Goal: Task Accomplishment & Management: Use online tool/utility

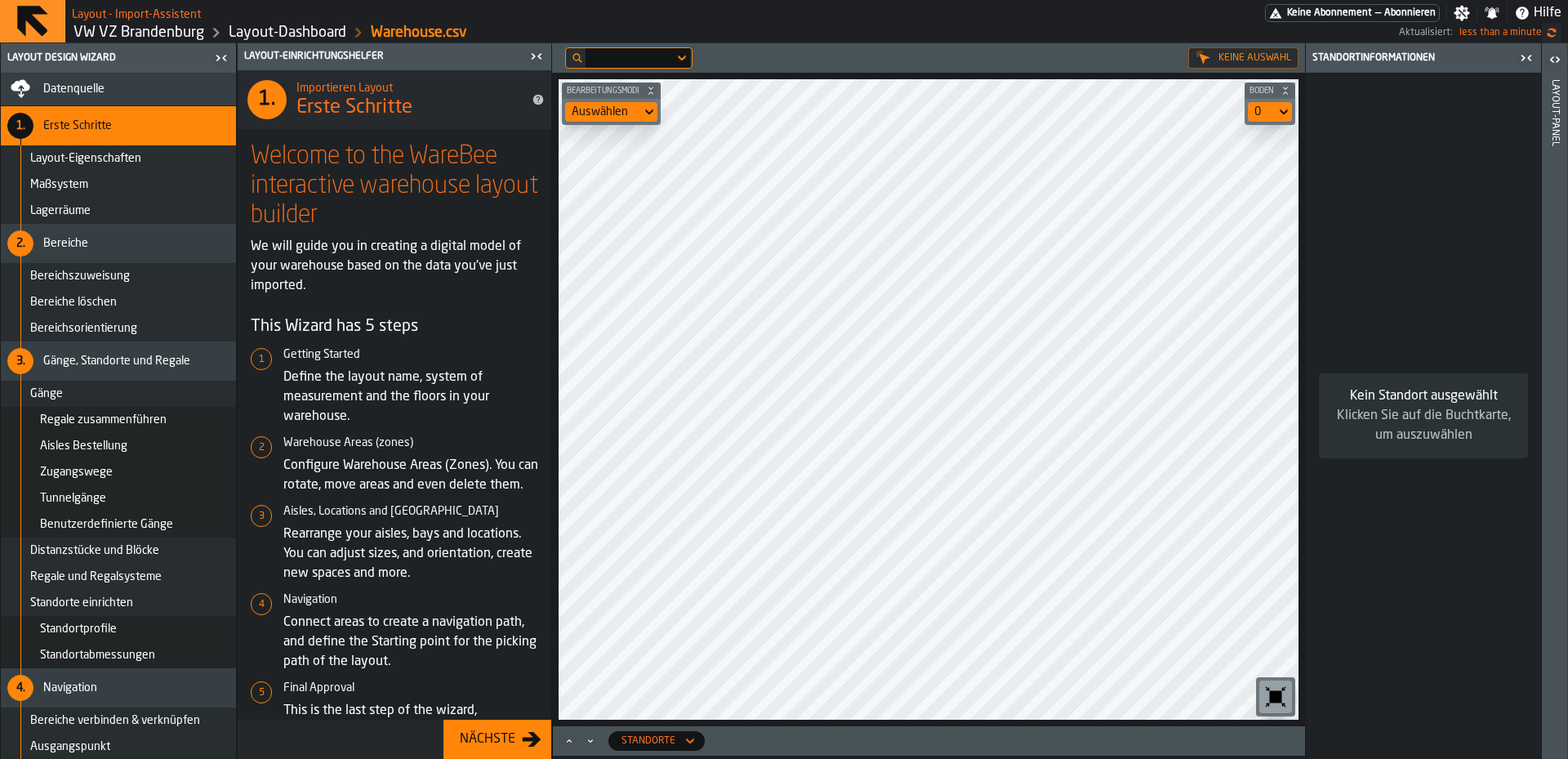
click at [1295, 758] on html "Layout - Import-Assistent Keine Abonnement — Abonnieren Einstellungen Benachric…" at bounding box center [784, 379] width 1568 height 759
click at [704, 735] on div "Keine Auswahl Bearbeitungsmodi Auswählen Boden 0 Standorte" at bounding box center [928, 401] width 753 height 716
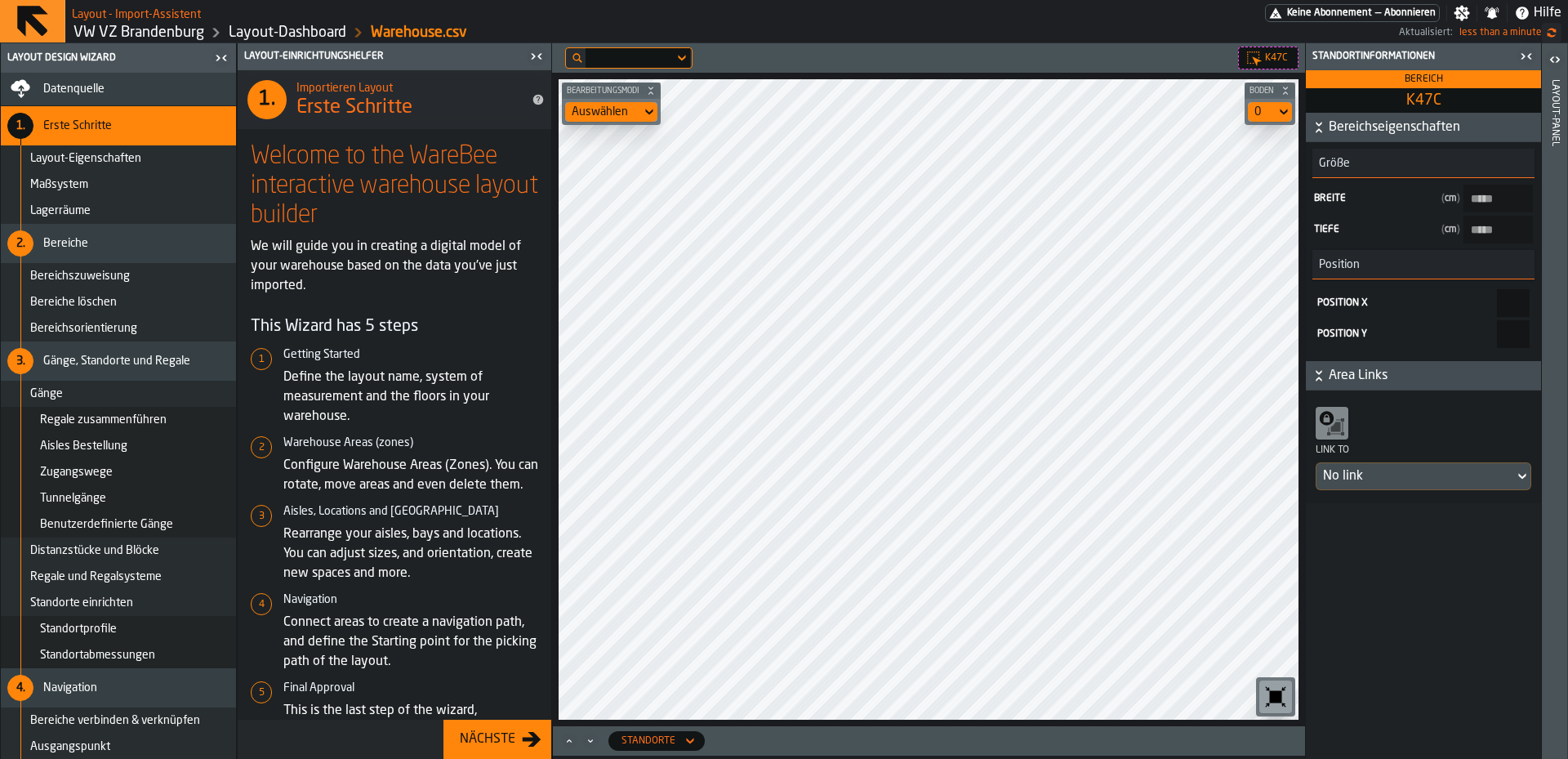
type input "******"
type input "*****"
click at [806, 78] on div "Bearbeitungsmodi Auswählen Boden 0" at bounding box center [928, 399] width 753 height 654
click at [728, 3] on main "Layout - Import-Assistent Keine Abonnement — Abonnieren Einstellungen Benachric…" at bounding box center [784, 379] width 1568 height 759
click at [1567, 143] on main "Layout Design Wizard Datenquelle 1. Erste Schritte Layout-Eigenschaften Maßsyst…" at bounding box center [784, 401] width 1568 height 716
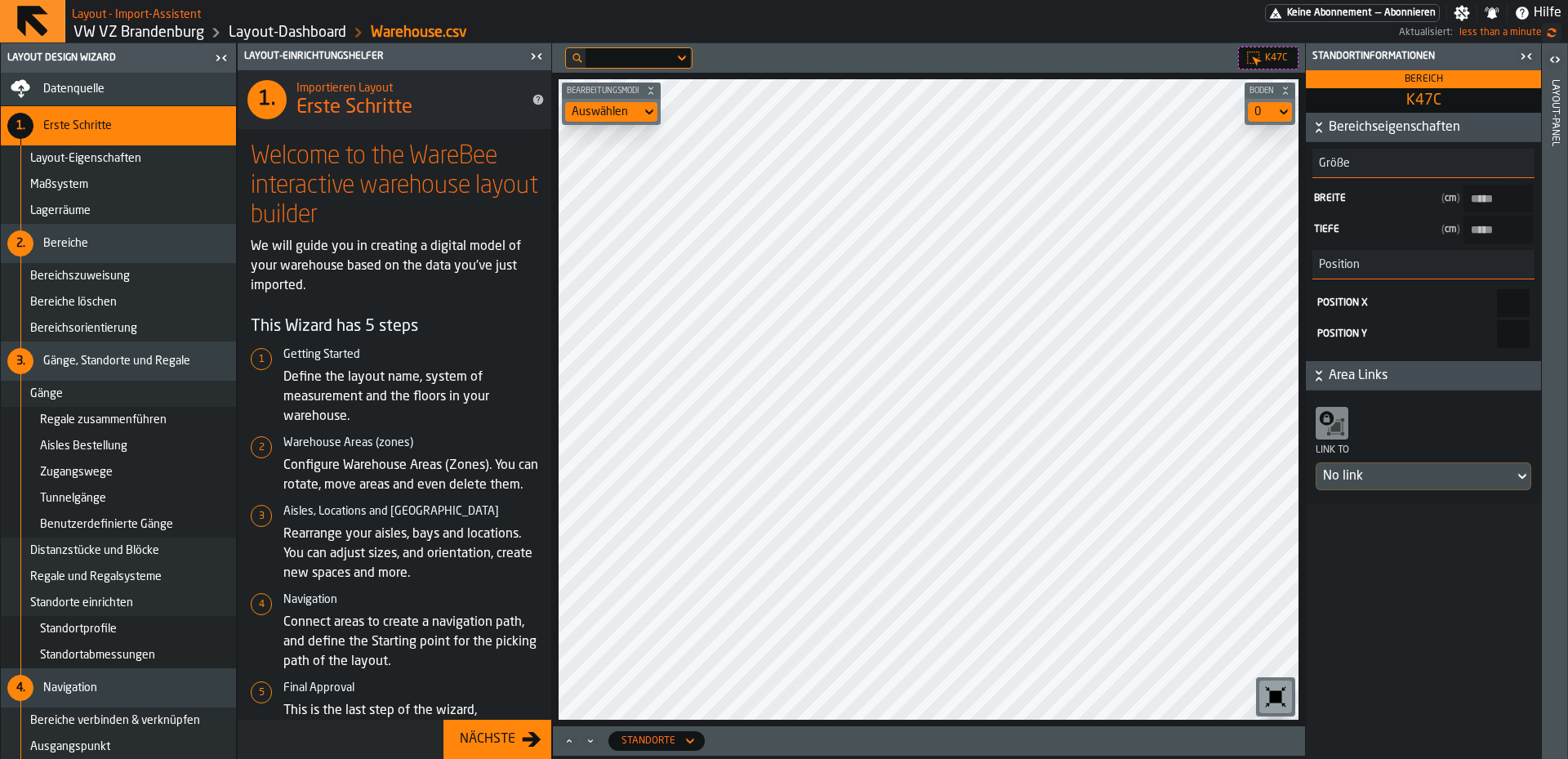
click at [90, 95] on span "Datenquelle" at bounding box center [74, 89] width 61 height 13
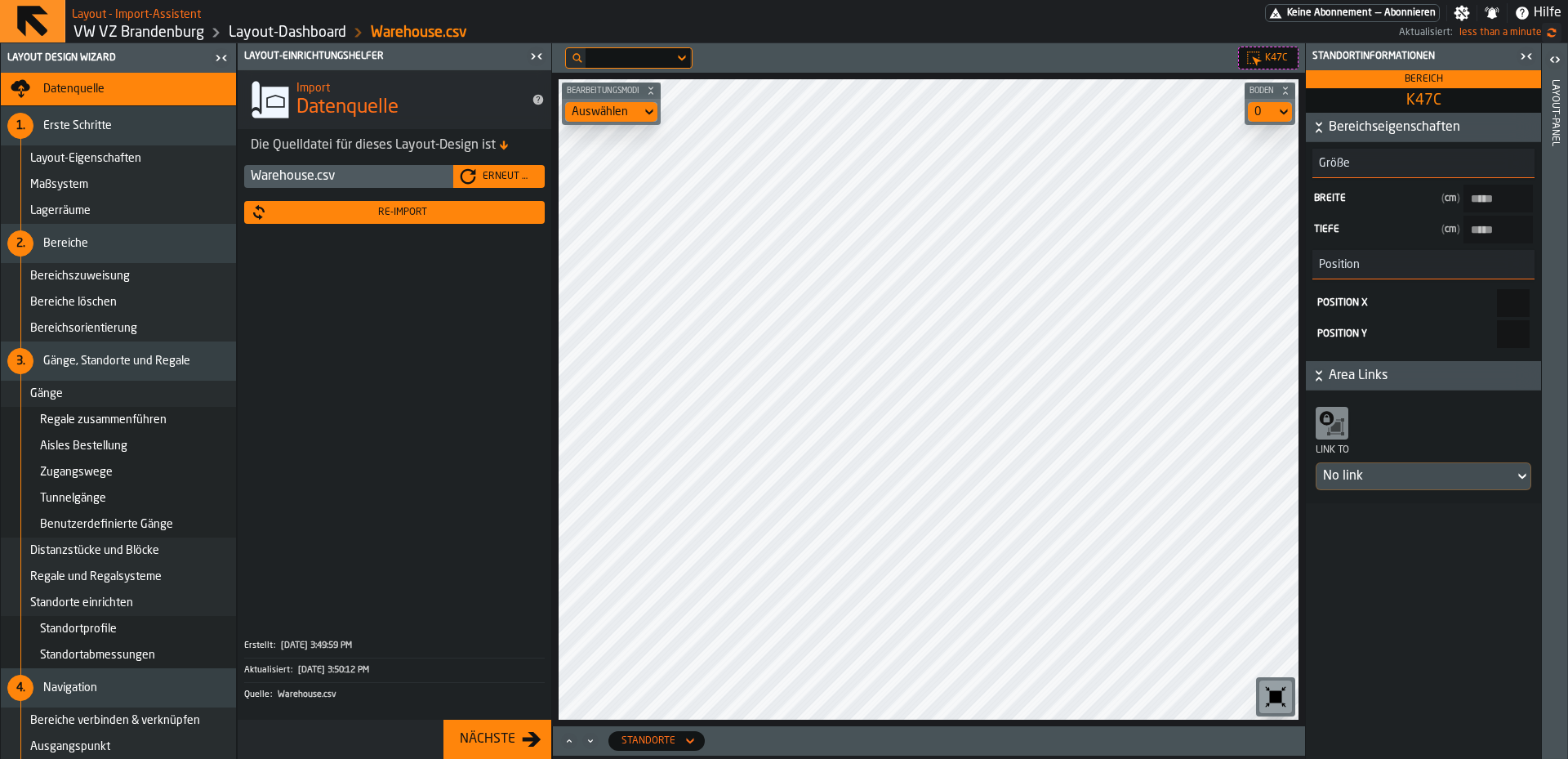
click at [232, 33] on link "Layout-Dashboard" at bounding box center [287, 33] width 118 height 18
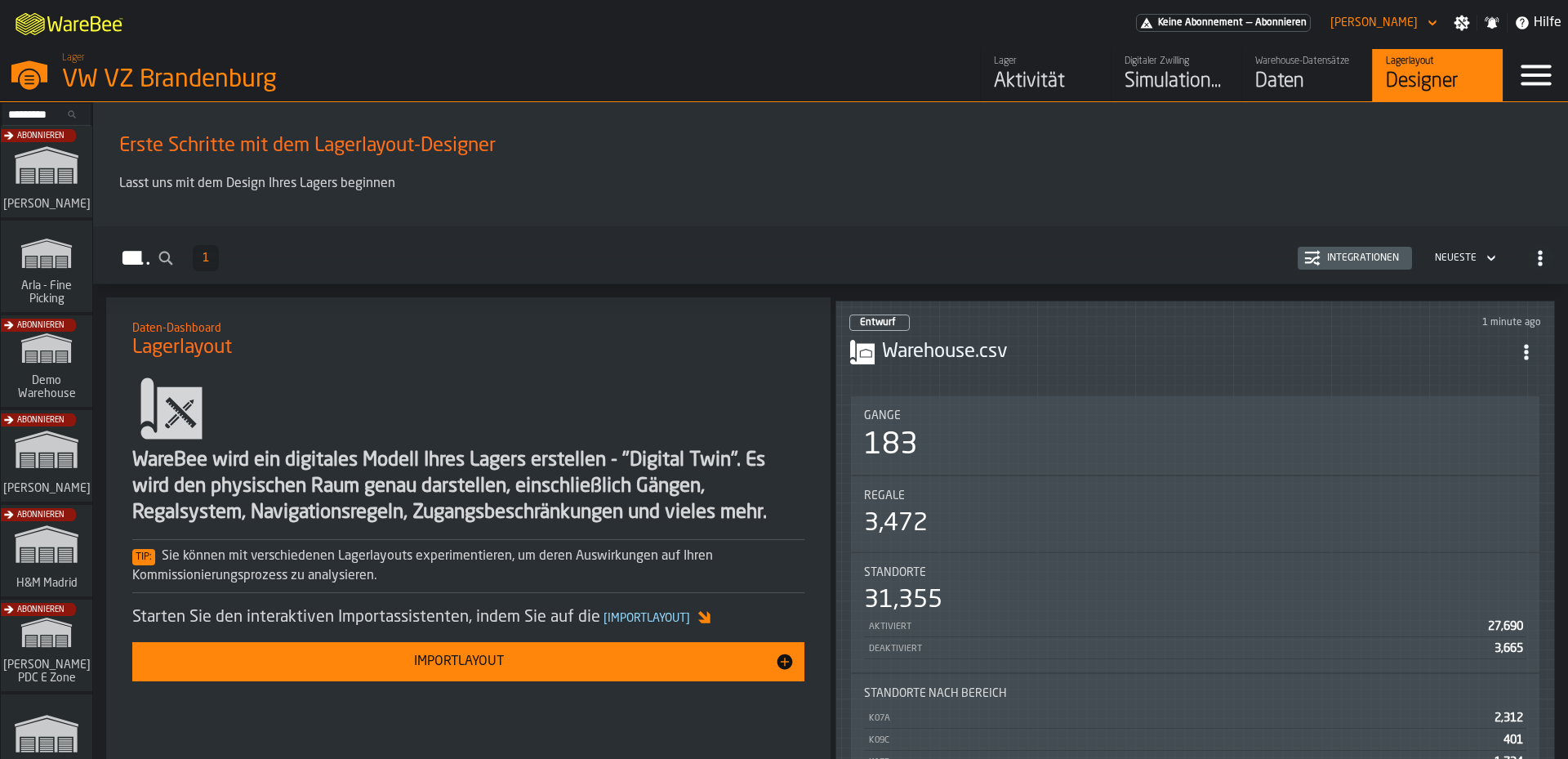
click at [445, 660] on div "Importlayout" at bounding box center [459, 661] width 633 height 19
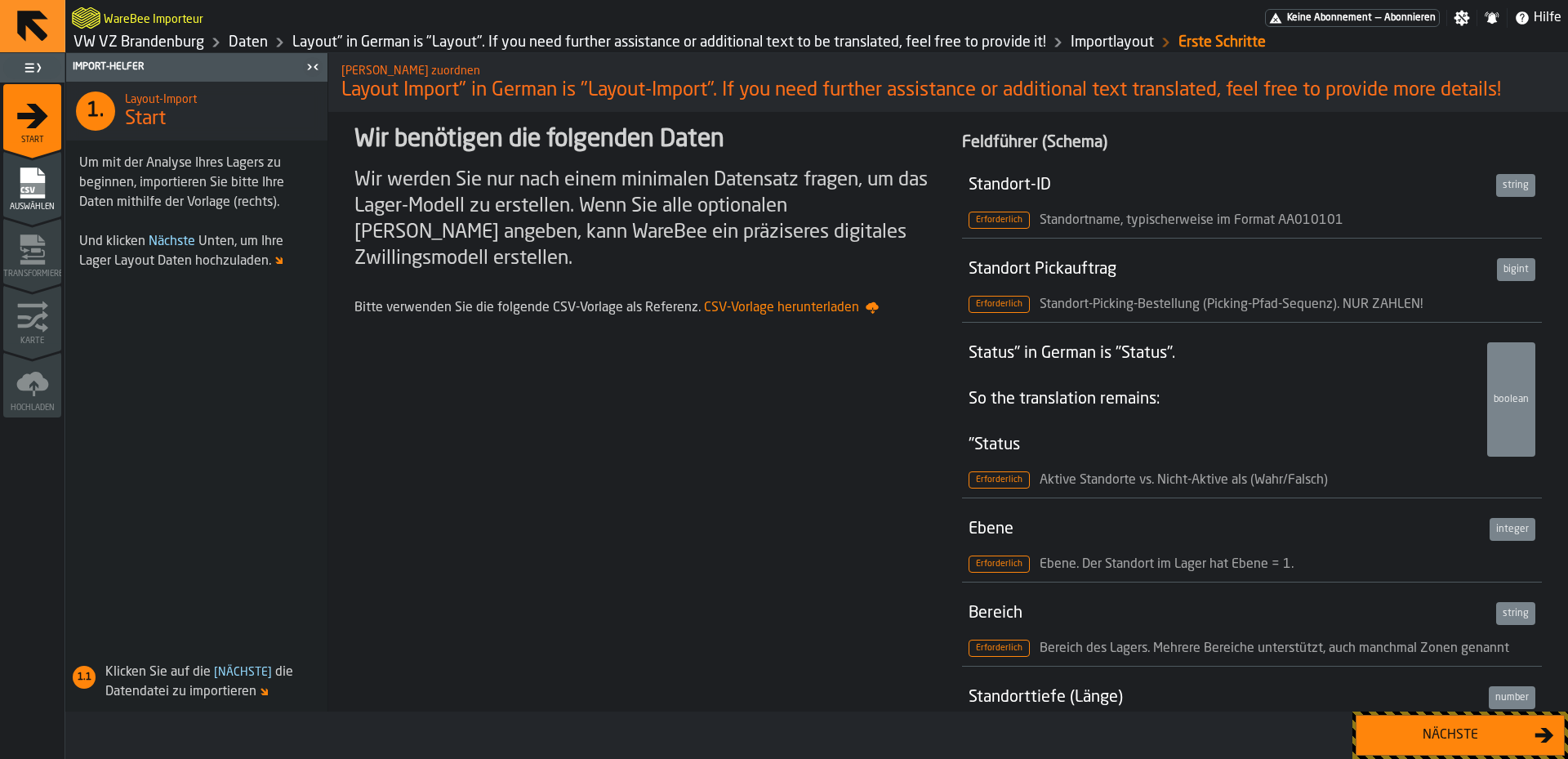
click at [908, 46] on link "Layout" in German is "Layout". If you need further assistance or additional tex…" at bounding box center [670, 42] width 754 height 18
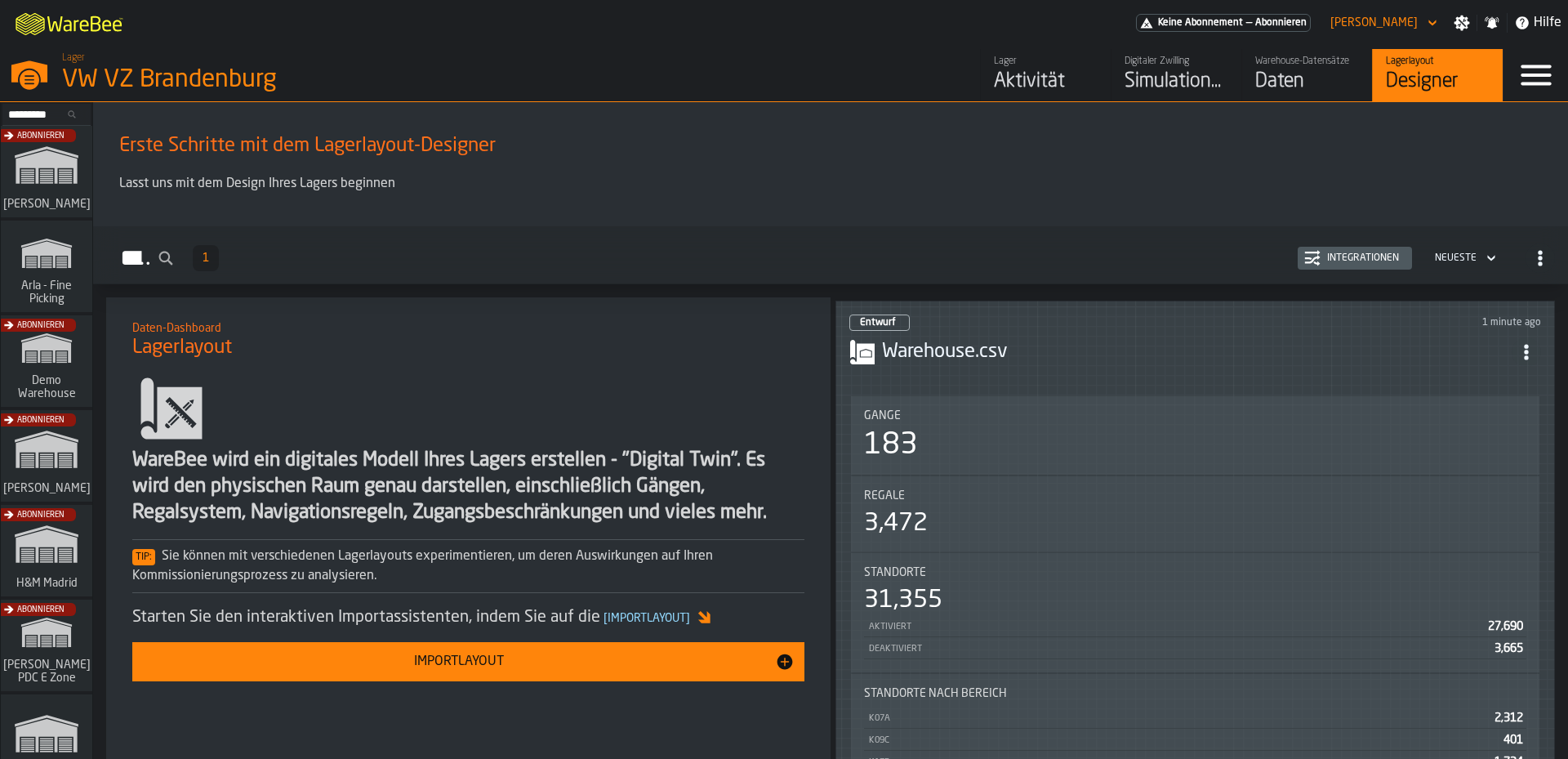
click at [1530, 338] on span "ItemListCard-DashboardItemContainer" at bounding box center [1526, 352] width 30 height 30
click at [1481, 382] on div "Öffnen" at bounding box center [1494, 380] width 85 height 19
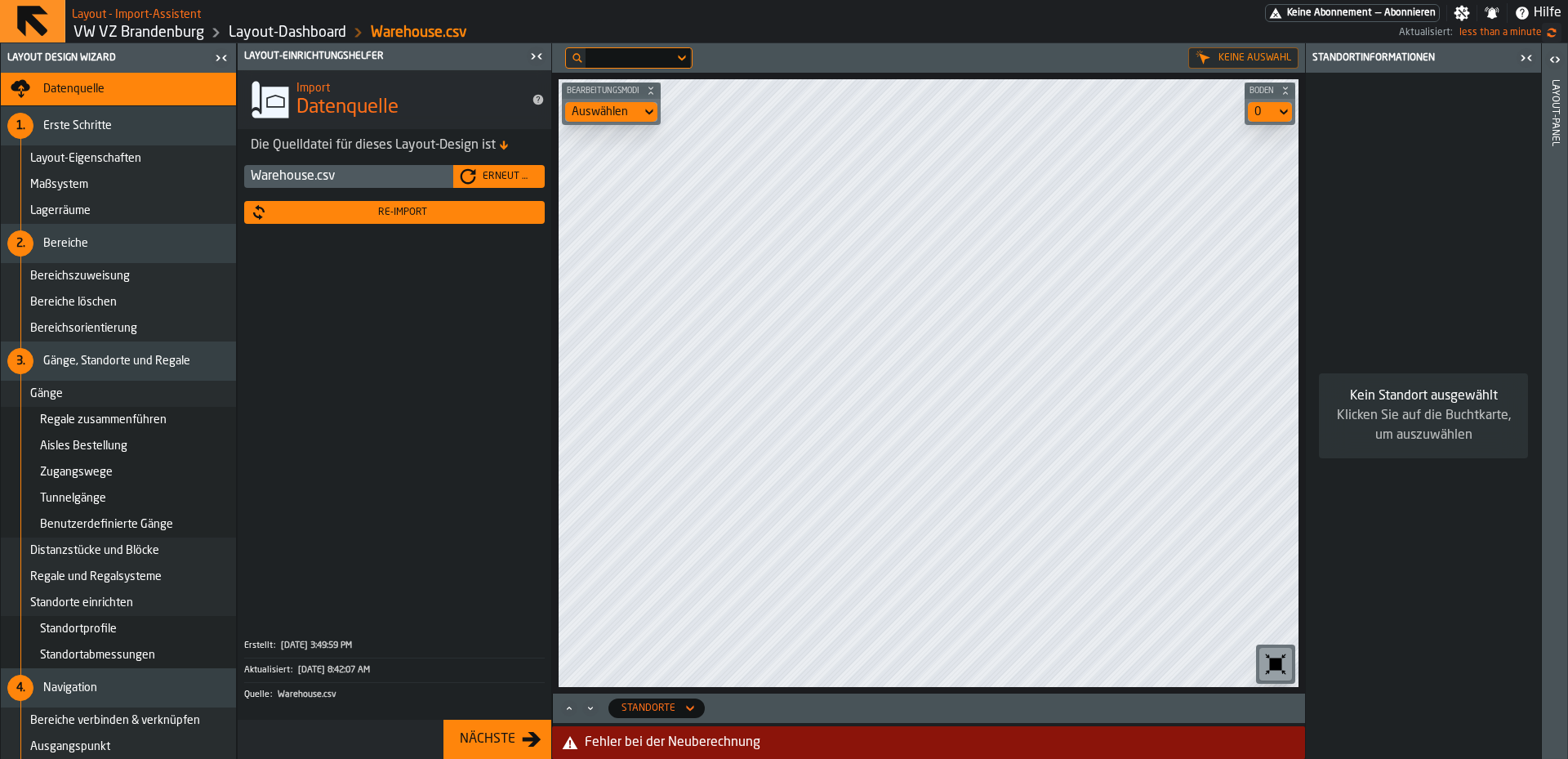
click at [460, 212] on div "Re-Import" at bounding box center [402, 212] width 271 height 11
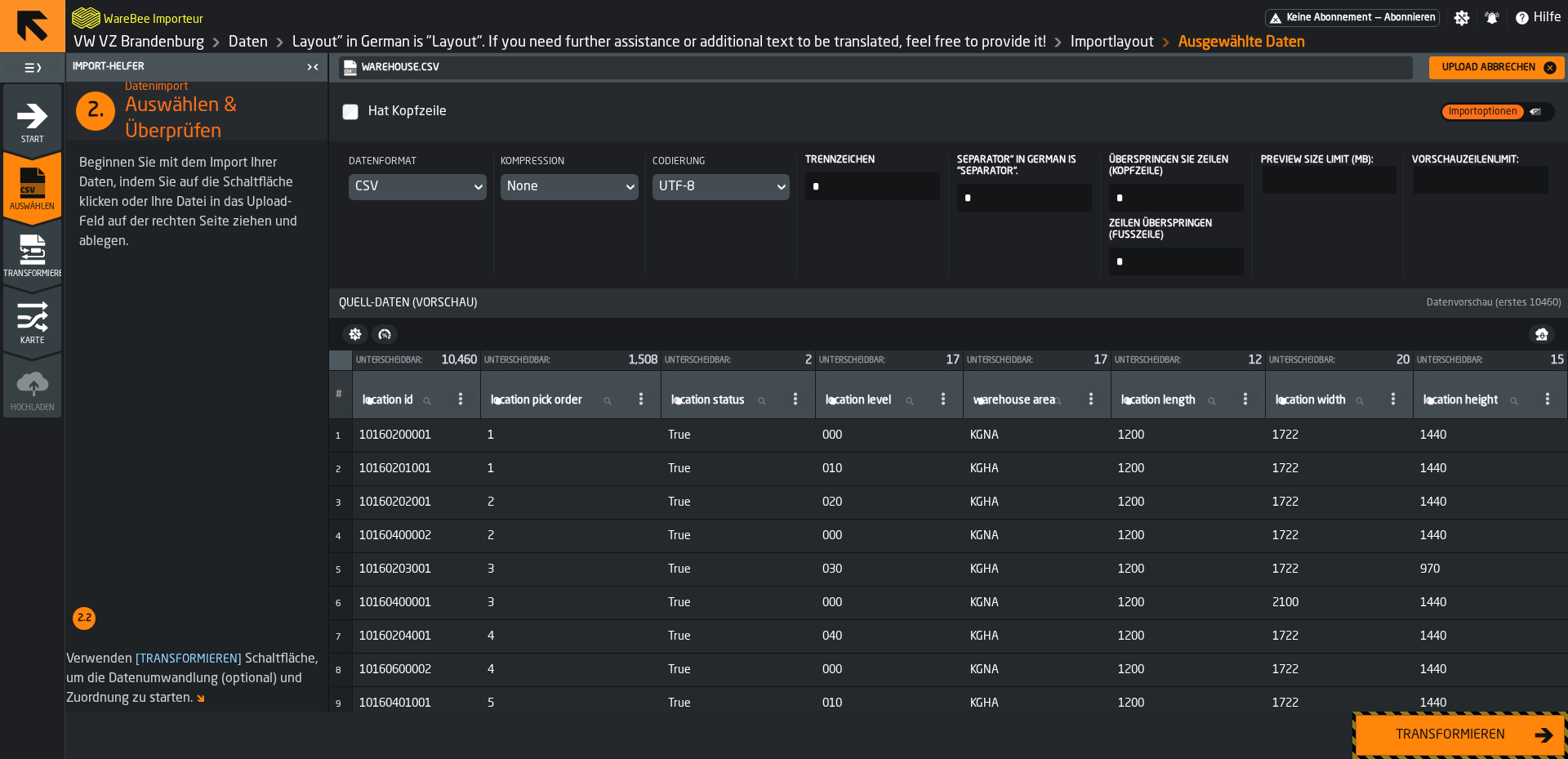
click at [1444, 746] on button "Transformieren" at bounding box center [1460, 735] width 210 height 41
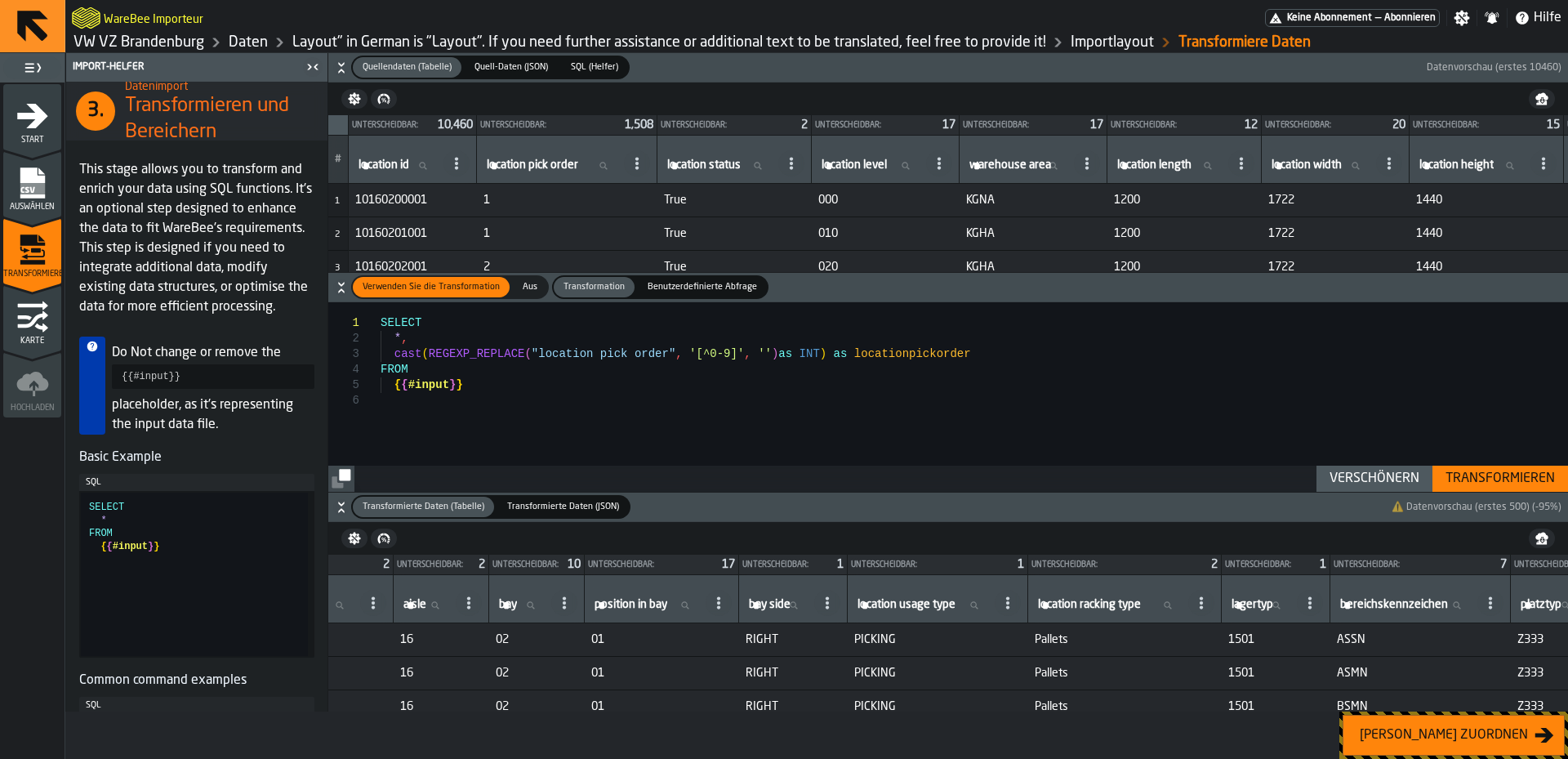
scroll to position [0, 1326]
type textarea "**********"
drag, startPoint x: 1358, startPoint y: 701, endPoint x: 1404, endPoint y: 423, distance: 281.8
click at [1404, 423] on div "SELECT * , cast ( REGEXP_REPLACE ( "location pick order" , '[^0-9]' , '' ) as I…" at bounding box center [974, 397] width 1187 height 190
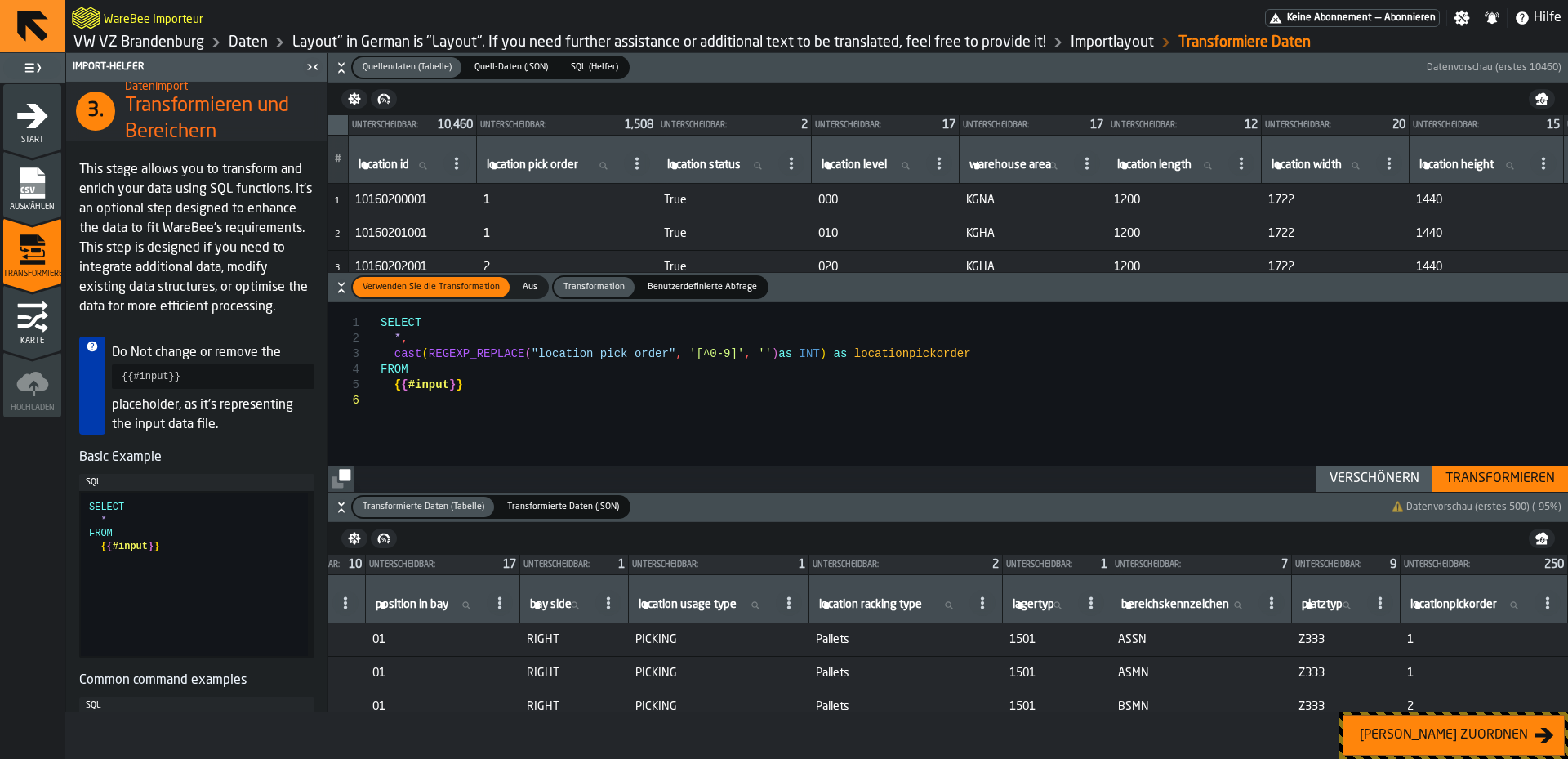
scroll to position [0, 1662]
drag, startPoint x: 1264, startPoint y: 710, endPoint x: 1007, endPoint y: 457, distance: 360.6
click at [1007, 457] on div "SELECT * , cast ( REGEXP_REPLACE ( "location pick order" , '[^0-9]' , '' ) as I…" at bounding box center [974, 397] width 1187 height 190
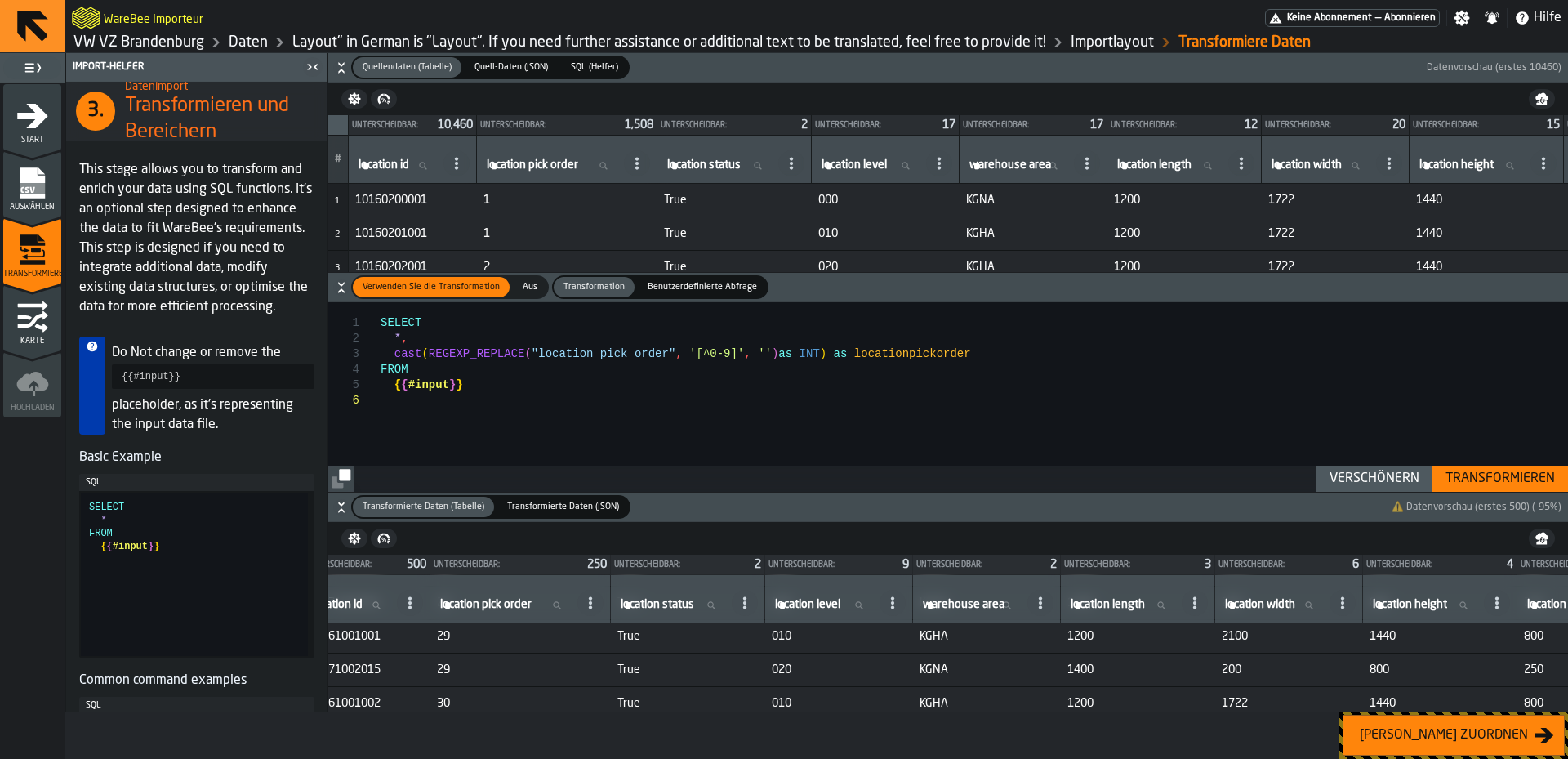
scroll to position [1880, 6]
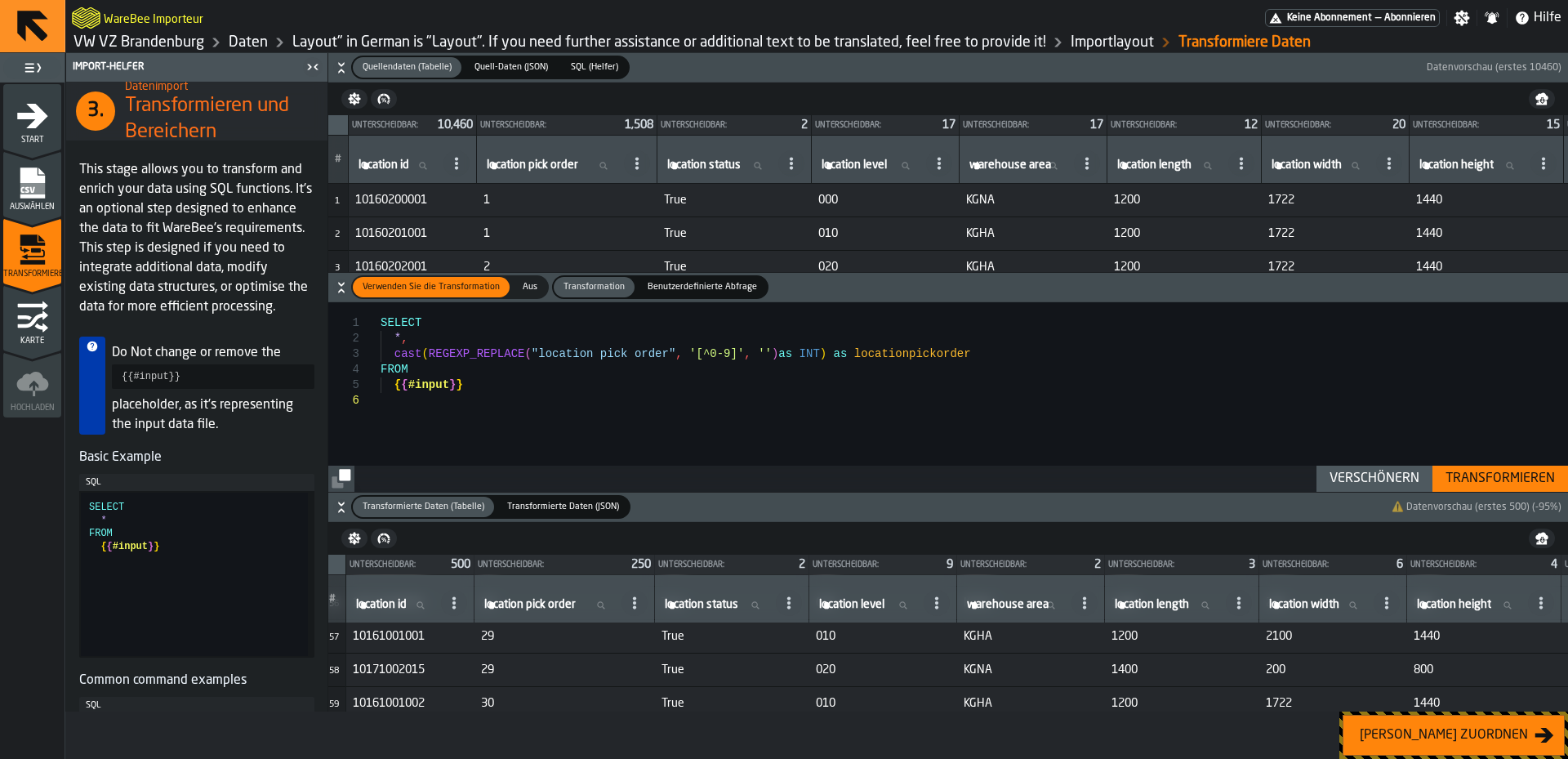
click at [1482, 471] on div "Transformieren" at bounding box center [1500, 479] width 122 height 19
click at [1451, 734] on div "[PERSON_NAME] zuordnen" at bounding box center [1445, 735] width 182 height 19
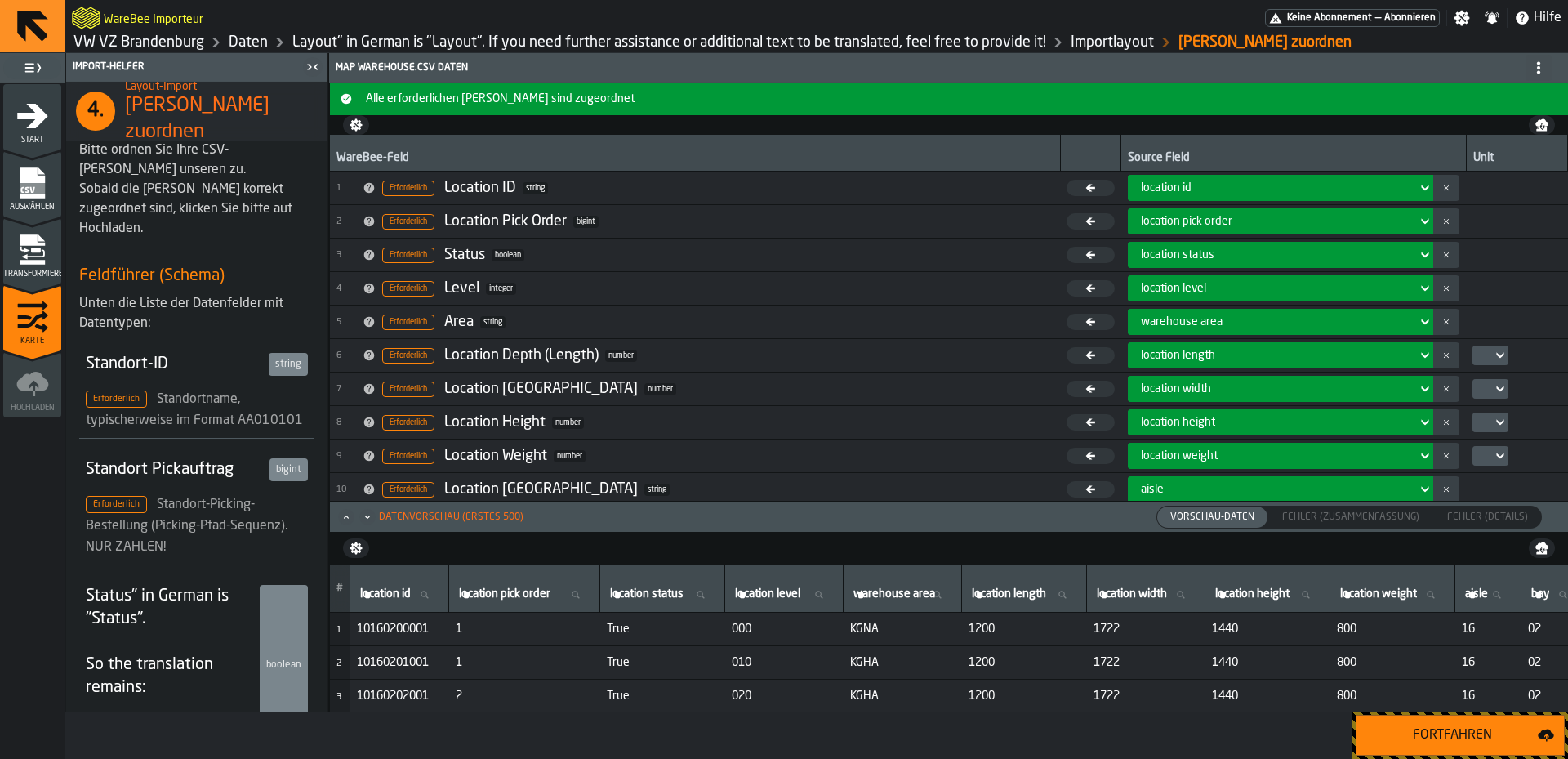
click at [1217, 210] on div "location pick order" at bounding box center [1280, 221] width 305 height 26
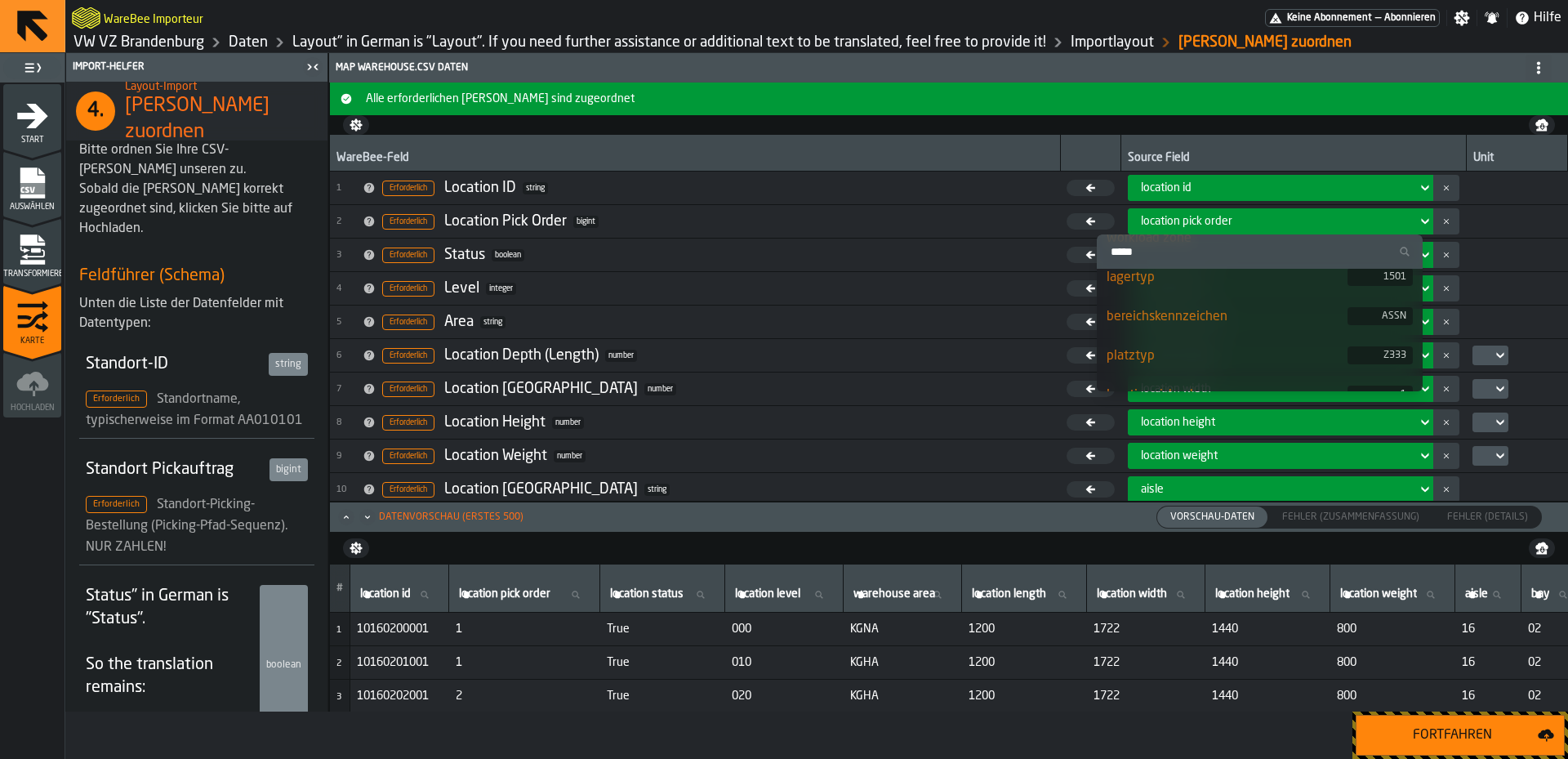
scroll to position [858, 0]
click at [1183, 368] on div "locationpickorder" at bounding box center [1227, 371] width 241 height 19
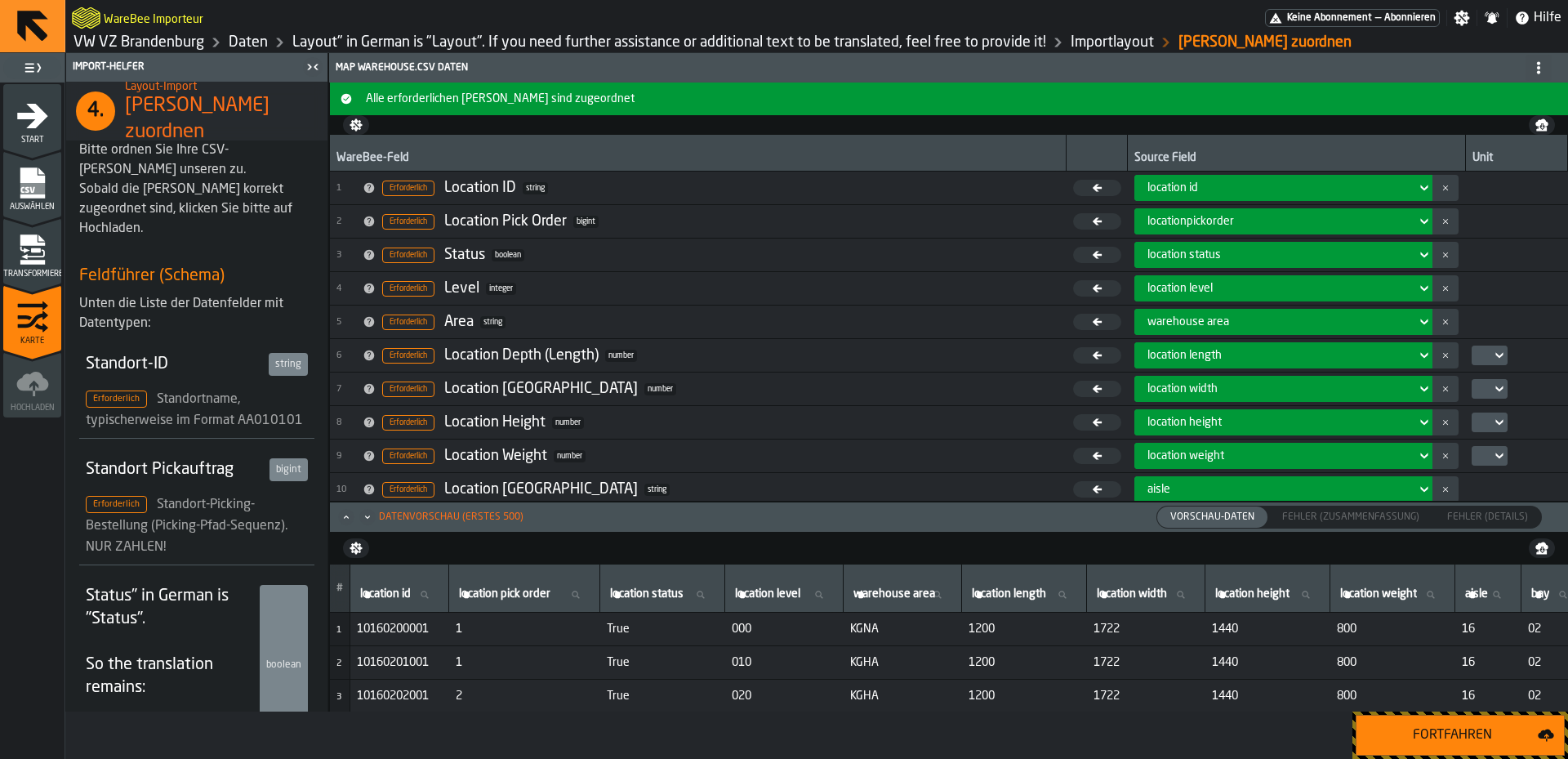
click at [1439, 731] on div "Fortfahren" at bounding box center [1451, 735] width 171 height 19
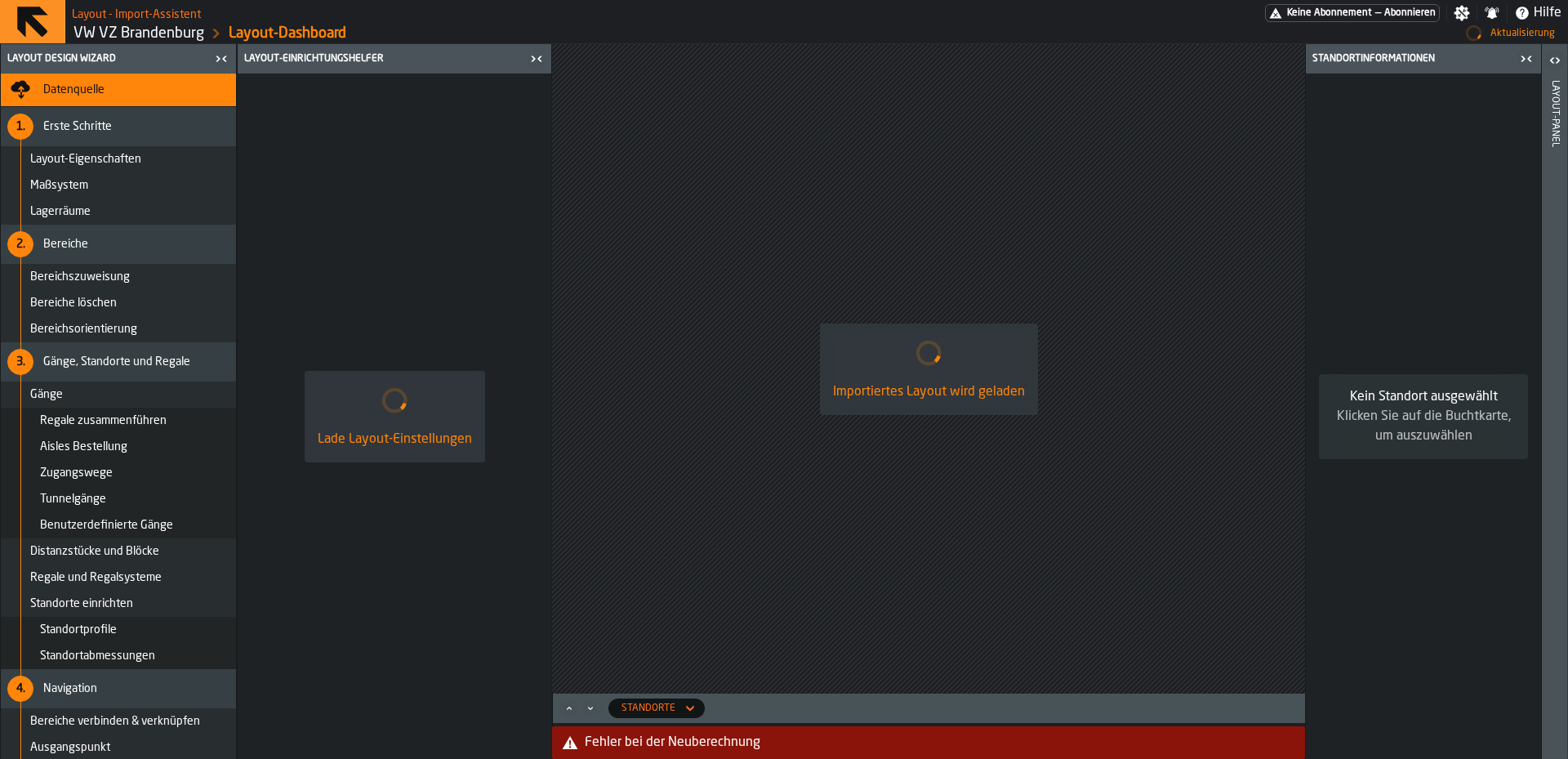
click at [806, 747] on div "Fehler bei der Neuberechnung" at bounding box center [941, 743] width 714 height 19
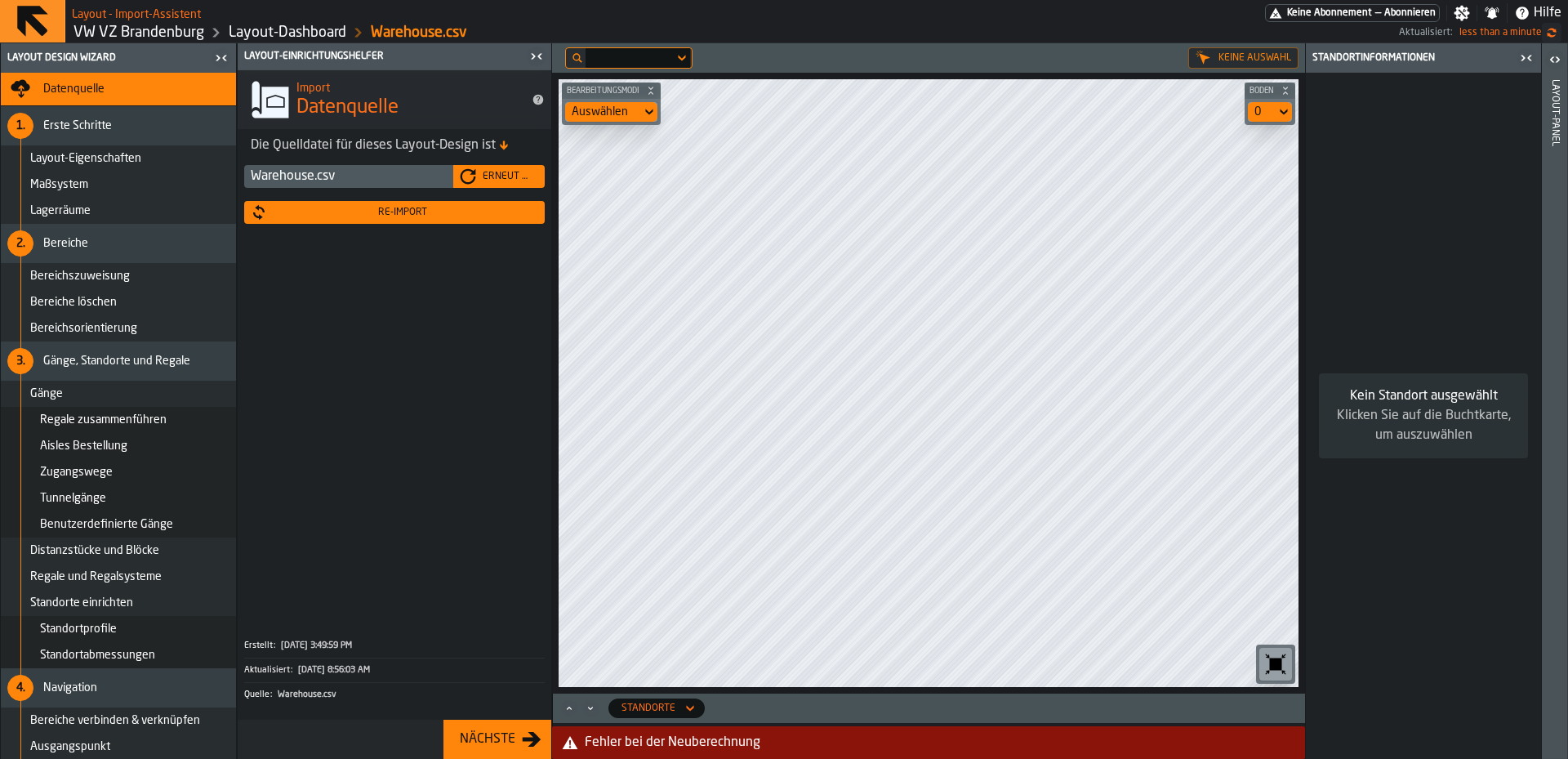
click at [601, 742] on div "Fehler bei der Neuberechnung" at bounding box center [941, 743] width 714 height 19
click at [568, 745] on icon "alert-Fehler bei der Neuberechnung" at bounding box center [570, 743] width 15 height 13
click at [446, 210] on div "Re-Import" at bounding box center [402, 212] width 271 height 11
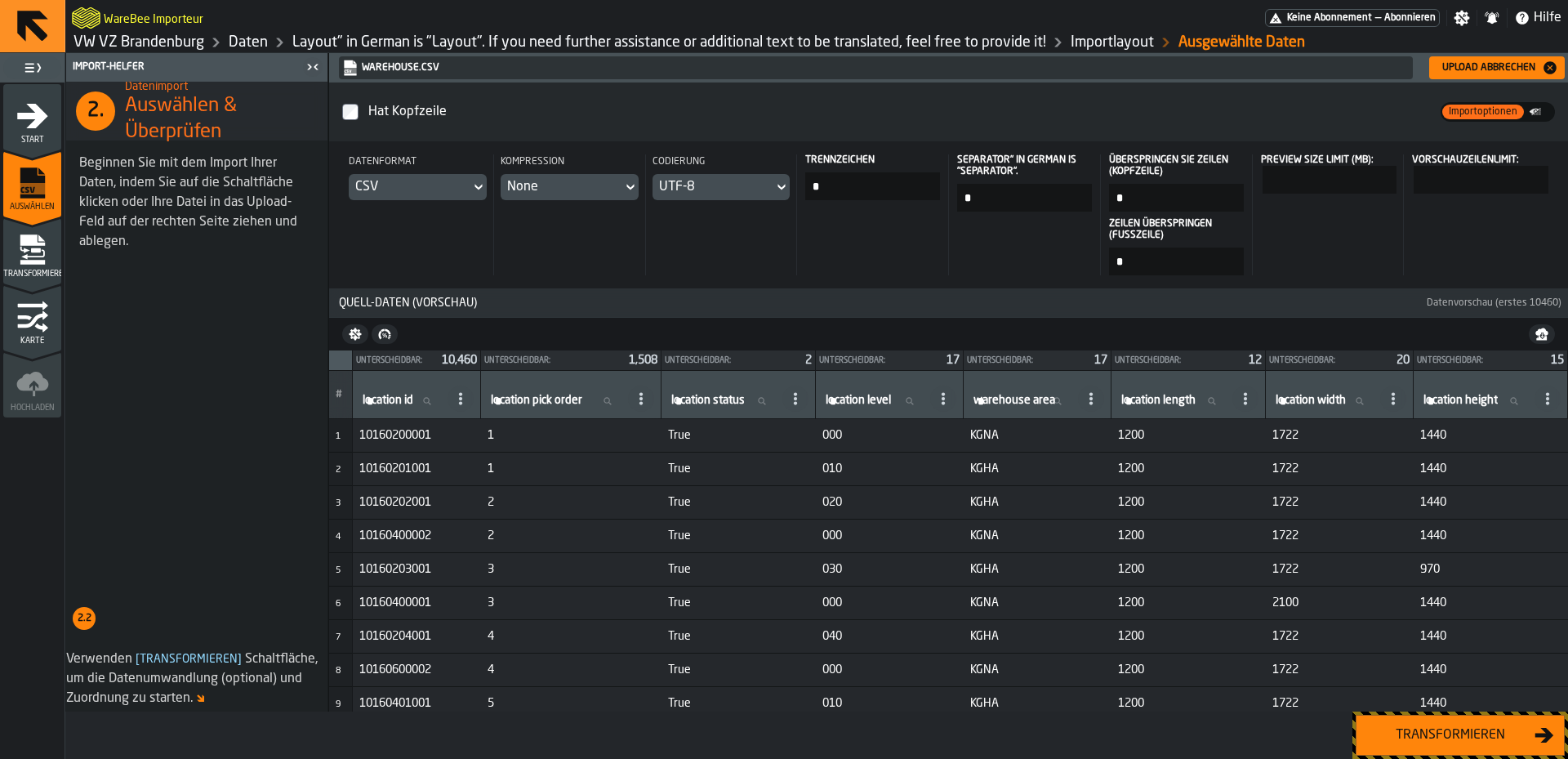
click at [1486, 749] on button "Transformieren" at bounding box center [1460, 735] width 210 height 41
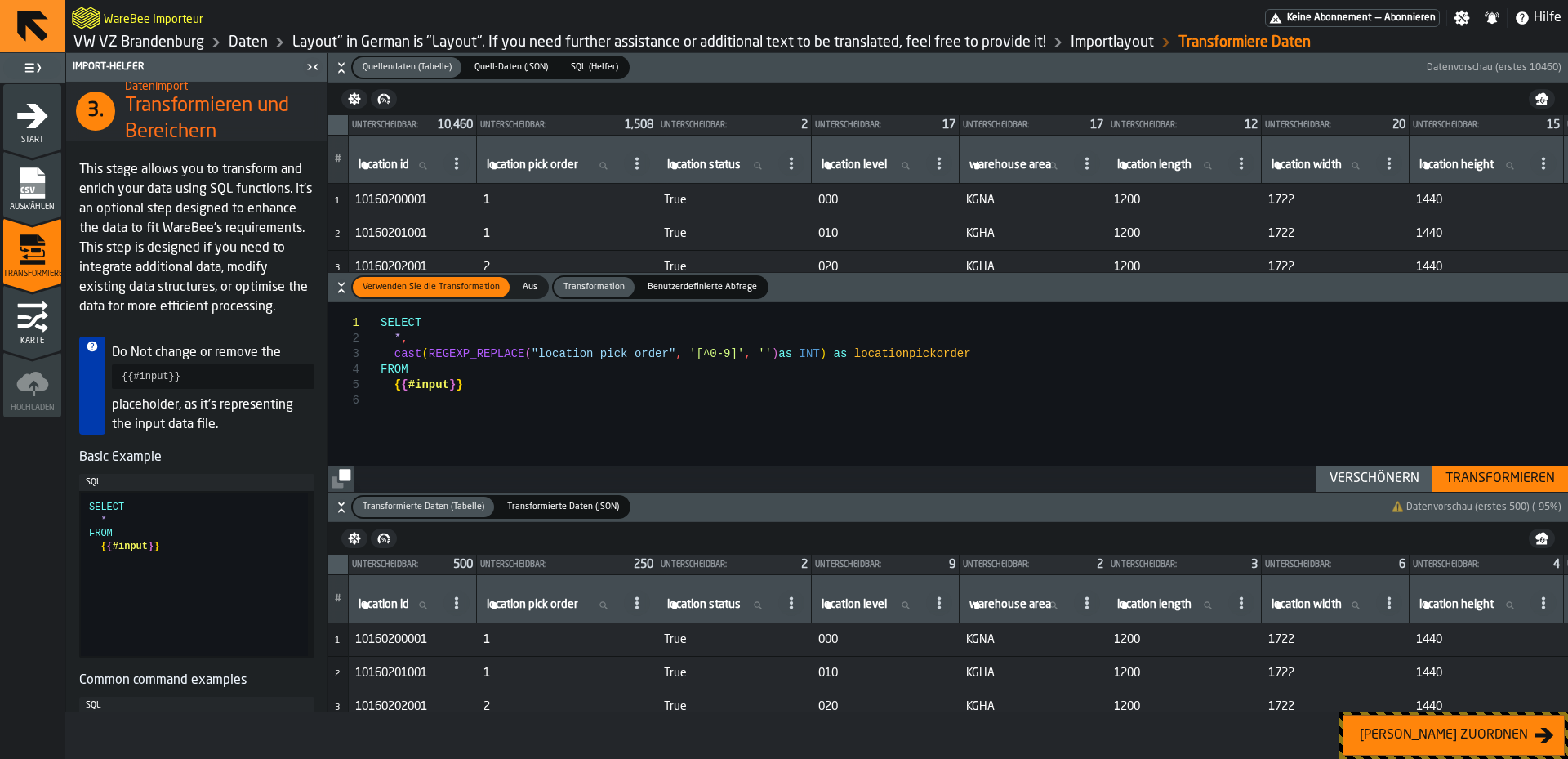
click at [1415, 727] on div "[PERSON_NAME] zuordnen" at bounding box center [1445, 735] width 182 height 19
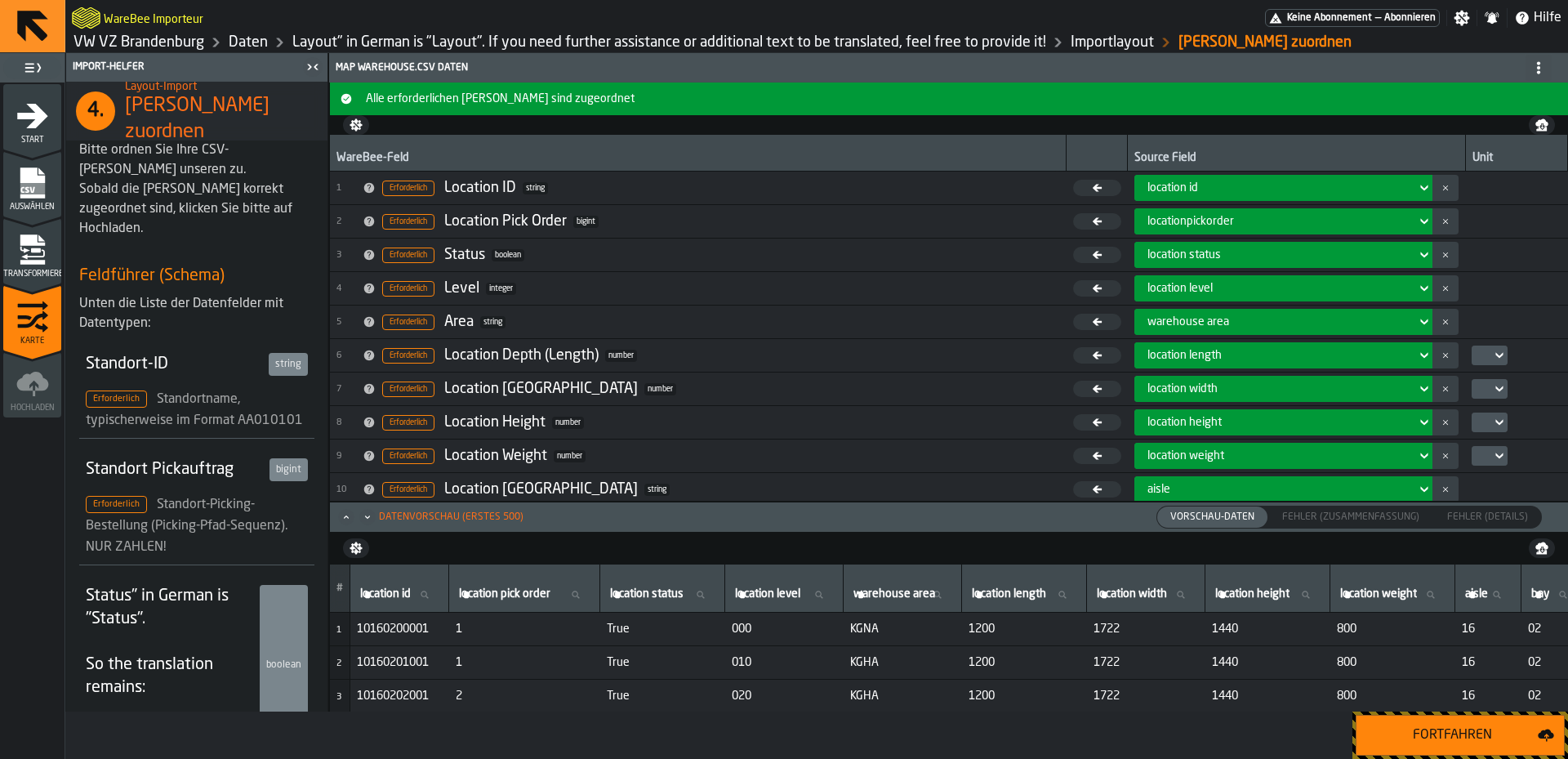
click at [1398, 728] on div "Fortfahren" at bounding box center [1451, 735] width 171 height 19
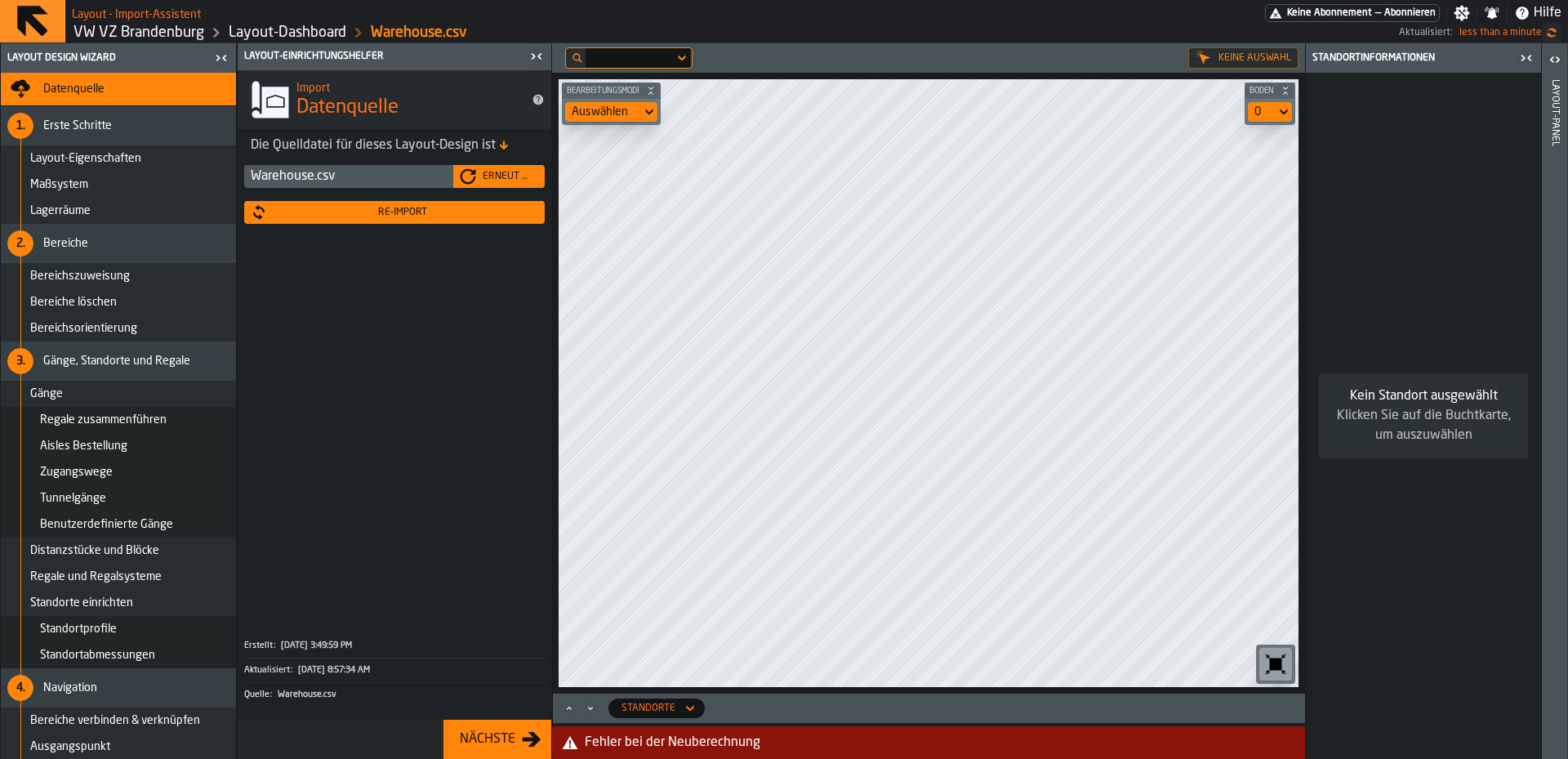
click at [477, 183] on div "Erneut hochladen" at bounding box center [499, 176] width 78 height 16
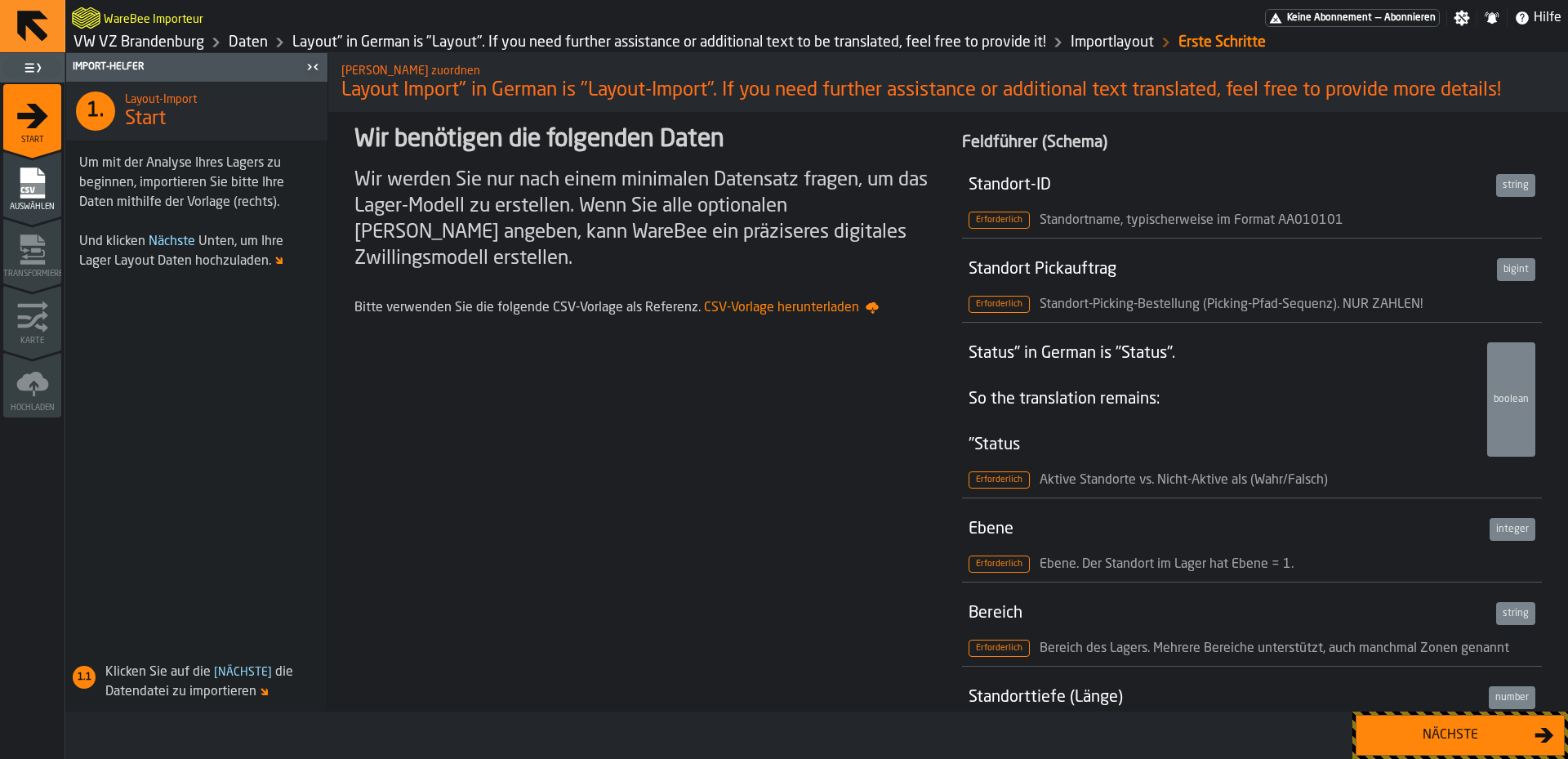
click at [1105, 40] on link "Importlayout" at bounding box center [1112, 42] width 83 height 18
click at [924, 44] on link "Layout" in German is "Layout". If you need further assistance or additional tex…" at bounding box center [670, 42] width 754 height 18
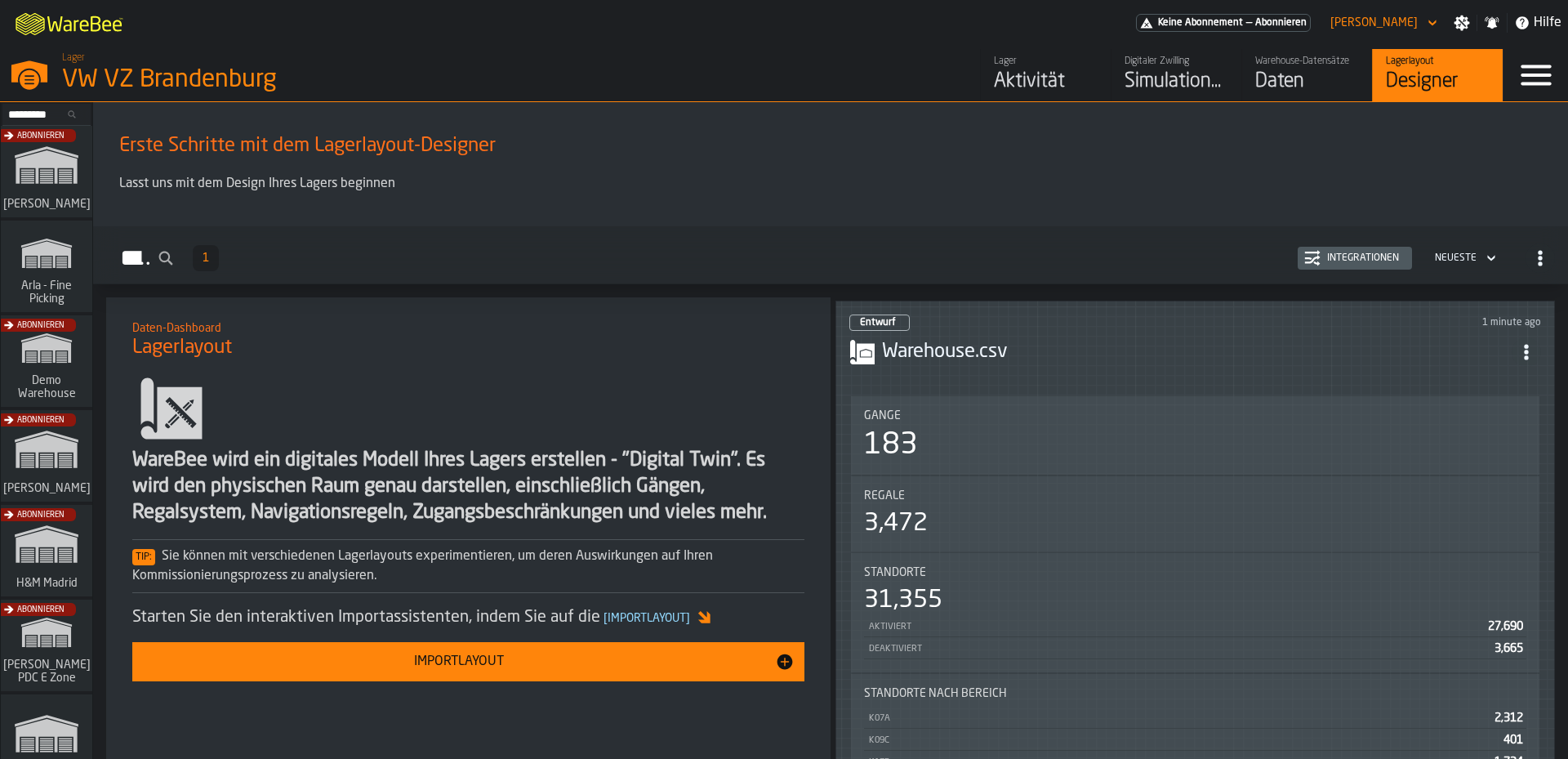
click at [948, 380] on div "Entwurf 1 minute ago Warehouse.csv Gänge 183 Regale 3,472 Standorte 31,355 Akti…" at bounding box center [1195, 629] width 719 height 657
click at [955, 410] on div "Gänge" at bounding box center [1195, 416] width 662 height 13
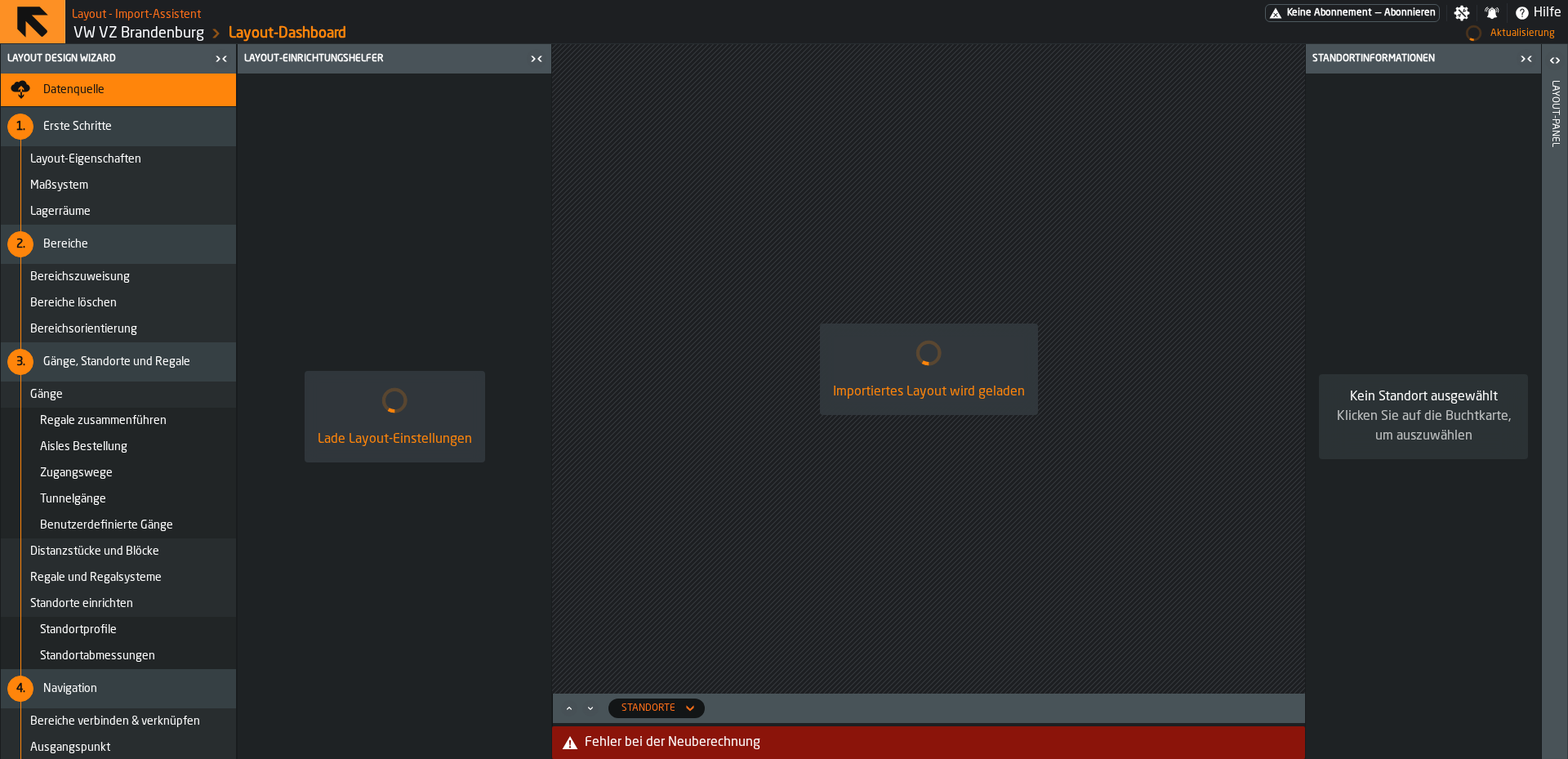
click at [604, 743] on div "Fehler bei der Neuberechnung" at bounding box center [941, 743] width 714 height 19
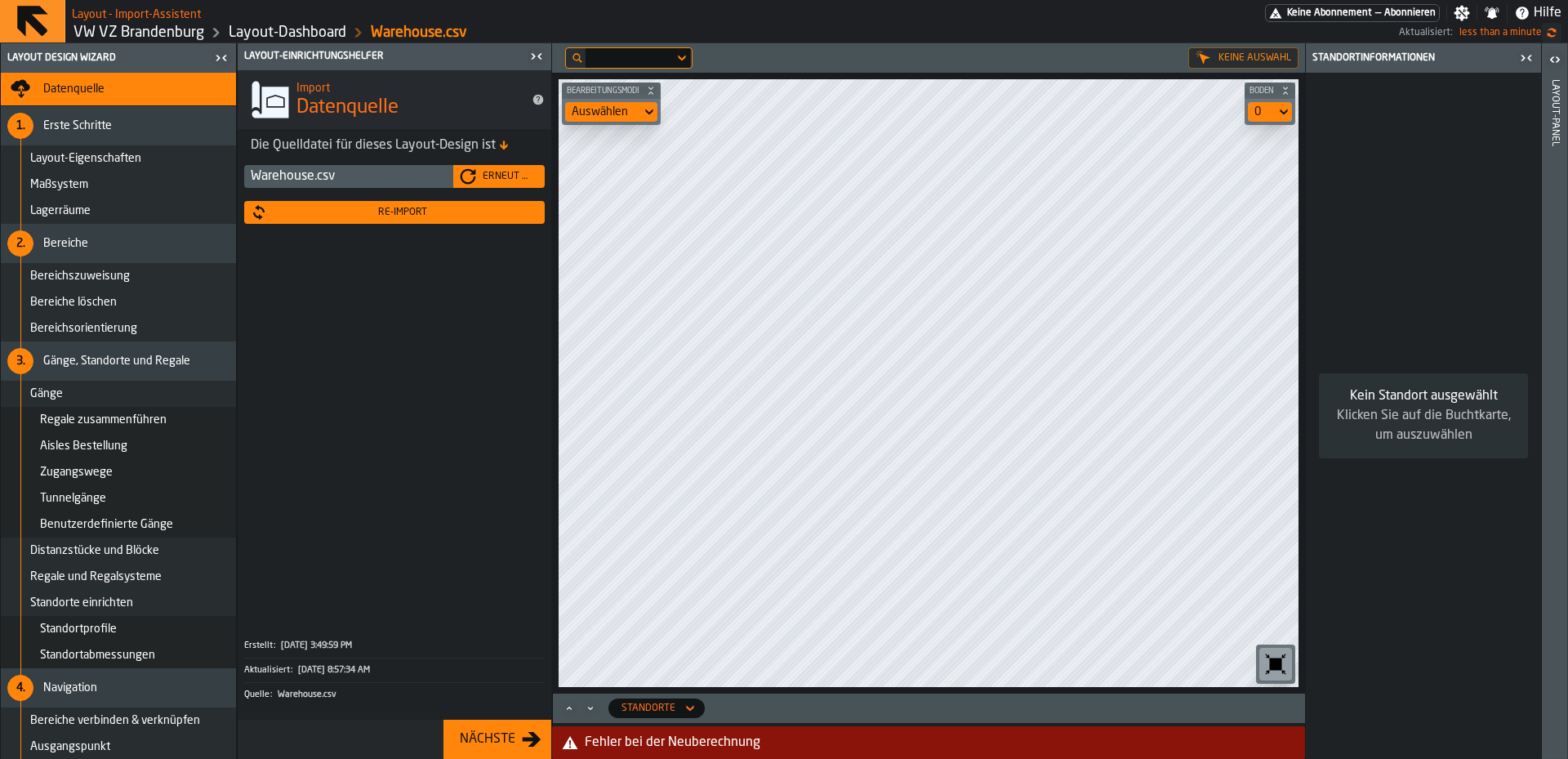
click at [405, 215] on div "Re-Import" at bounding box center [402, 212] width 271 height 11
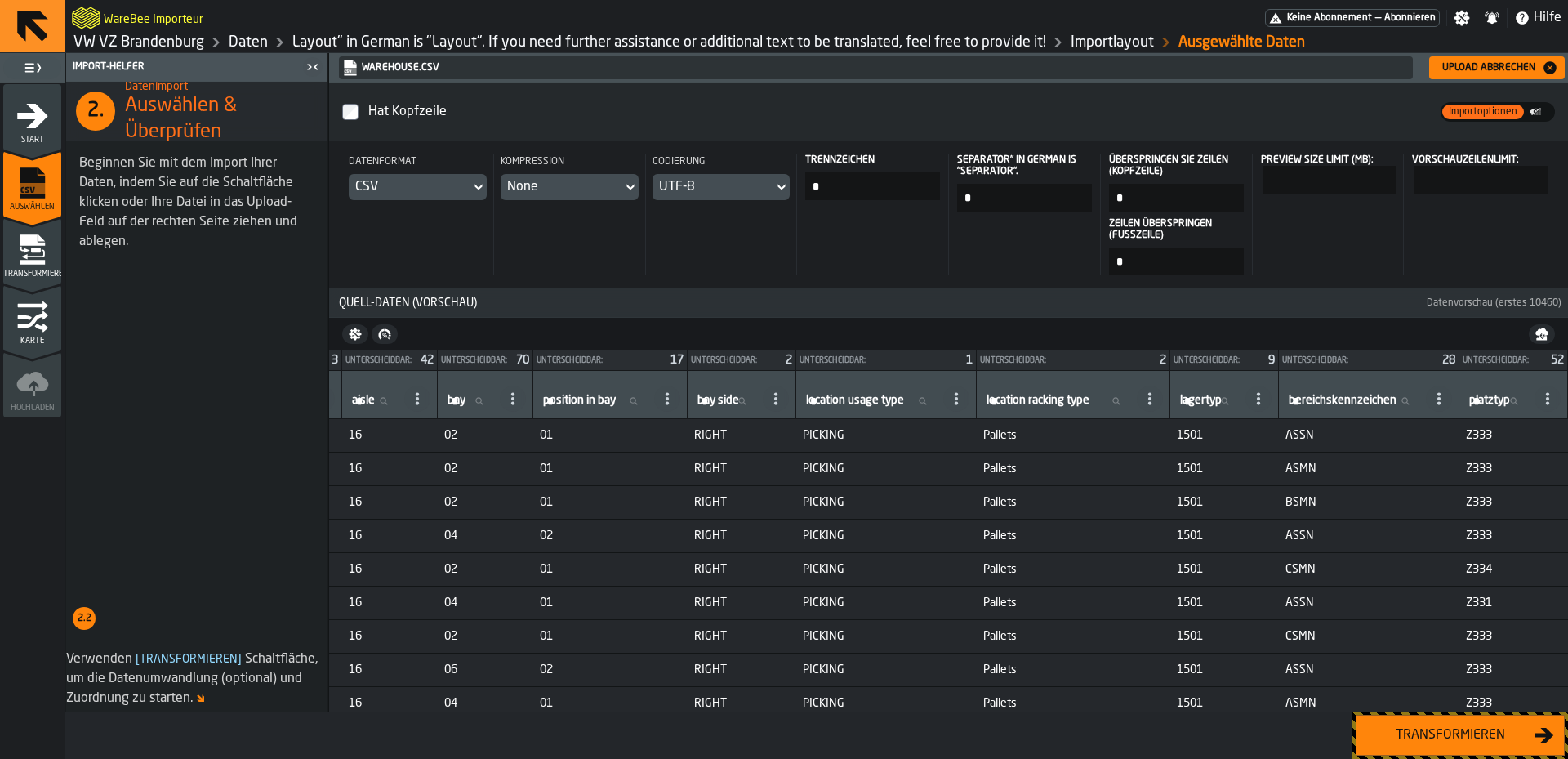
scroll to position [0, 1493]
click at [1498, 737] on div "Transformieren" at bounding box center [1450, 735] width 168 height 19
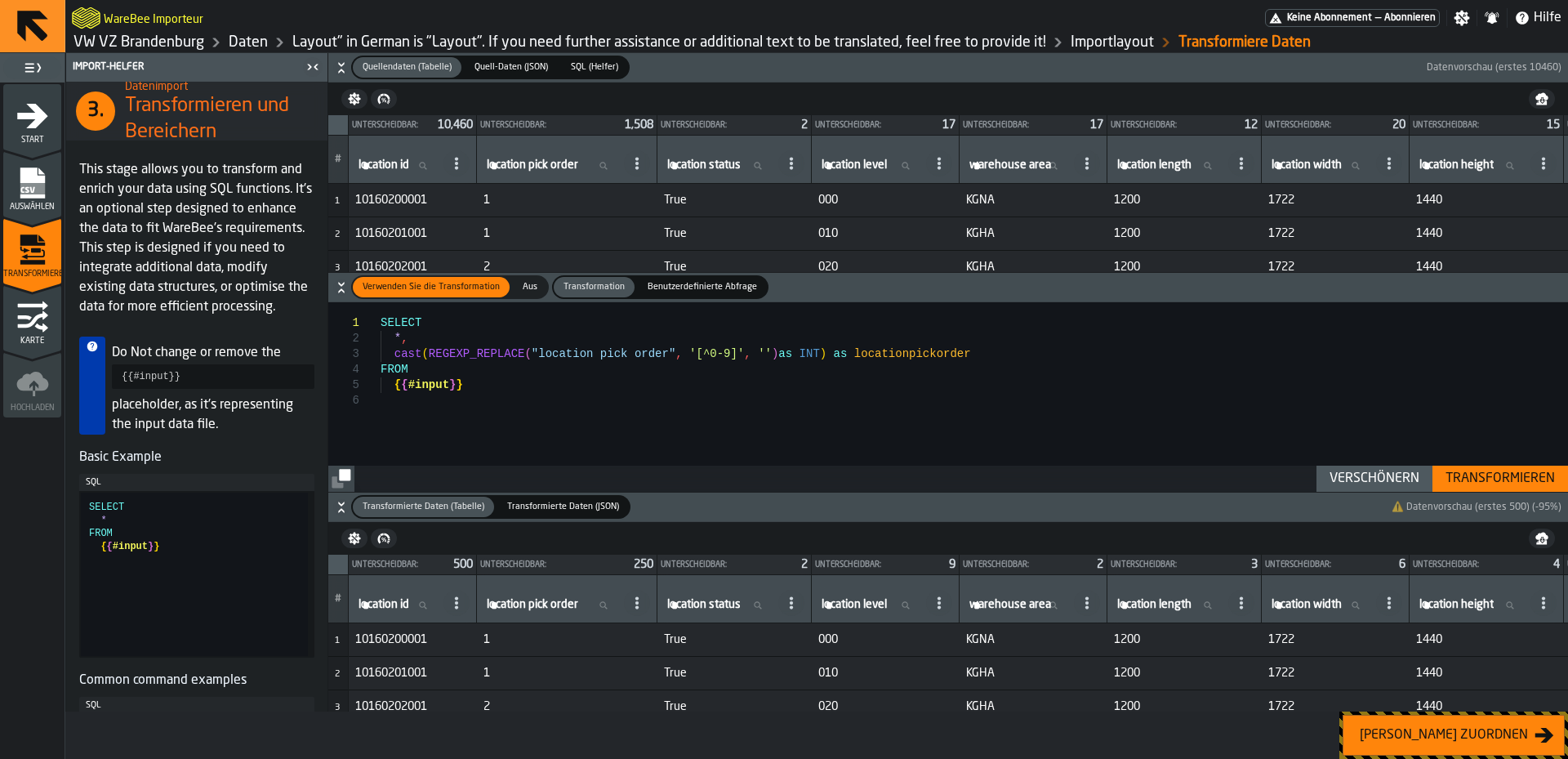
click at [433, 74] on span "Quellendaten (Tabelle)" at bounding box center [407, 67] width 102 height 14
click at [46, 203] on span "Auswählen" at bounding box center [32, 207] width 58 height 9
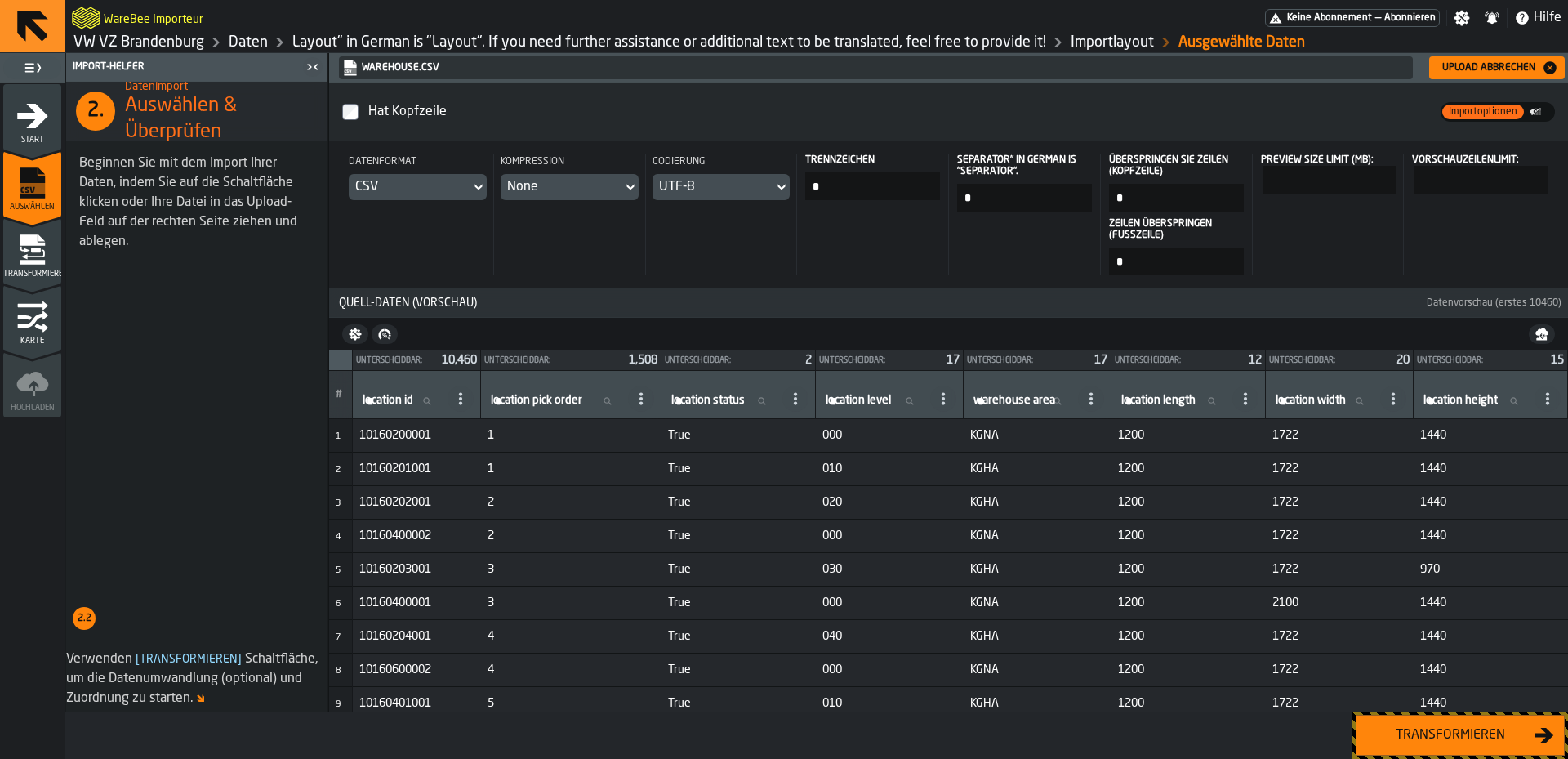
click at [846, 712] on div "Transformieren" at bounding box center [816, 736] width 1503 height 48
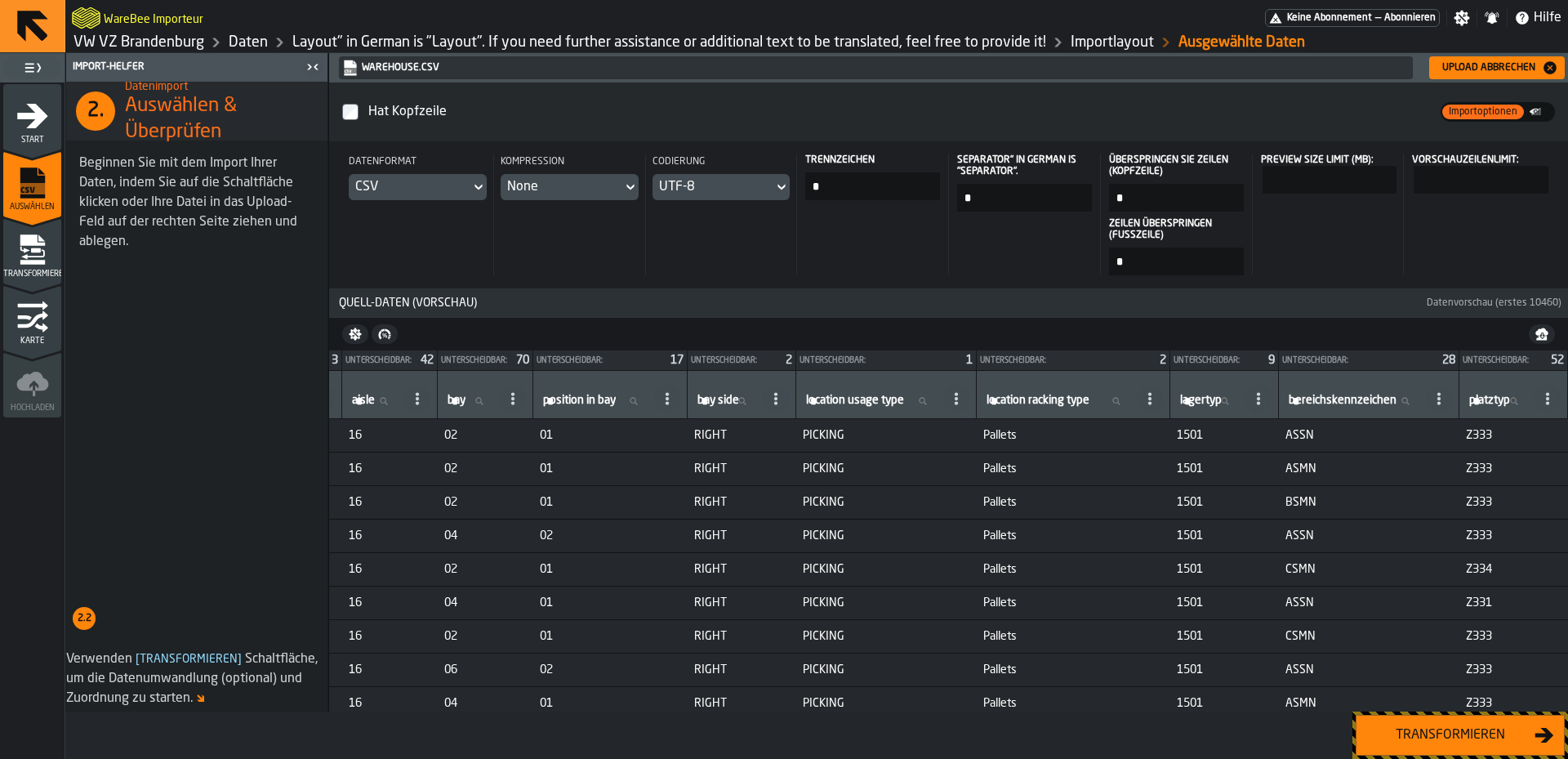
click at [1371, 726] on div "Transformieren" at bounding box center [1450, 735] width 168 height 19
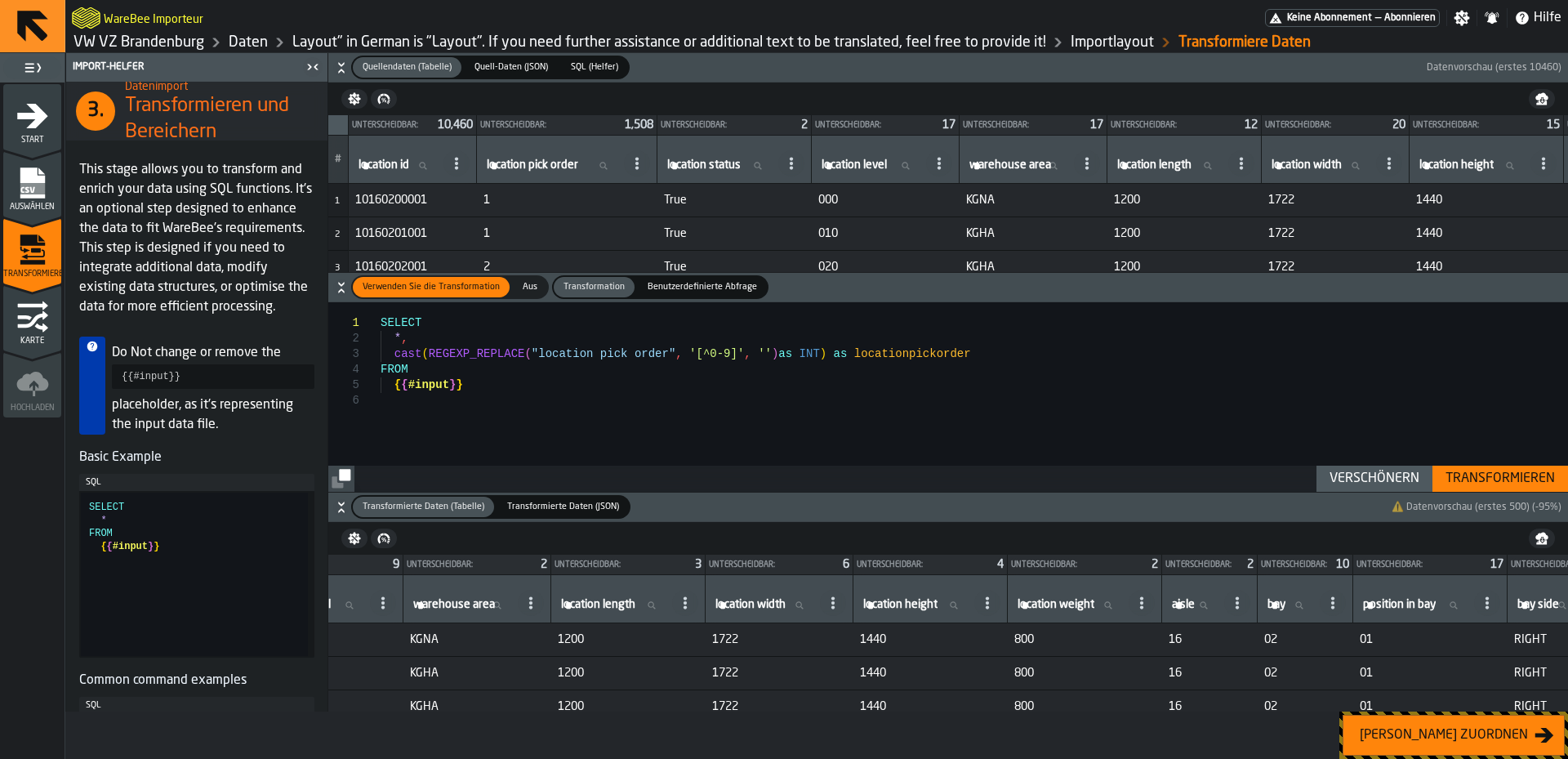
scroll to position [0, 0]
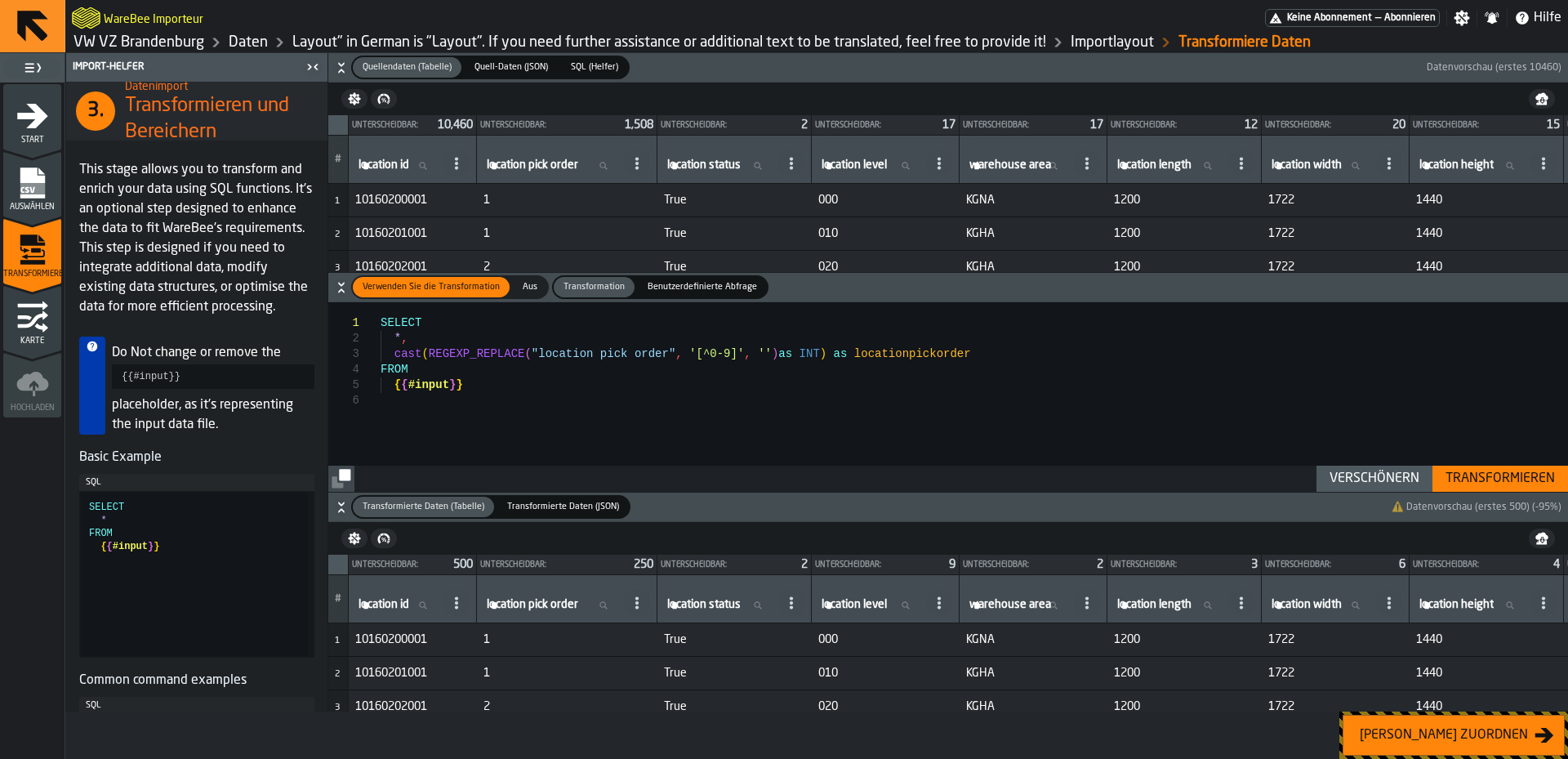
click at [1503, 743] on div "[PERSON_NAME] zuordnen" at bounding box center [1445, 735] width 182 height 19
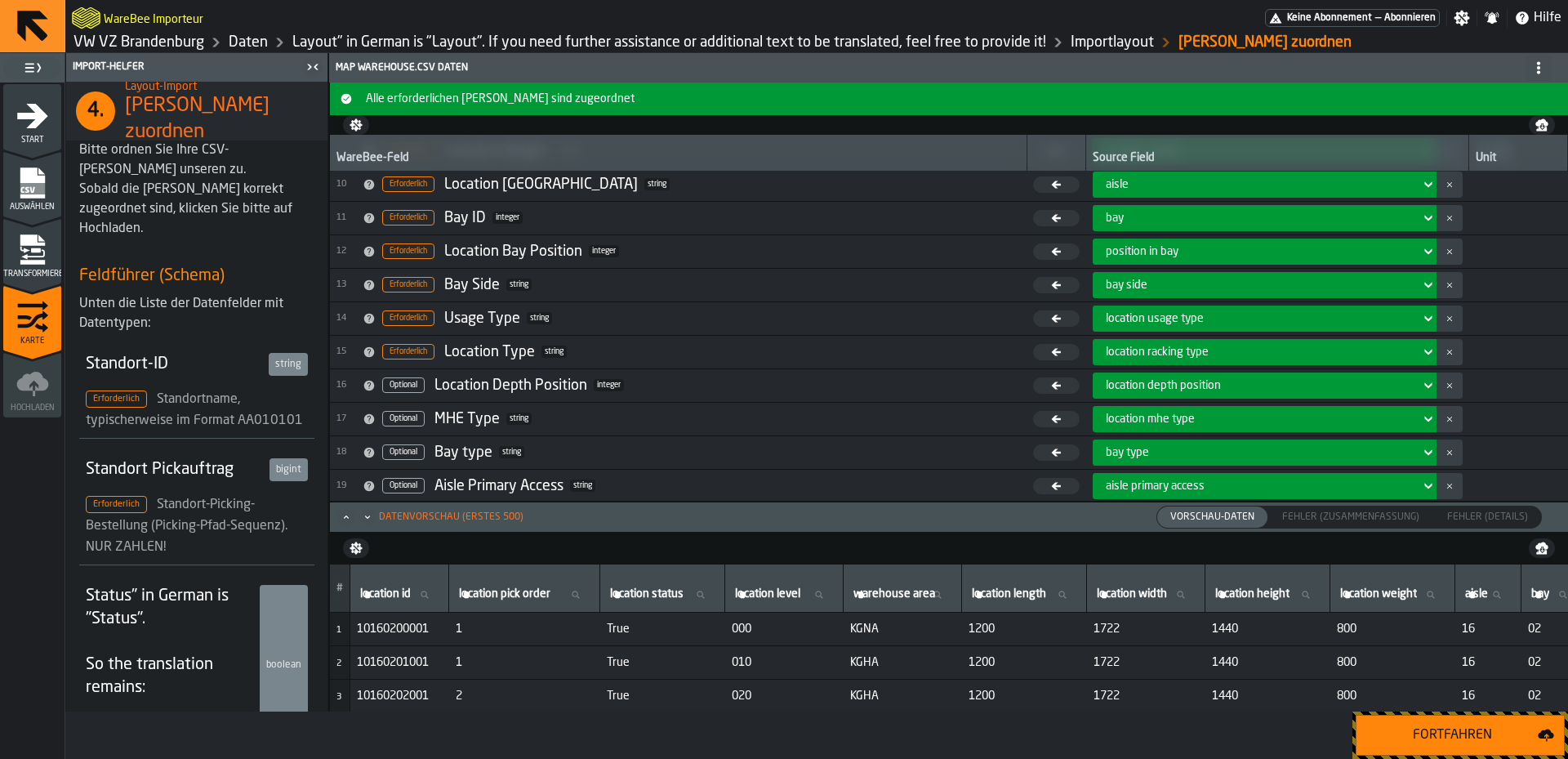
scroll to position [374, 0]
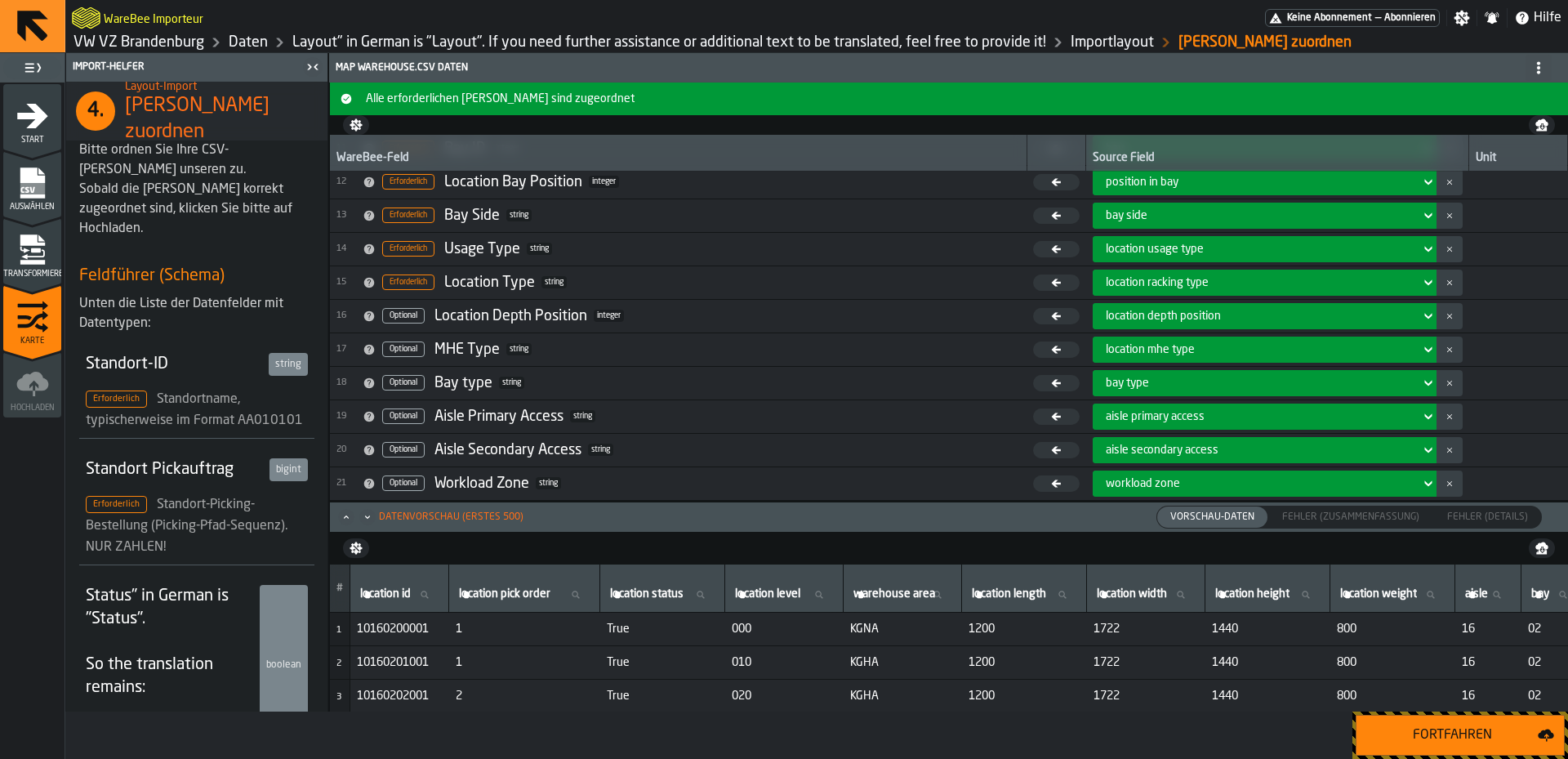
click at [383, 515] on div "Datenvorschau (erstes 500)" at bounding box center [451, 517] width 144 height 11
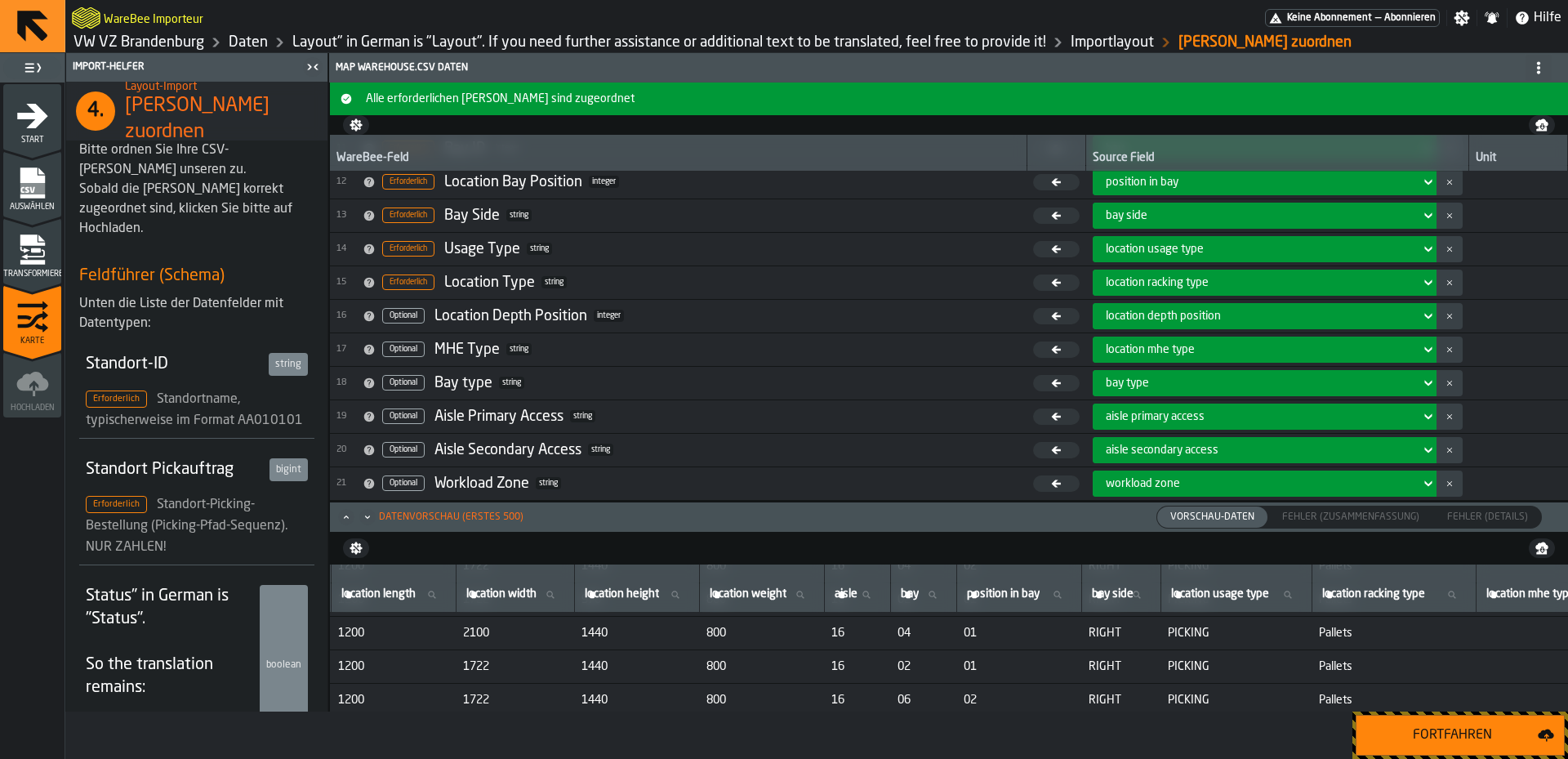
scroll to position [164, 0]
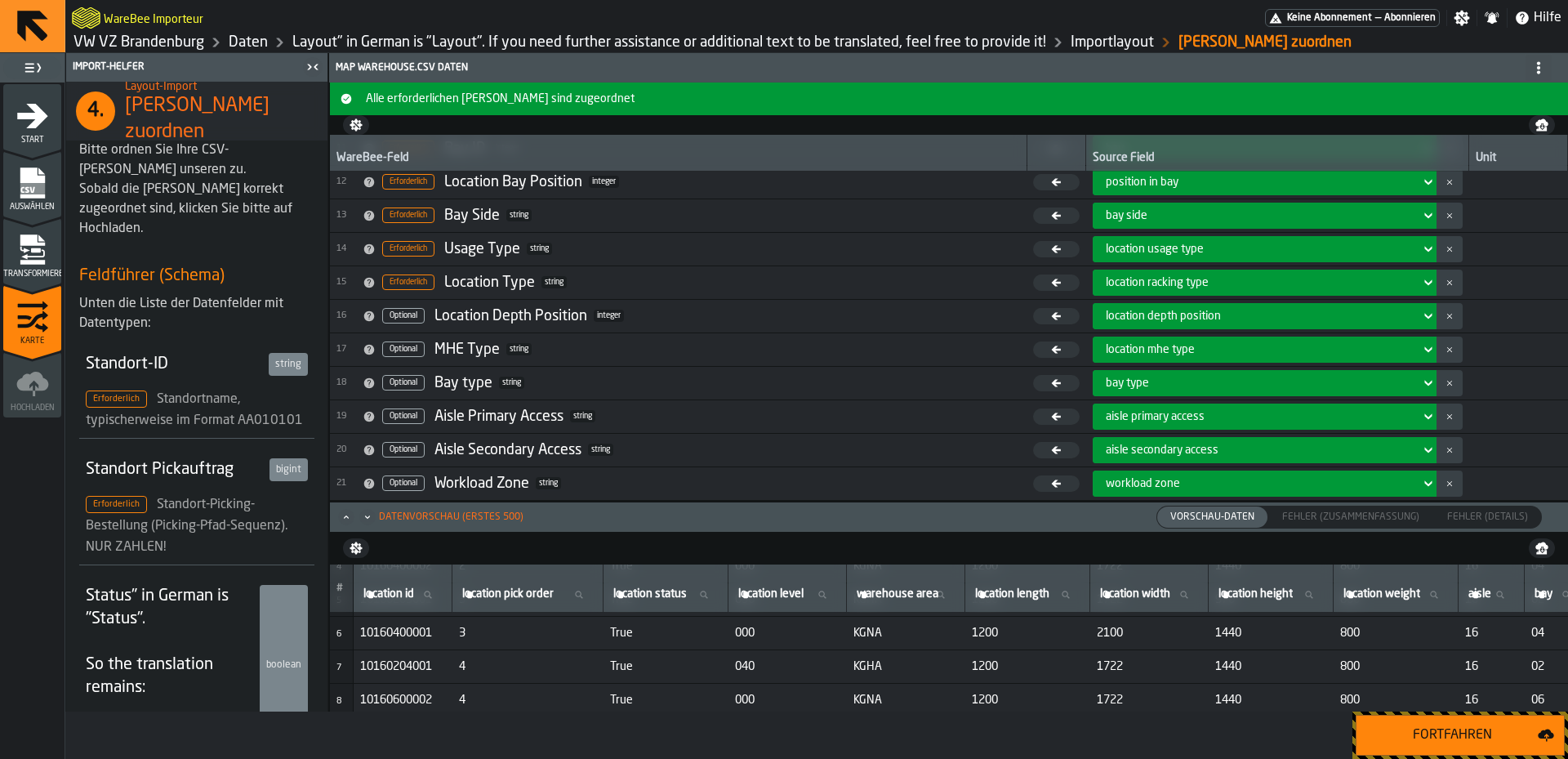
click at [1407, 735] on div "Fortfahren" at bounding box center [1451, 735] width 171 height 19
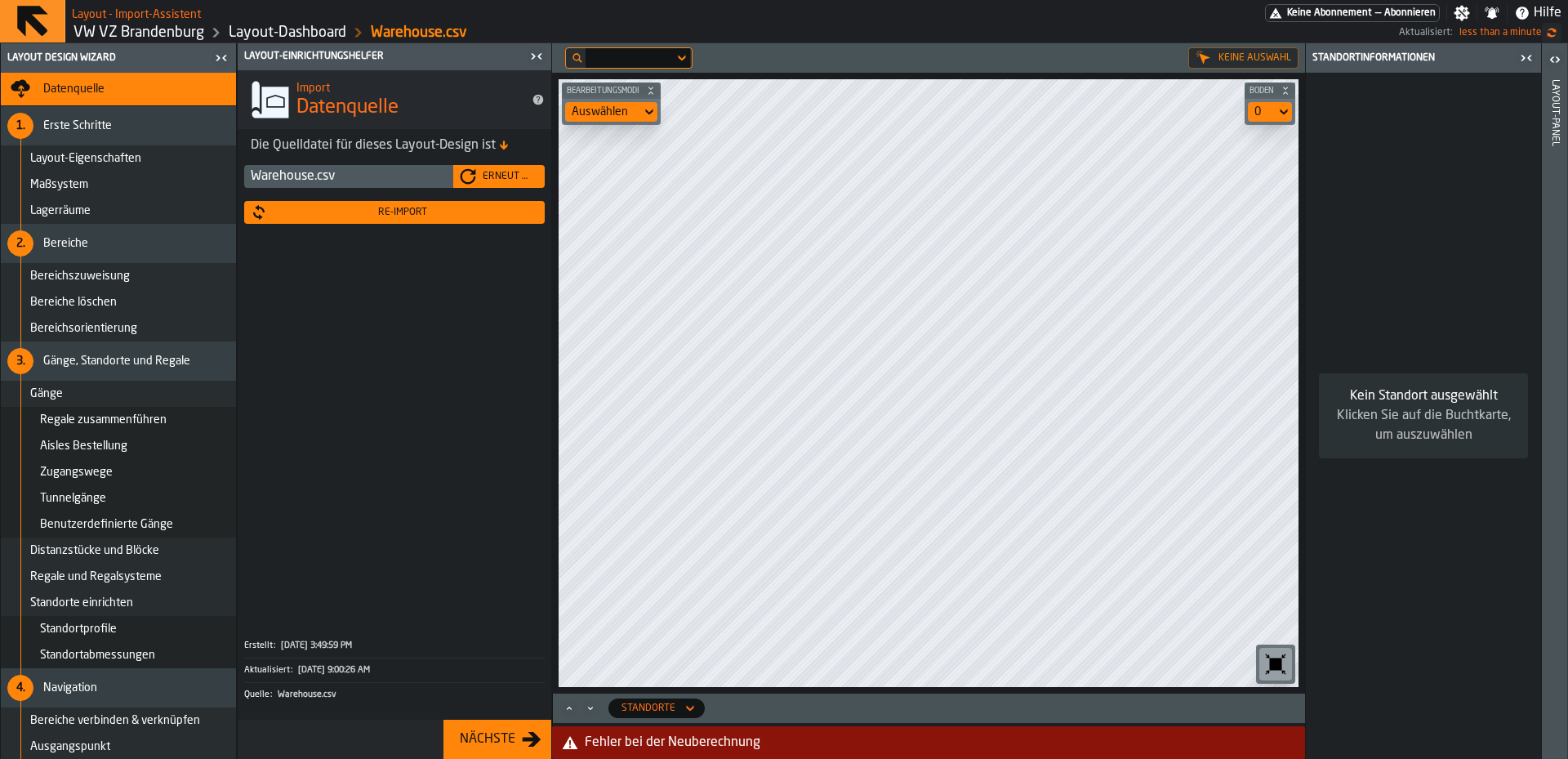
click at [572, 707] on icon "Maximize" at bounding box center [568, 708] width 16 height 16
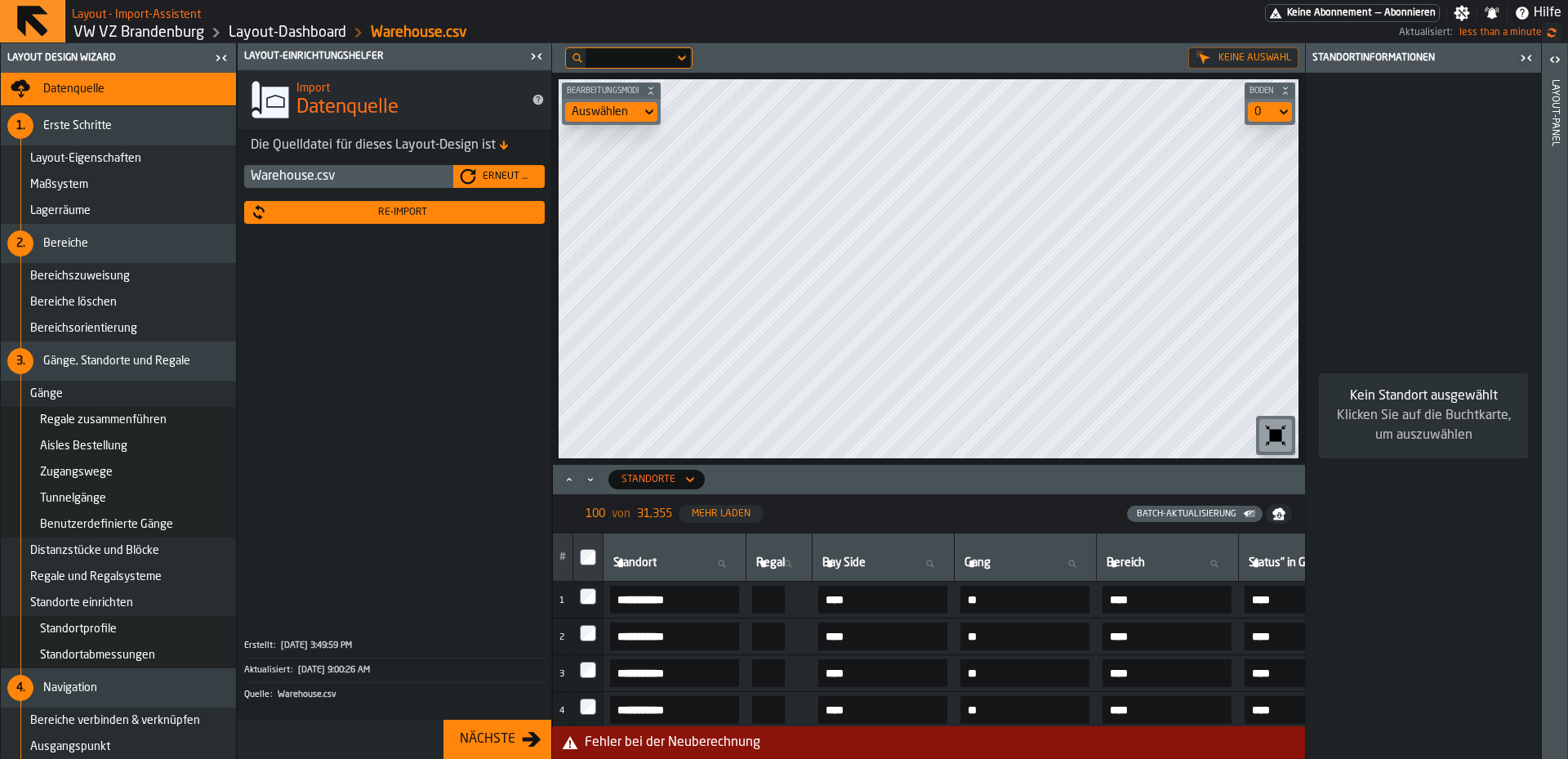
click at [617, 741] on div "Fehler bei der Neuberechnung" at bounding box center [941, 743] width 714 height 19
click at [1221, 733] on div "Fehler bei der Neuberechnung" at bounding box center [941, 743] width 714 height 19
click at [784, 742] on div "Fehler bei der Neuberechnung" at bounding box center [941, 743] width 714 height 19
drag, startPoint x: 574, startPoint y: 739, endPoint x: 802, endPoint y: 745, distance: 228.1
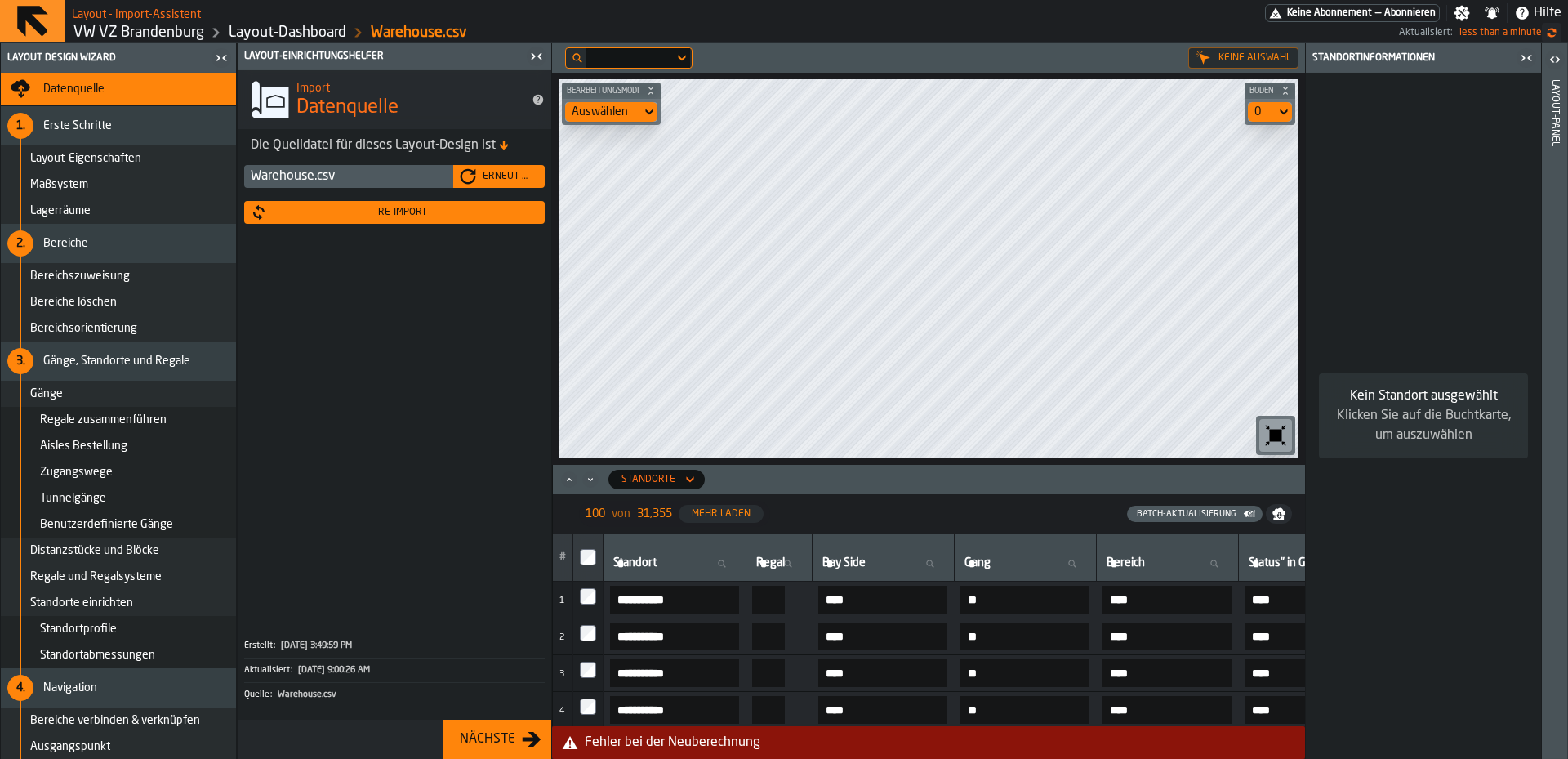
click at [802, 745] on div "Fehler bei der Neuberechnung" at bounding box center [928, 743] width 740 height 19
drag, startPoint x: 801, startPoint y: 745, endPoint x: 584, endPoint y: 748, distance: 217.0
click at [584, 748] on div "Fehler bei der Neuberechnung" at bounding box center [928, 743] width 740 height 19
click at [295, 42] on header "Layout - Import-Assistent Keine Abonnement — Abonnieren Einstellungen Benachric…" at bounding box center [784, 21] width 1568 height 43
click at [298, 33] on link "Layout-Dashboard" at bounding box center [287, 33] width 118 height 18
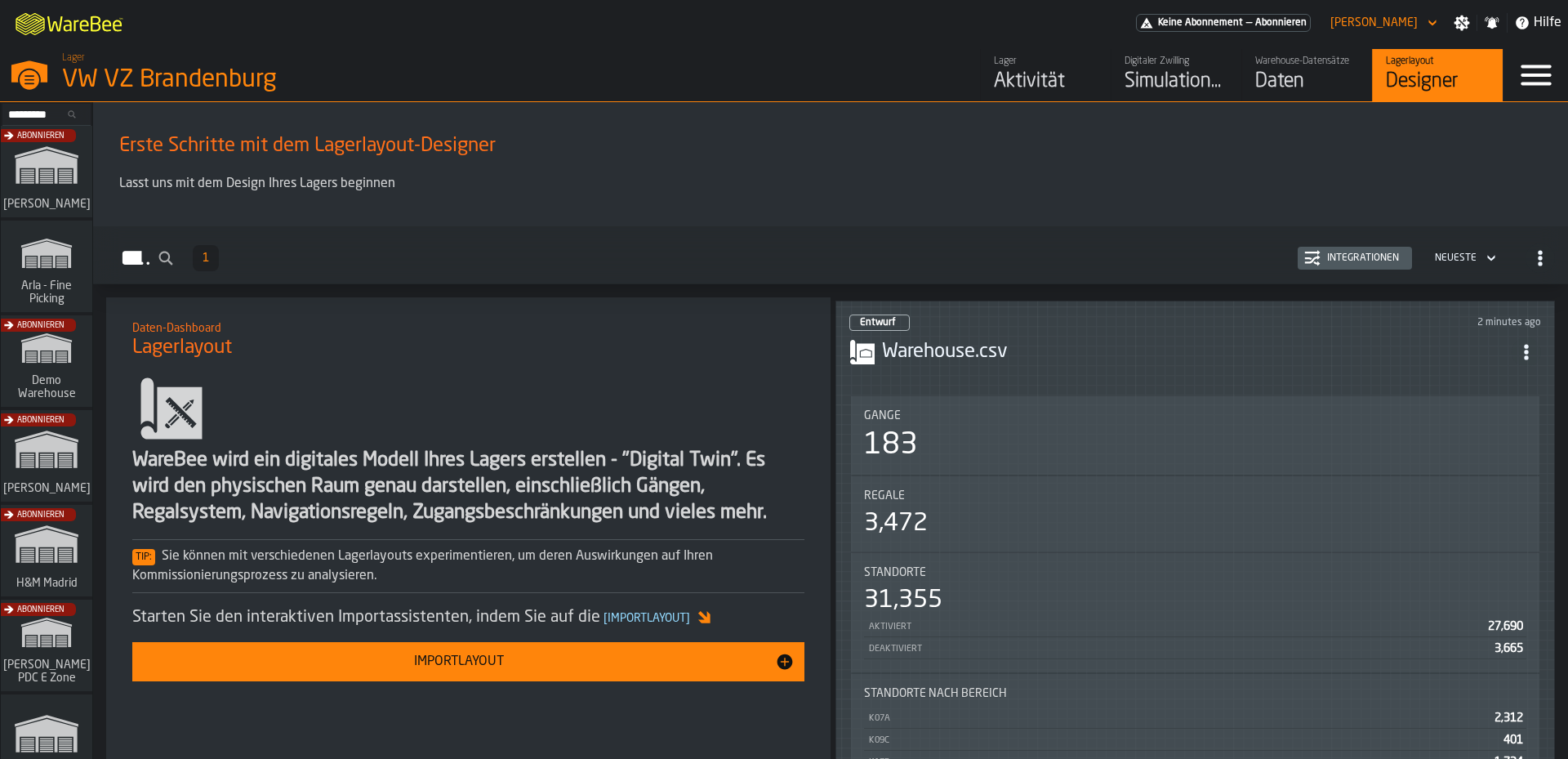
click at [893, 349] on h3 "Warehouse.csv" at bounding box center [1197, 351] width 629 height 26
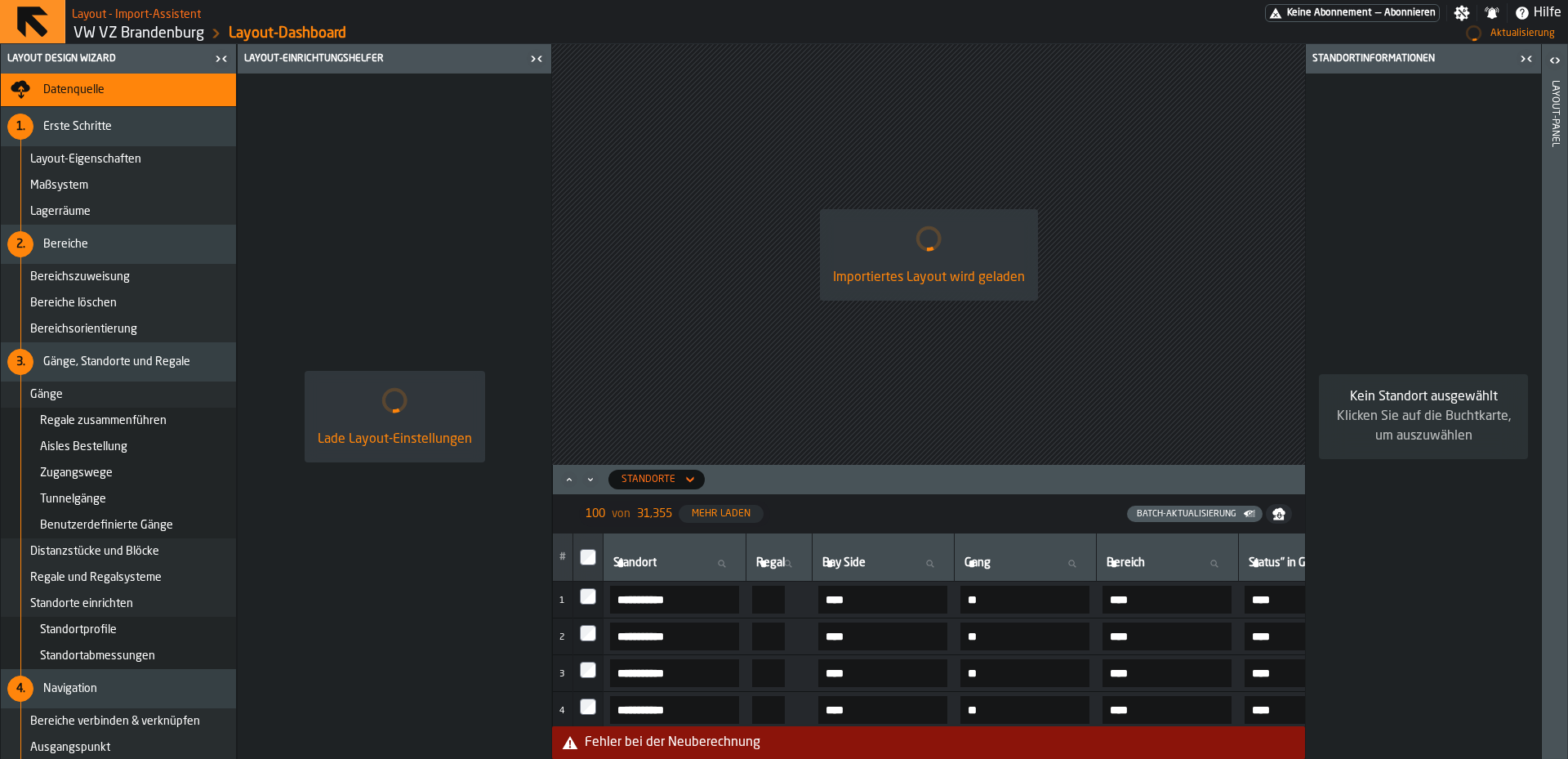
click at [152, 33] on link "VW VZ Brandenburg" at bounding box center [139, 33] width 131 height 18
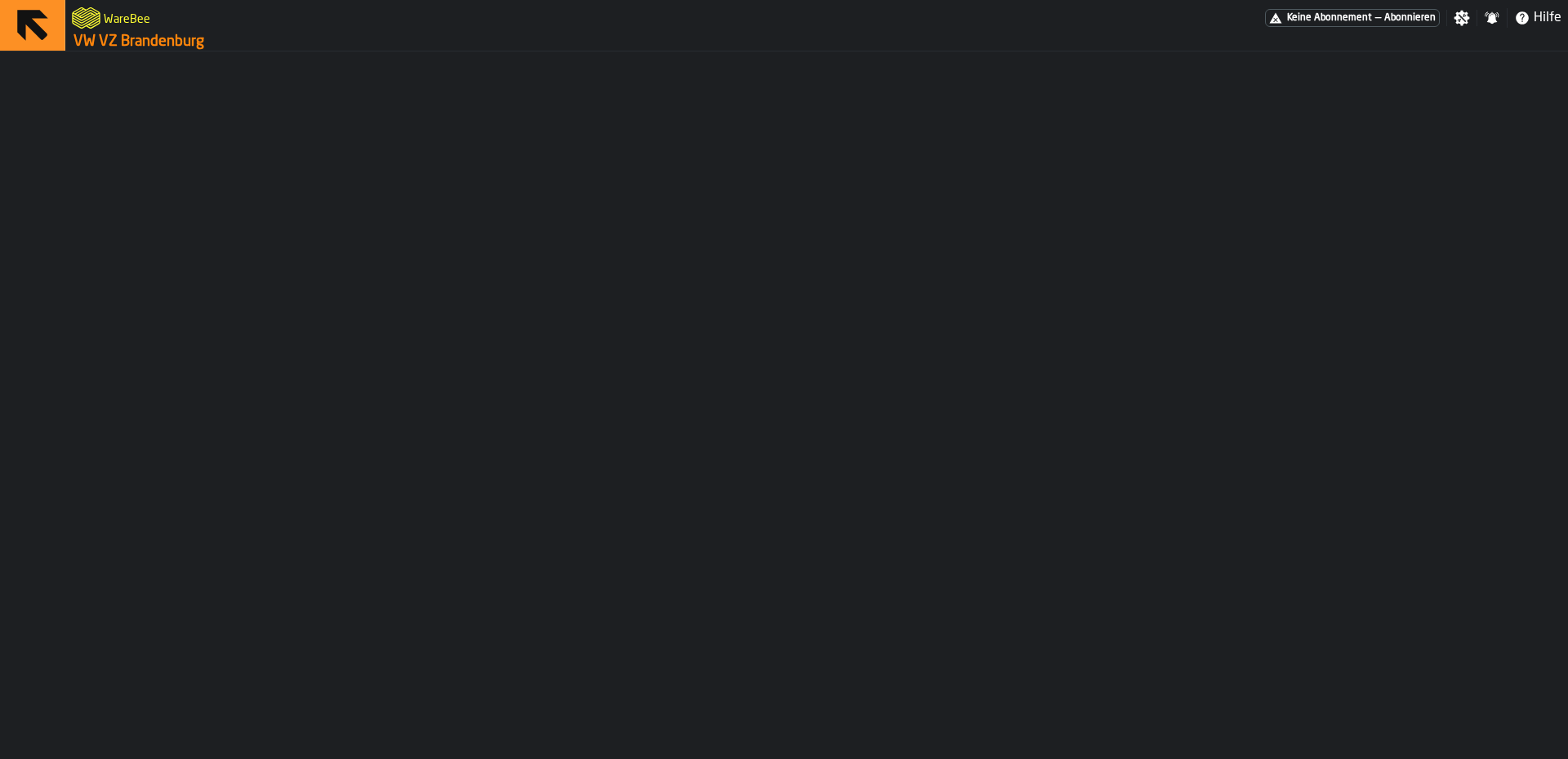
click at [104, 81] on div at bounding box center [784, 405] width 1568 height 707
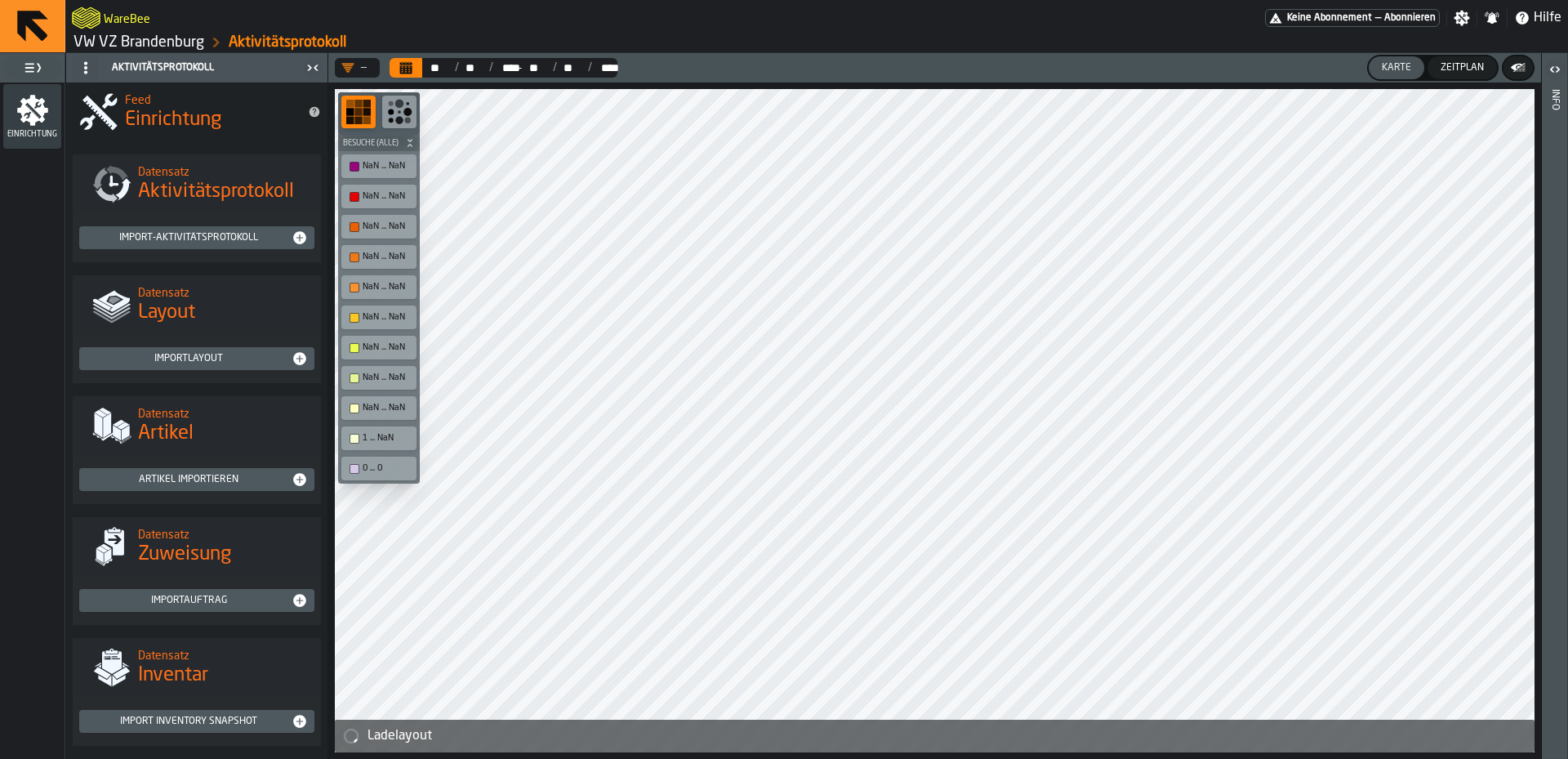
click at [195, 46] on link "VW VZ Brandenburg" at bounding box center [139, 42] width 131 height 18
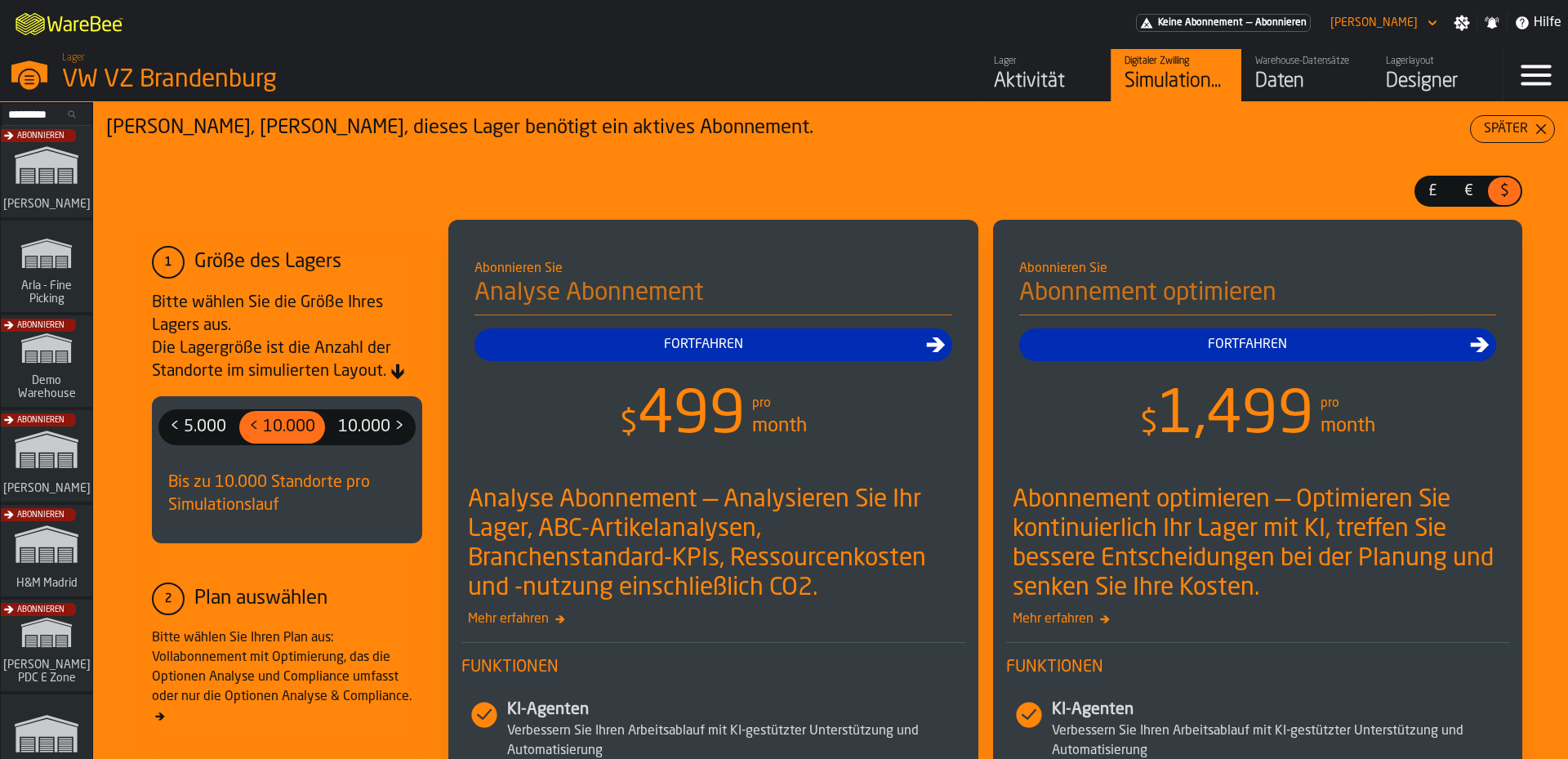
click at [1401, 83] on div "Designer" at bounding box center [1438, 81] width 103 height 26
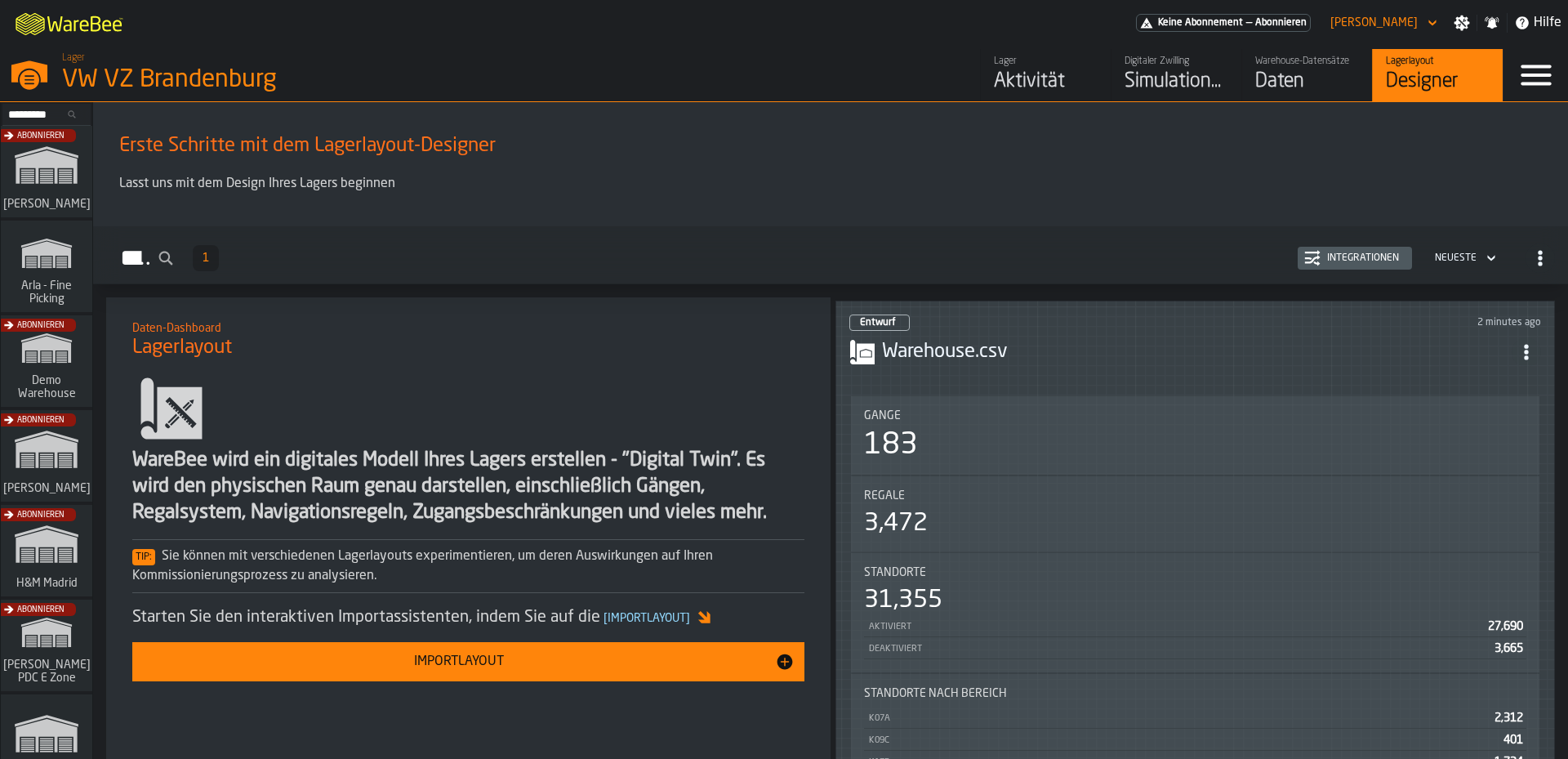
click at [1162, 432] on div "183" at bounding box center [1195, 445] width 662 height 33
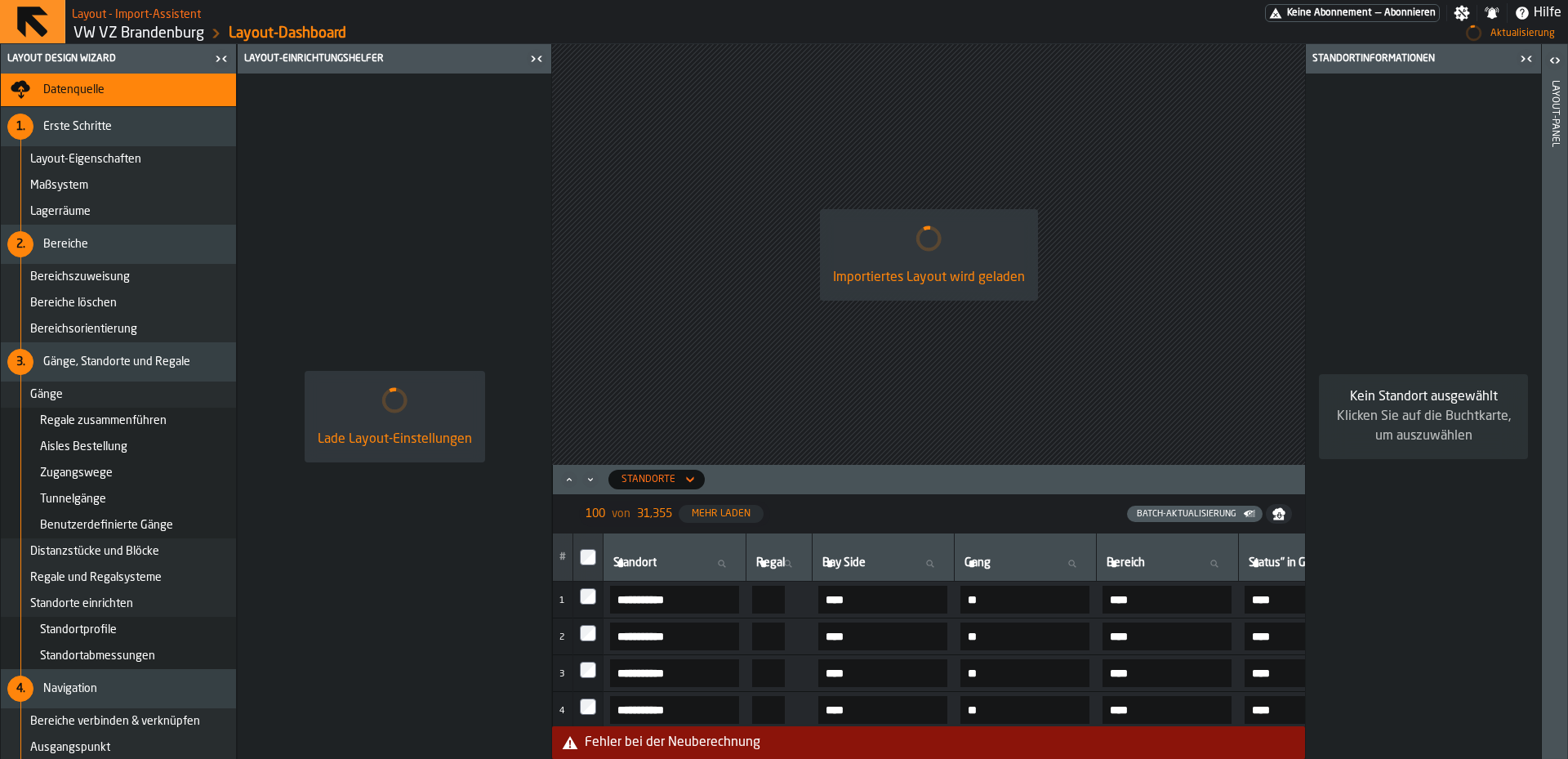
click at [58, 86] on span "Datenquelle" at bounding box center [74, 90] width 61 height 13
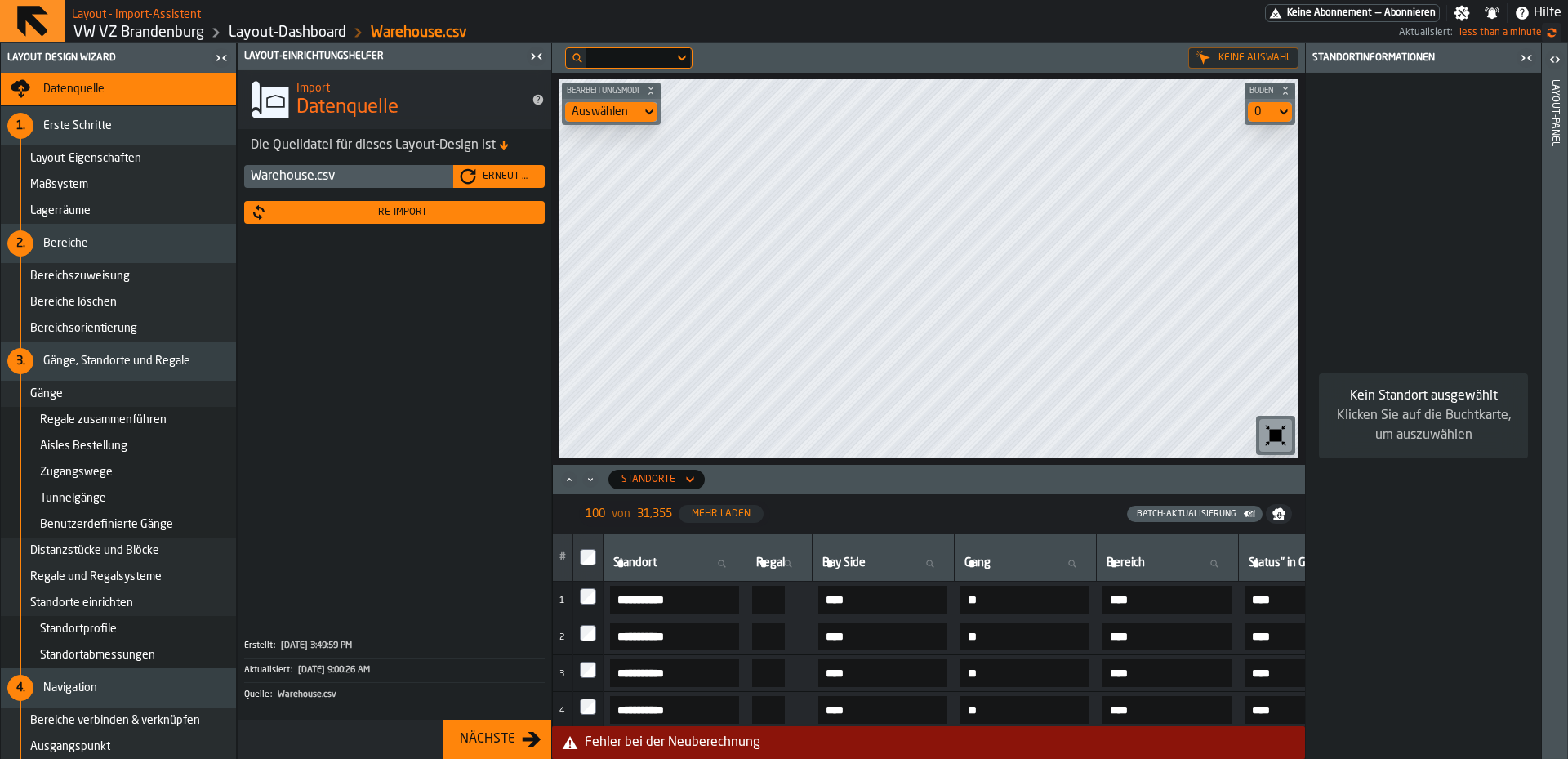
click at [413, 216] on div "Re-Import" at bounding box center [402, 212] width 271 height 11
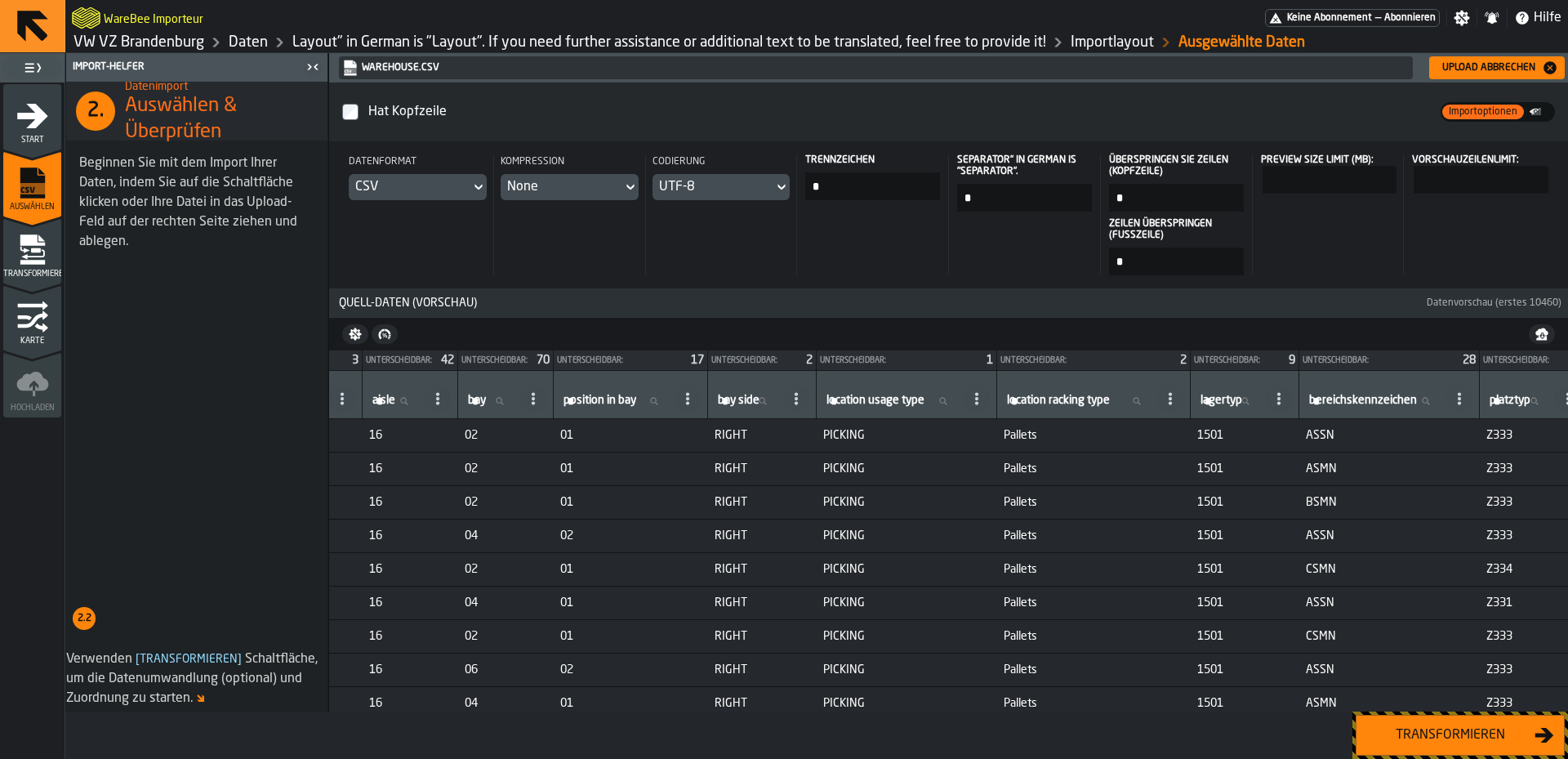
scroll to position [0, 1493]
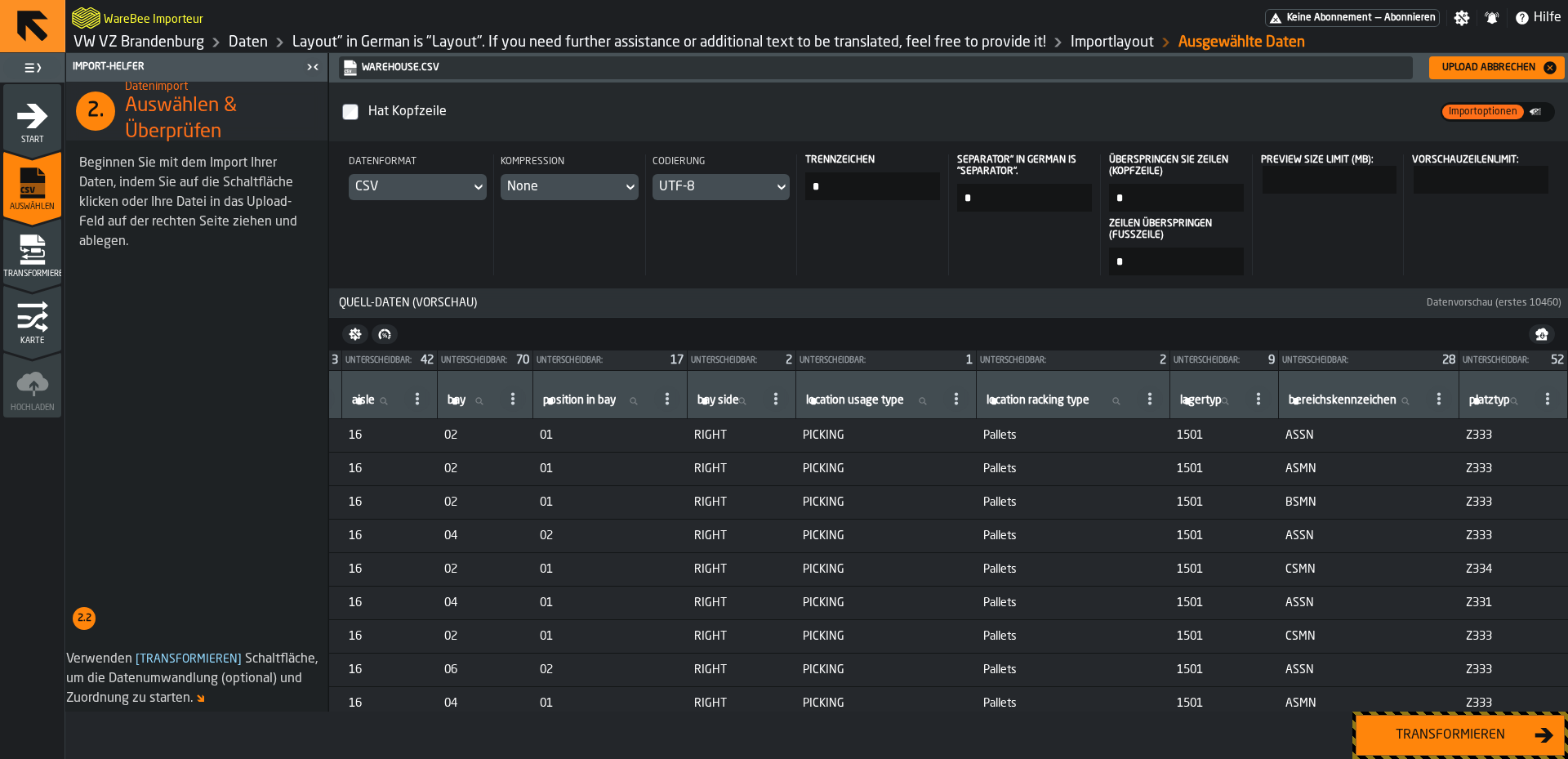
click at [1487, 738] on div "Transformieren" at bounding box center [1450, 735] width 168 height 19
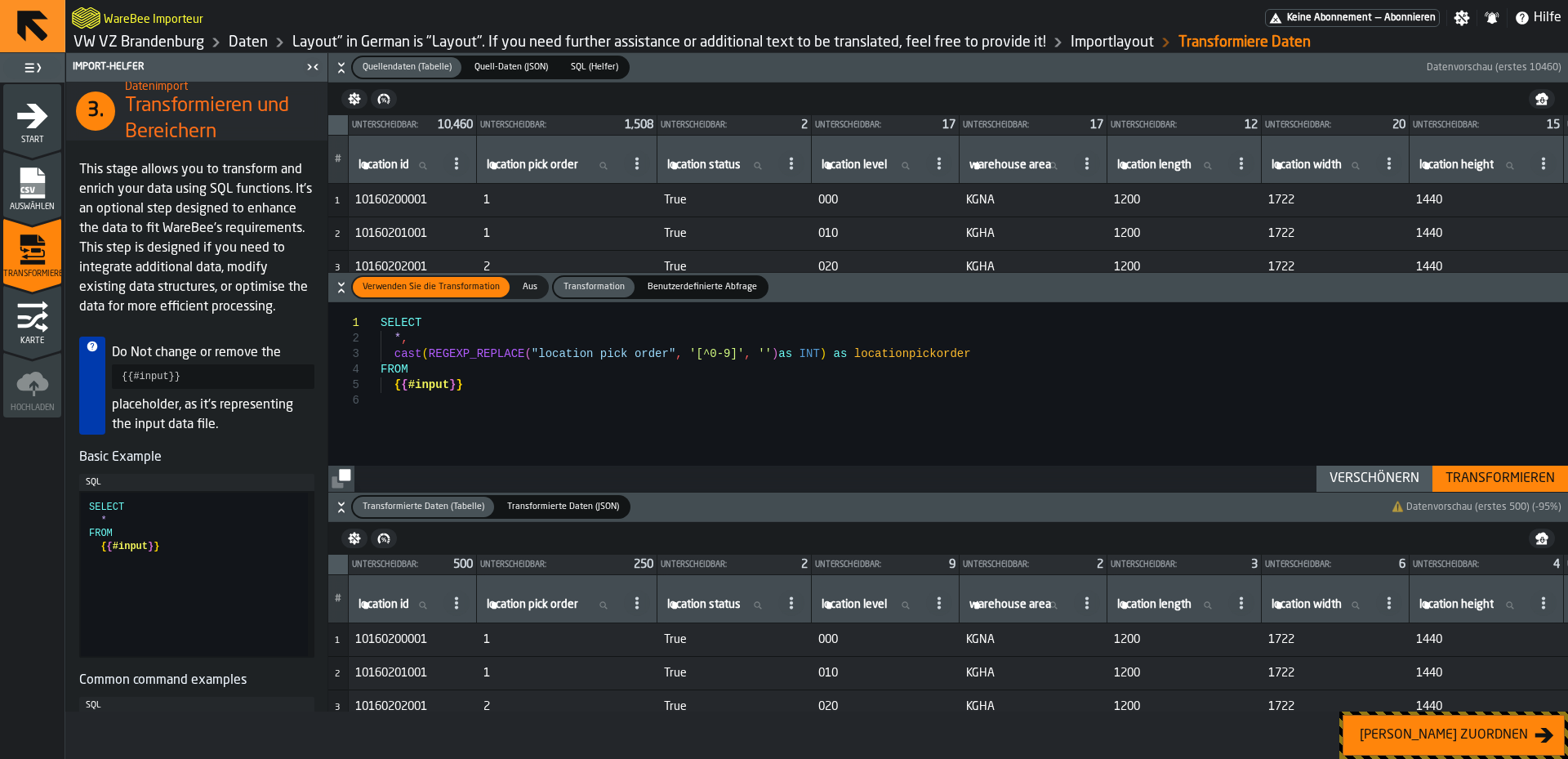
type textarea "**********"
drag, startPoint x: 486, startPoint y: 351, endPoint x: 927, endPoint y: 344, distance: 441.1
click at [927, 344] on div "SELECT * , cast ( REGEXP_REPLACE ( "location pick order" , '[^0-9]' , '' ) as I…" at bounding box center [974, 397] width 1187 height 190
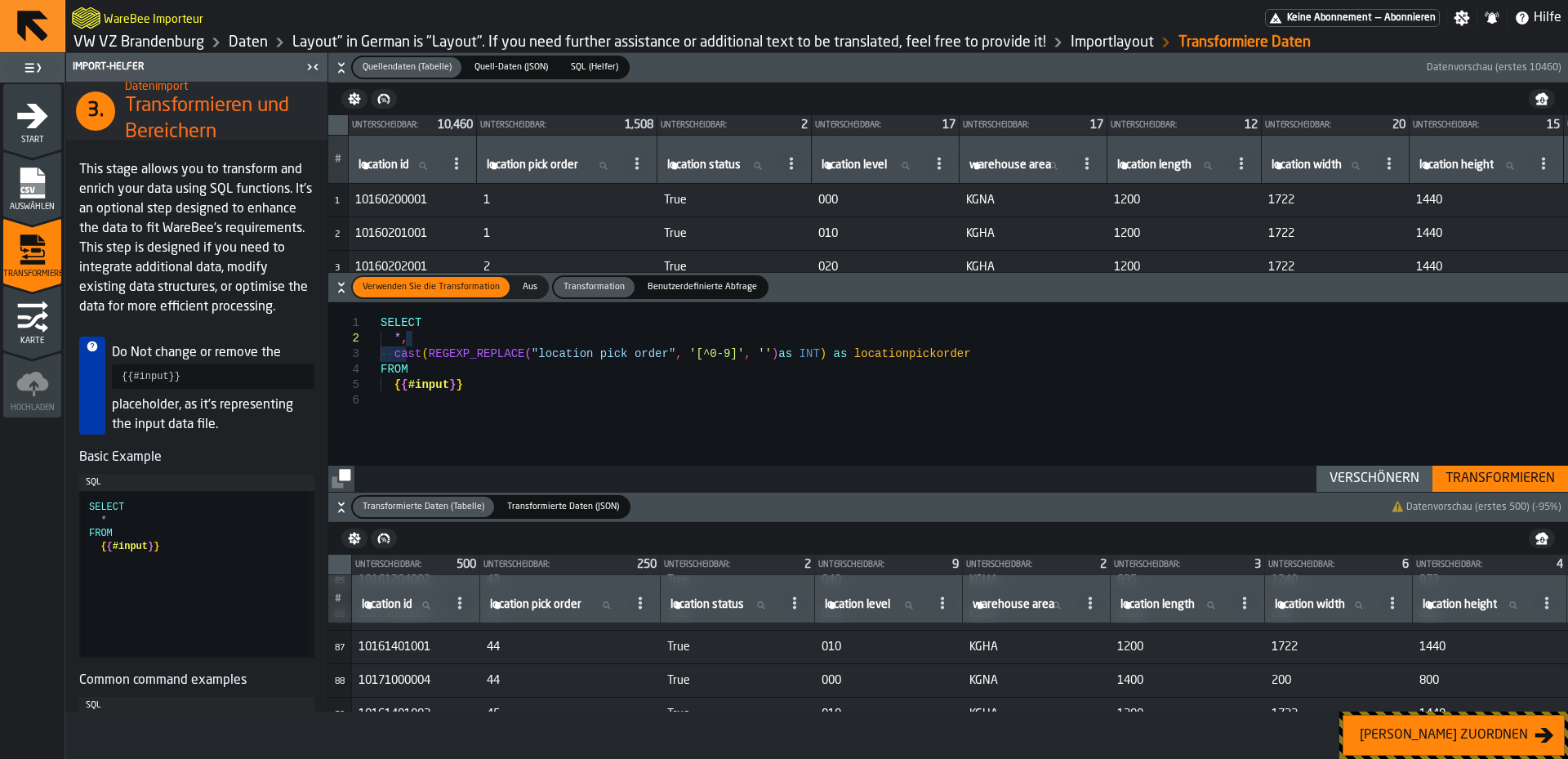
scroll to position [2628, 0]
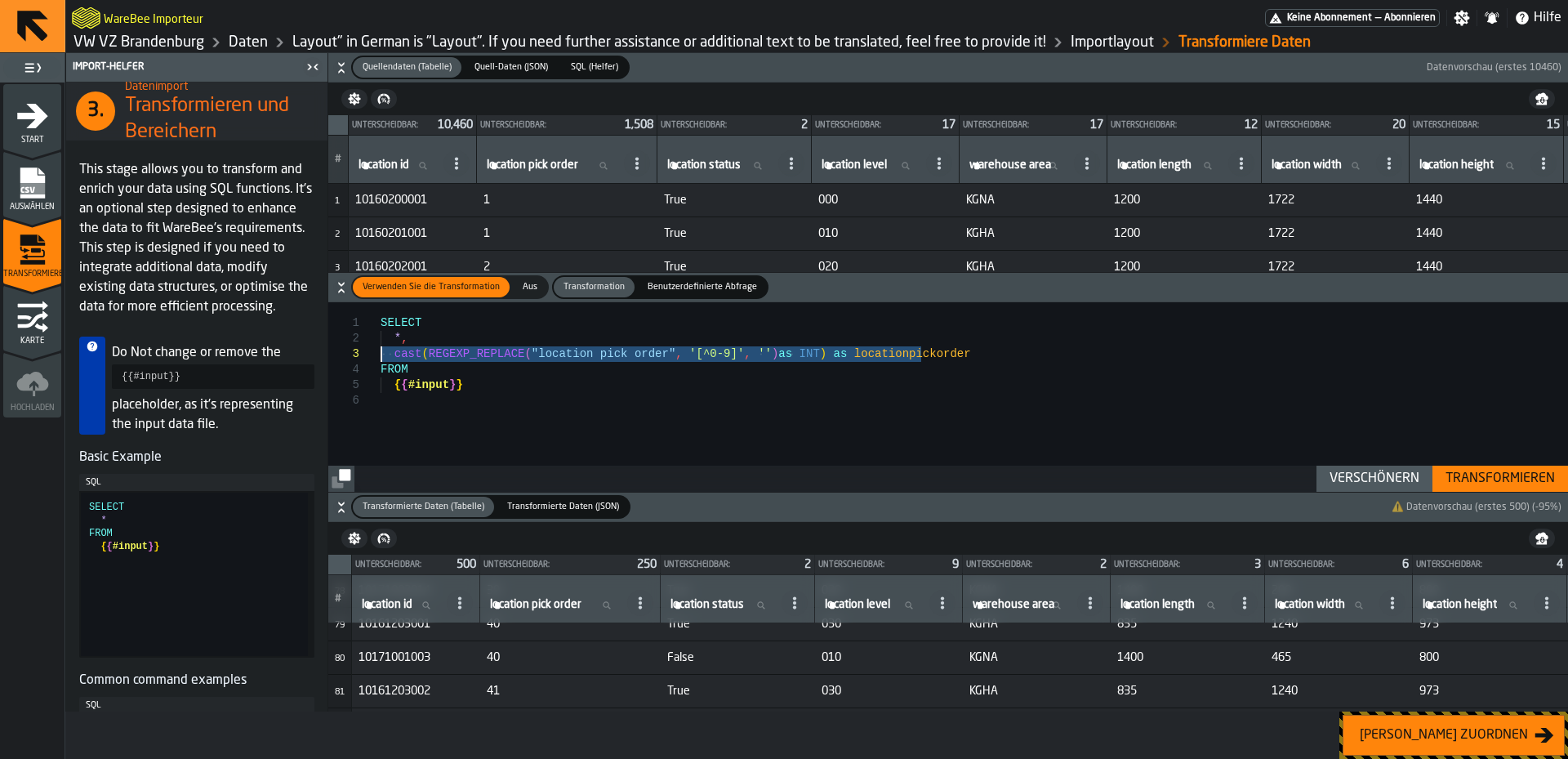
drag, startPoint x: 784, startPoint y: 353, endPoint x: 402, endPoint y: 370, distance: 382.4
click at [383, 357] on div "SELECT * , cast ( REGEXP_REPLACE ( "location pick order" , '[^0-9]' , '' ) as I…" at bounding box center [974, 397] width 1187 height 190
click at [644, 407] on div "SELECT * , cast ( REGEXP_REPLACE ( "location pick order" , '[^0-9]' , '' ) as I…" at bounding box center [974, 397] width 1187 height 190
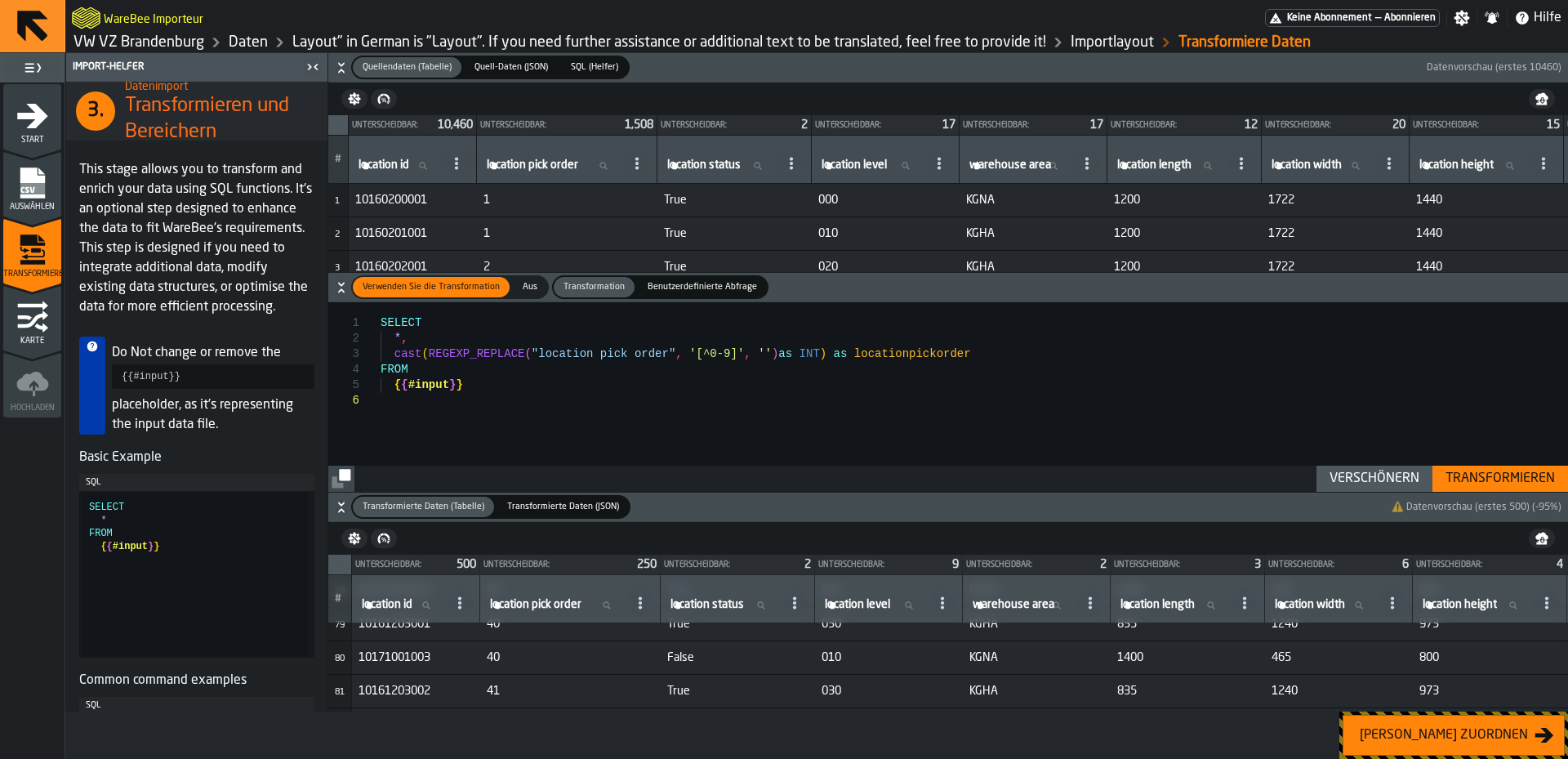
click at [855, 351] on div "SELECT * , cast ( REGEXP_REPLACE ( "location pick order" , '[^0-9]' , '' ) as I…" at bounding box center [974, 397] width 1187 height 190
drag, startPoint x: 646, startPoint y: 351, endPoint x: 534, endPoint y: 355, distance: 112.1
click at [531, 355] on div "SELECT * , cast ( REGEXP_REPLACE ( "location pick order" , '[^0-9]' , '' ) as I…" at bounding box center [974, 397] width 1187 height 190
click at [851, 352] on div "SELECT * , cast ( REGEXP_REPLACE ( "location pick order" , '[^0-9]' , '' ) as I…" at bounding box center [974, 397] width 1187 height 190
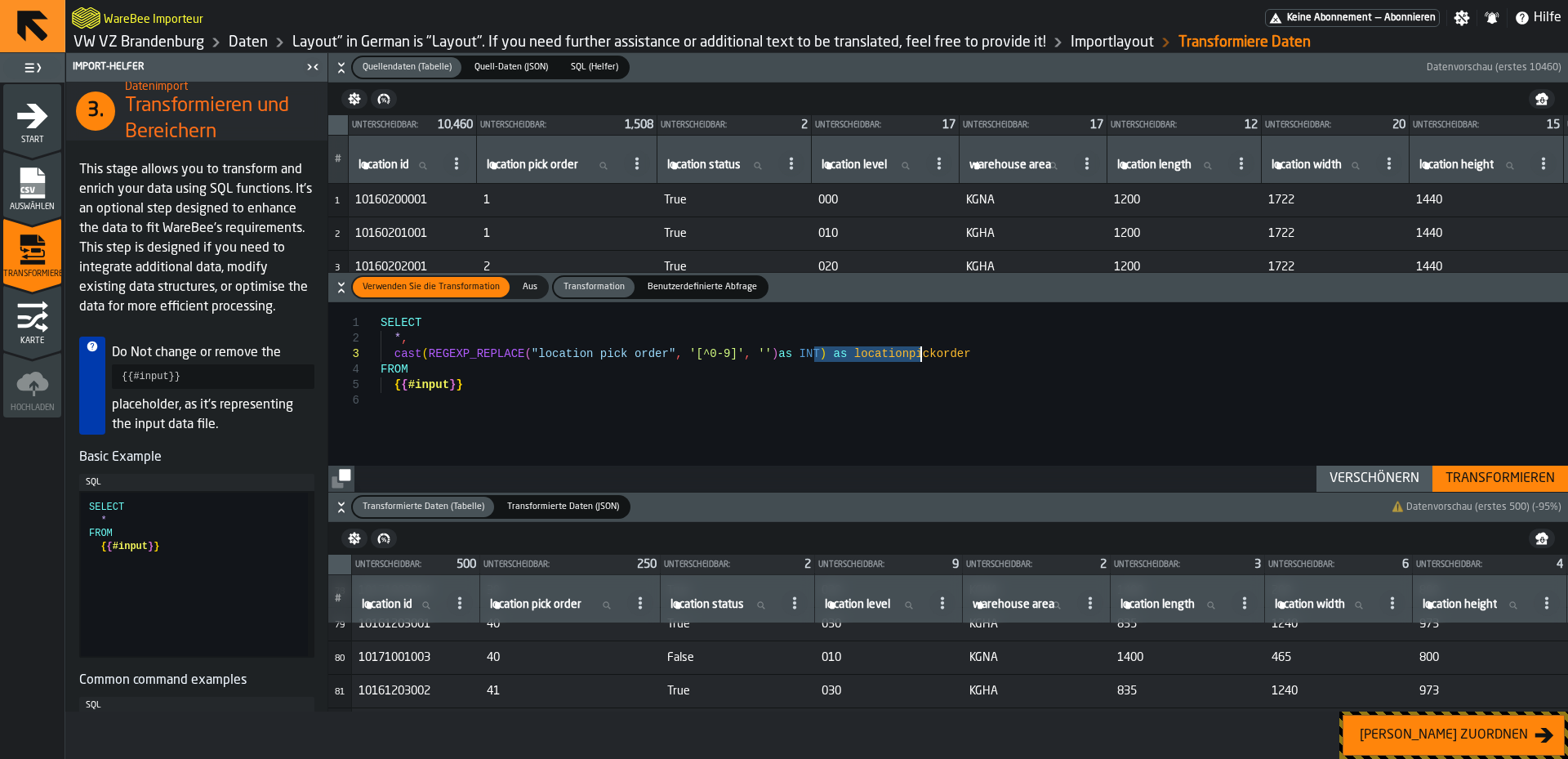
click at [1506, 481] on div "Transformieren" at bounding box center [1500, 479] width 122 height 19
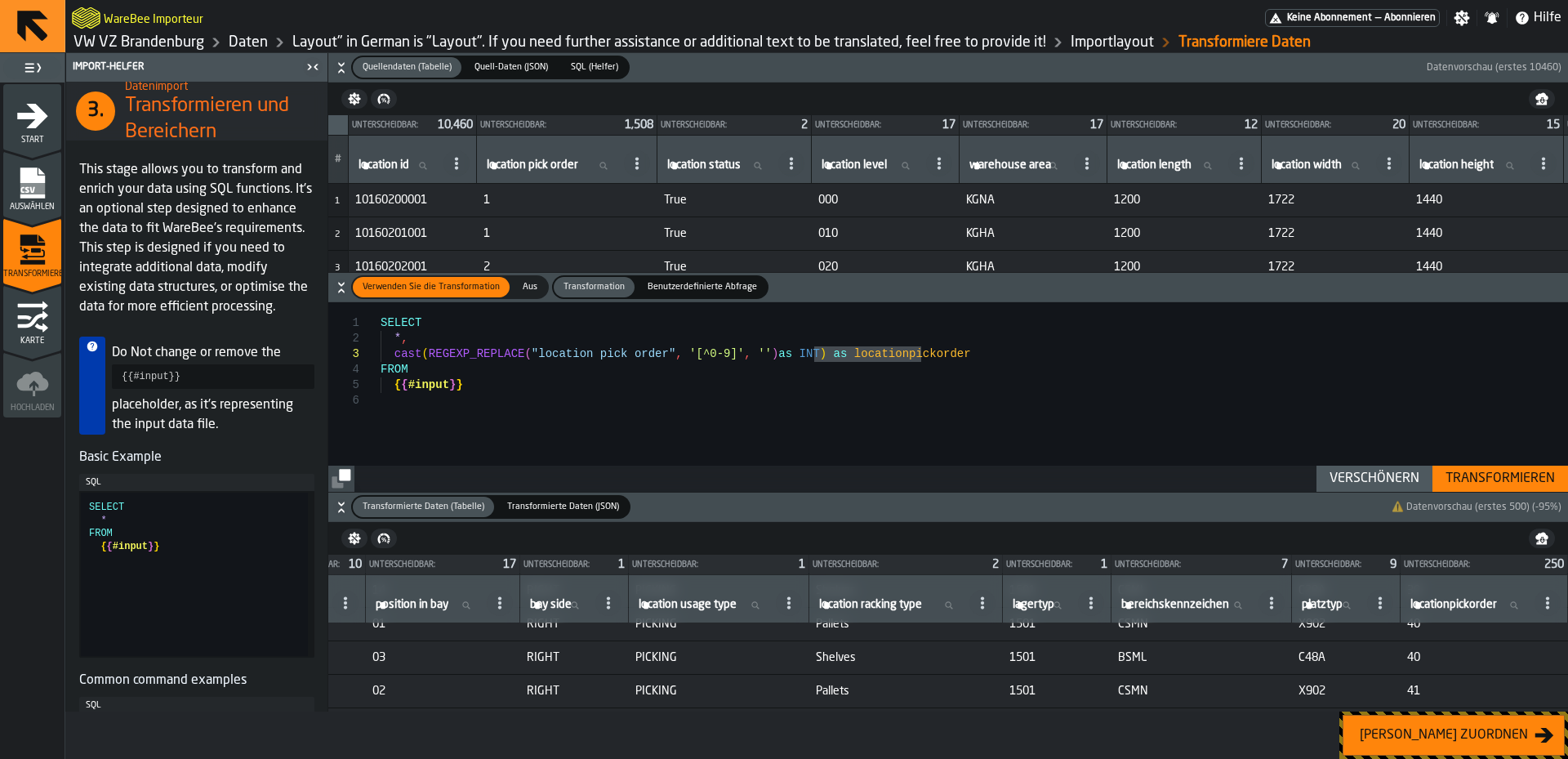
scroll to position [2628, 1667]
drag, startPoint x: 393, startPoint y: 344, endPoint x: 405, endPoint y: 340, distance: 12.6
click at [405, 340] on div "SELECT * , cast ( REGEXP_REPLACE ( "location pick order" , '[^0-9]' , '' ) as I…" at bounding box center [974, 397] width 1187 height 190
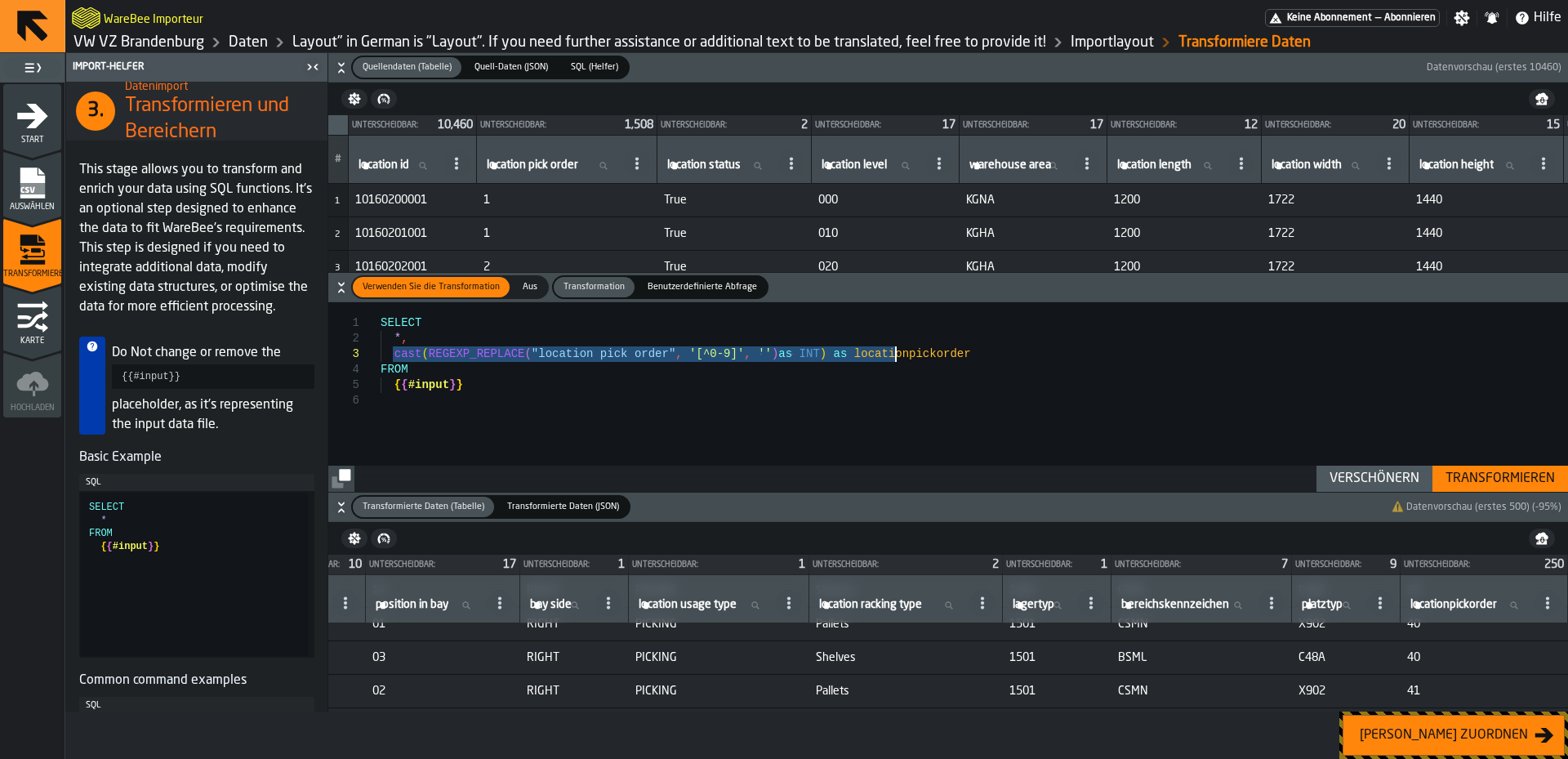
drag, startPoint x: 394, startPoint y: 351, endPoint x: 894, endPoint y: 349, distance: 500.0
click at [894, 349] on div "SELECT * , cast ( REGEXP_REPLACE ( "location pick order" , '[^0-9]' , '' ) as I…" at bounding box center [974, 397] width 1187 height 190
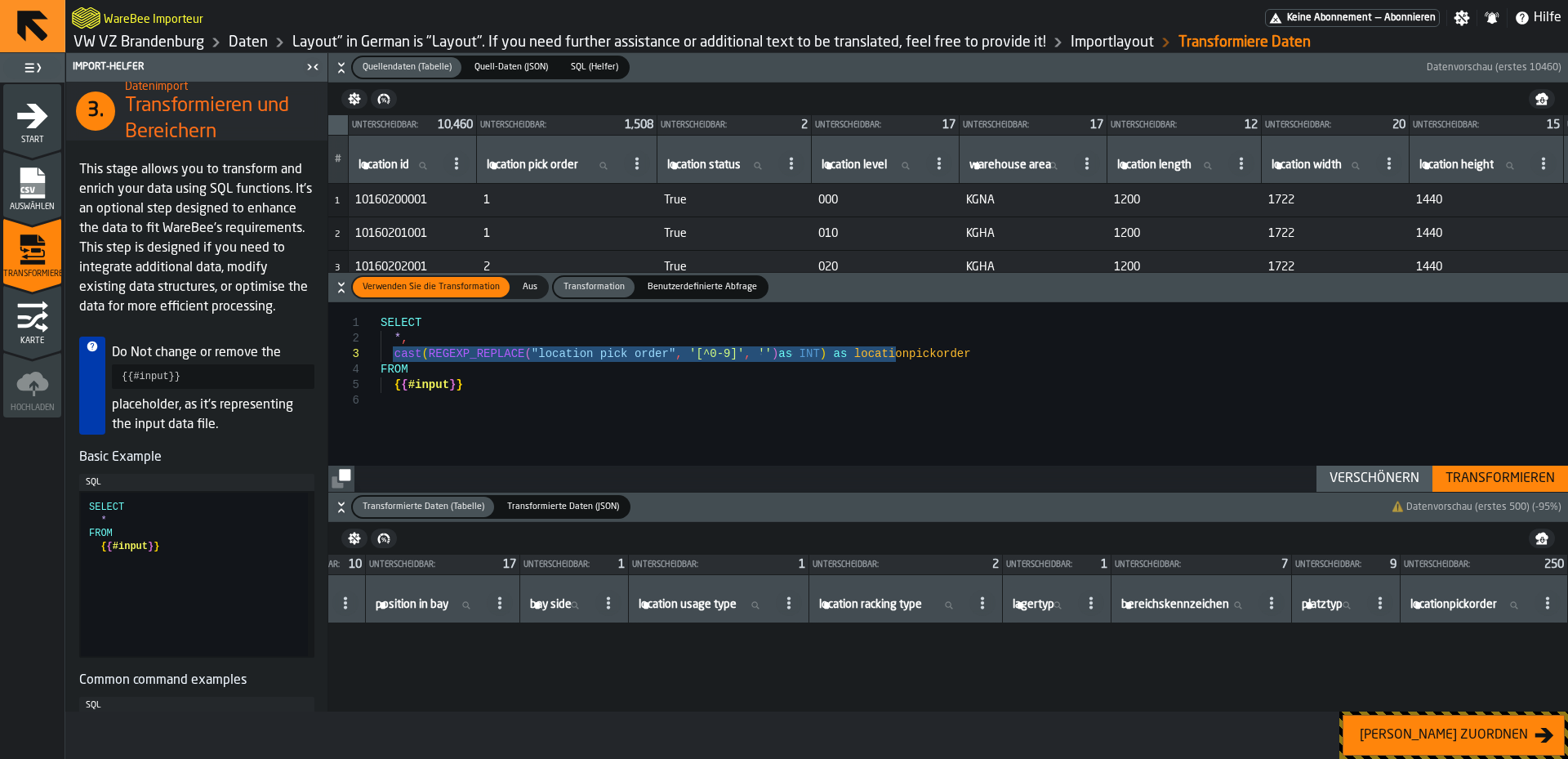
scroll to position [5162, 1667]
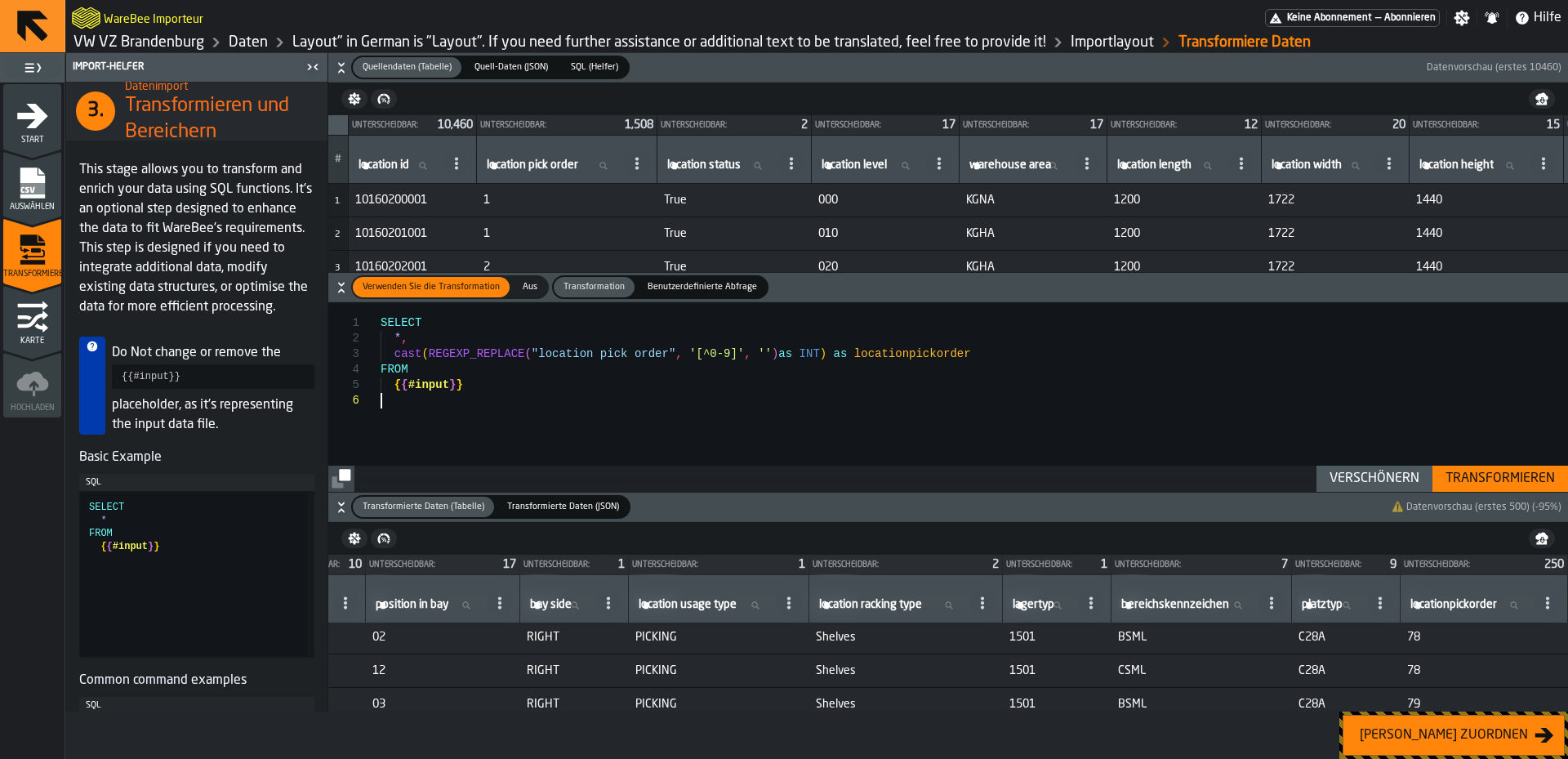
click at [922, 396] on div "SELECT * , cast ( REGEXP_REPLACE ( "location pick order" , '[^0-9]' , '' ) as I…" at bounding box center [974, 397] width 1187 height 190
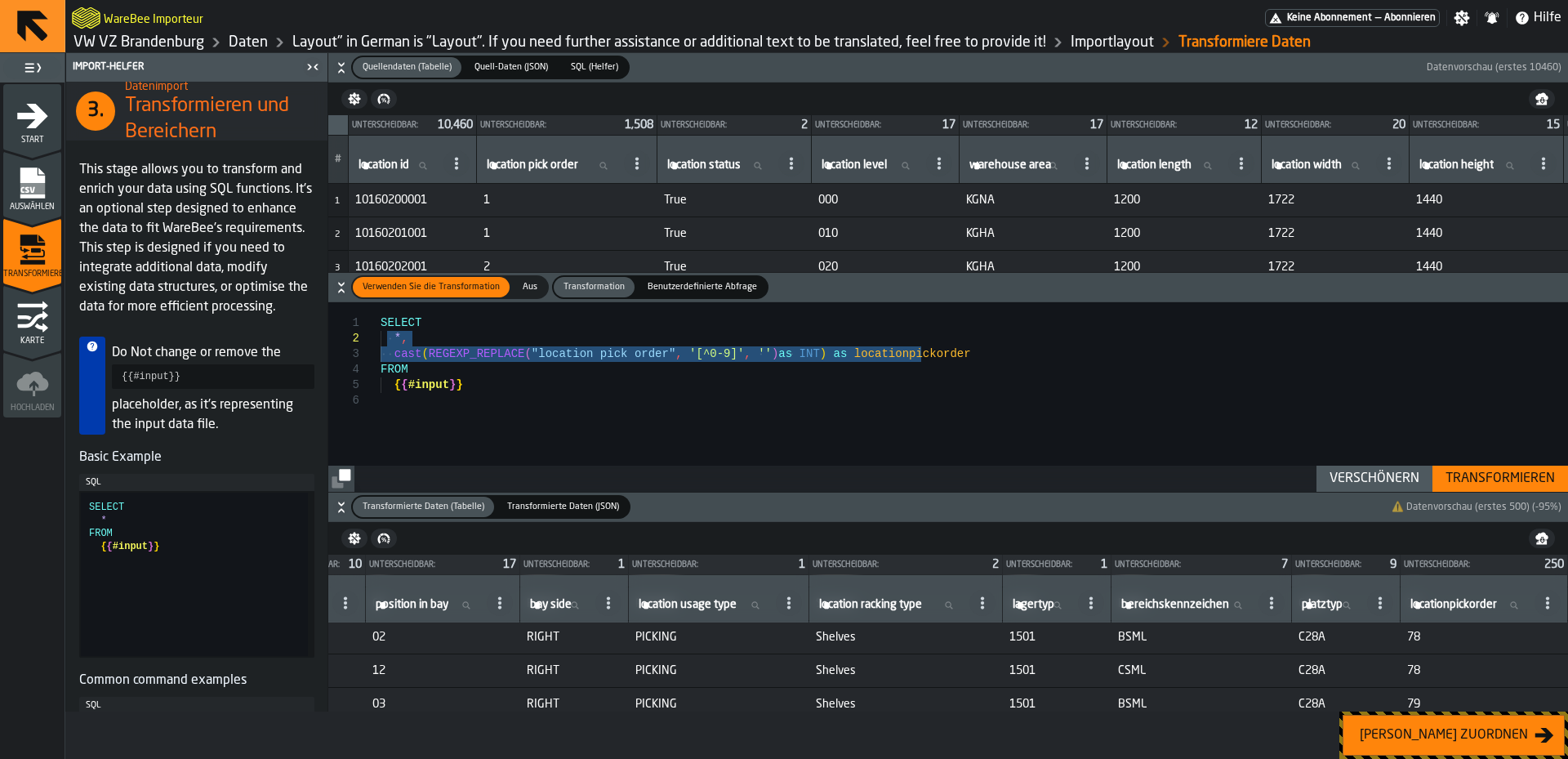
drag, startPoint x: 974, startPoint y: 355, endPoint x: 386, endPoint y: 339, distance: 588.2
click at [386, 339] on div "SELECT * , cast ( REGEXP_REPLACE ( "location pick order" , '[^0-9]' , '' ) as I…" at bounding box center [974, 397] width 1187 height 190
drag, startPoint x: 484, startPoint y: 398, endPoint x: 368, endPoint y: 326, distance: 136.5
click at [381, 326] on div "SELECT * , cast ( REGEXP_REPLACE ( "location pick order" , '[^0-9]' , '' ) as I…" at bounding box center [974, 397] width 1187 height 190
click at [634, 444] on div "SELECT * , cast ( REGEXP_REPLACE ( "location pick order" , '[^0-9]' , '' ) as I…" at bounding box center [974, 397] width 1187 height 190
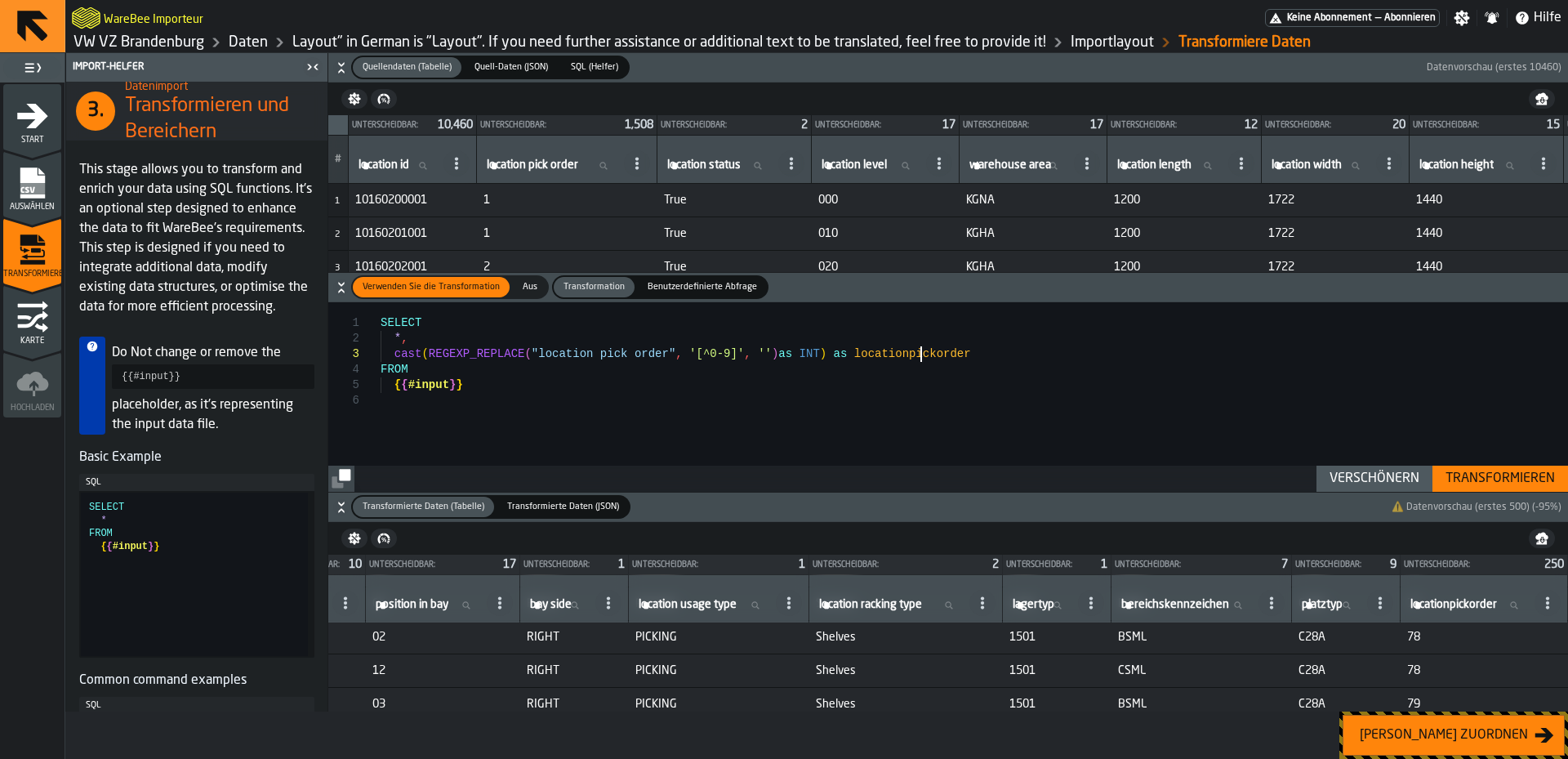
click at [938, 355] on div "SELECT * , cast ( REGEXP_REPLACE ( "location pick order" , '[^0-9]' , '' ) as I…" at bounding box center [974, 397] width 1187 height 190
click at [922, 361] on div "SELECT * , cast ( REGEXP_REPLACE ( "location pick order" , '[^0-9]' , '' ) as I…" at bounding box center [974, 397] width 1187 height 190
click at [510, 387] on div "SELECT * , cast ( REGEXP_REPLACE ( "location pick order" , '[^0-9]' , '' ) as I…" at bounding box center [974, 397] width 1187 height 190
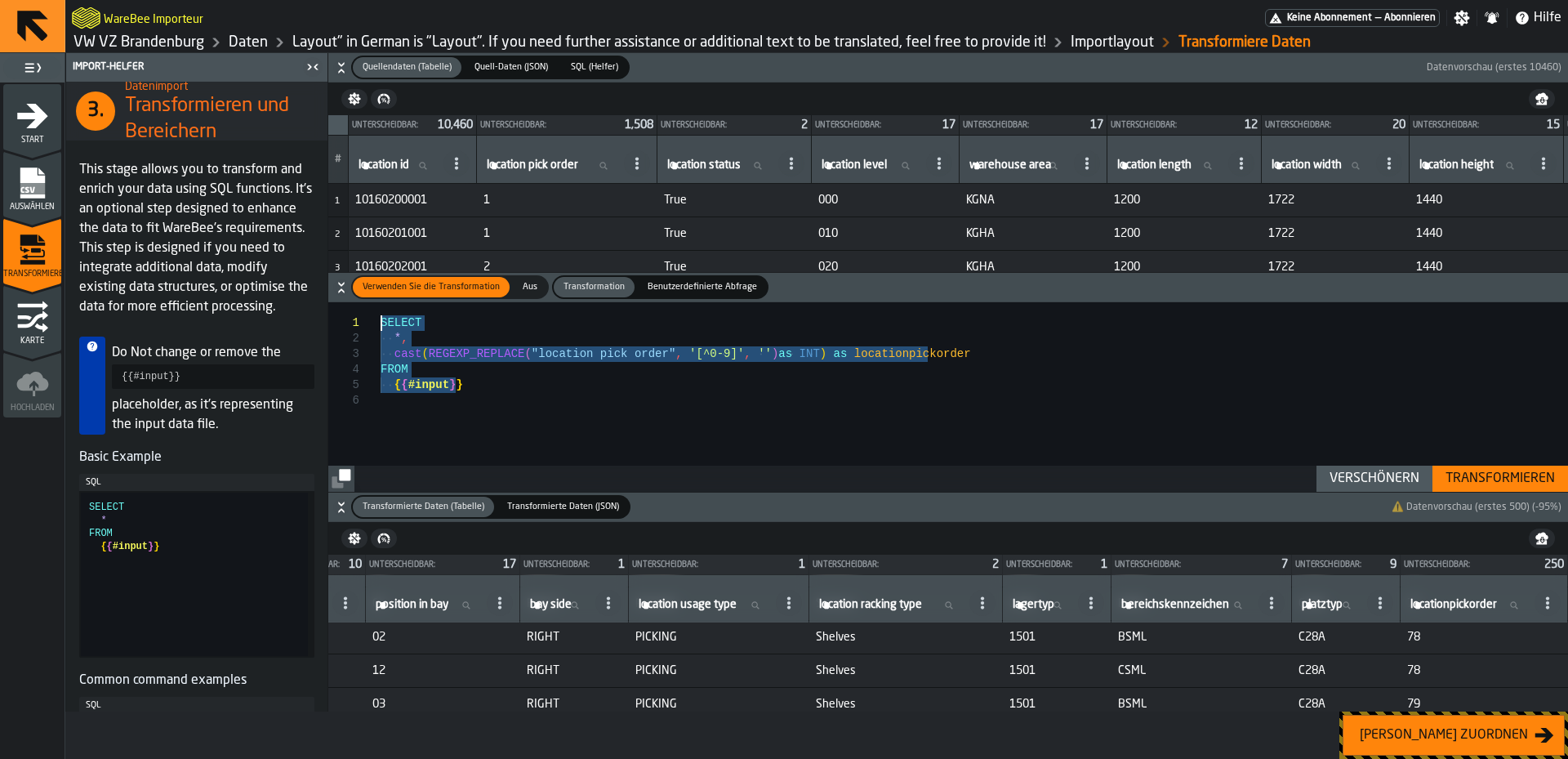
drag, startPoint x: 594, startPoint y: 385, endPoint x: 371, endPoint y: 326, distance: 230.7
click at [381, 326] on div "SELECT * , cast ( REGEXP_REPLACE ( "location pick order" , '[^0-9]' , '' ) as I…" at bounding box center [974, 397] width 1187 height 190
click at [485, 374] on div "SELECT * , cast ( REGEXP_REPLACE ( "location pick order" , '[^0-9]' , '' ) as I…" at bounding box center [974, 397] width 1187 height 190
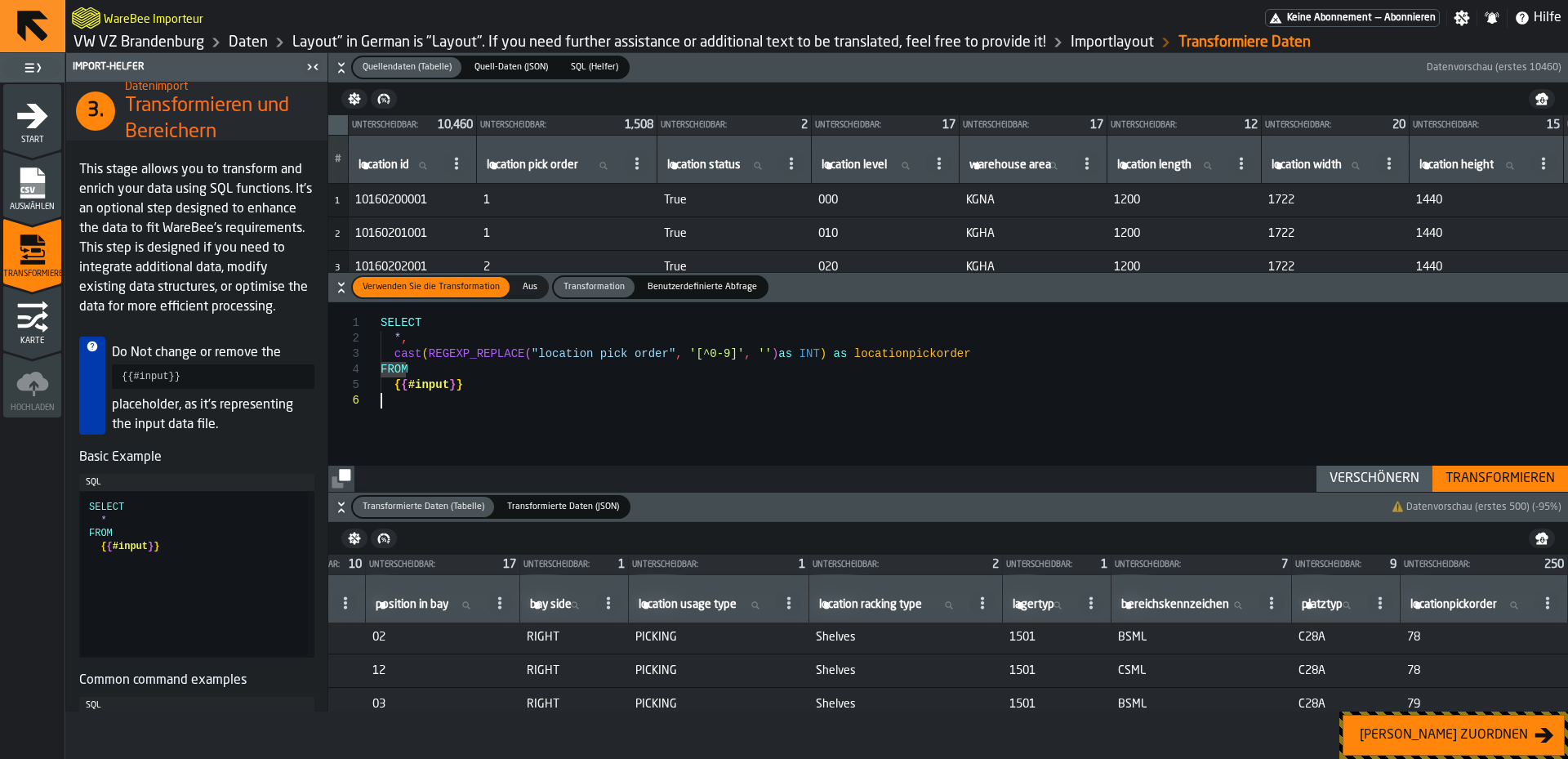
click at [818, 397] on div "SELECT * , cast ( REGEXP_REPLACE ( "location pick order" , '[^0-9]' , '' ) as I…" at bounding box center [974, 397] width 1187 height 190
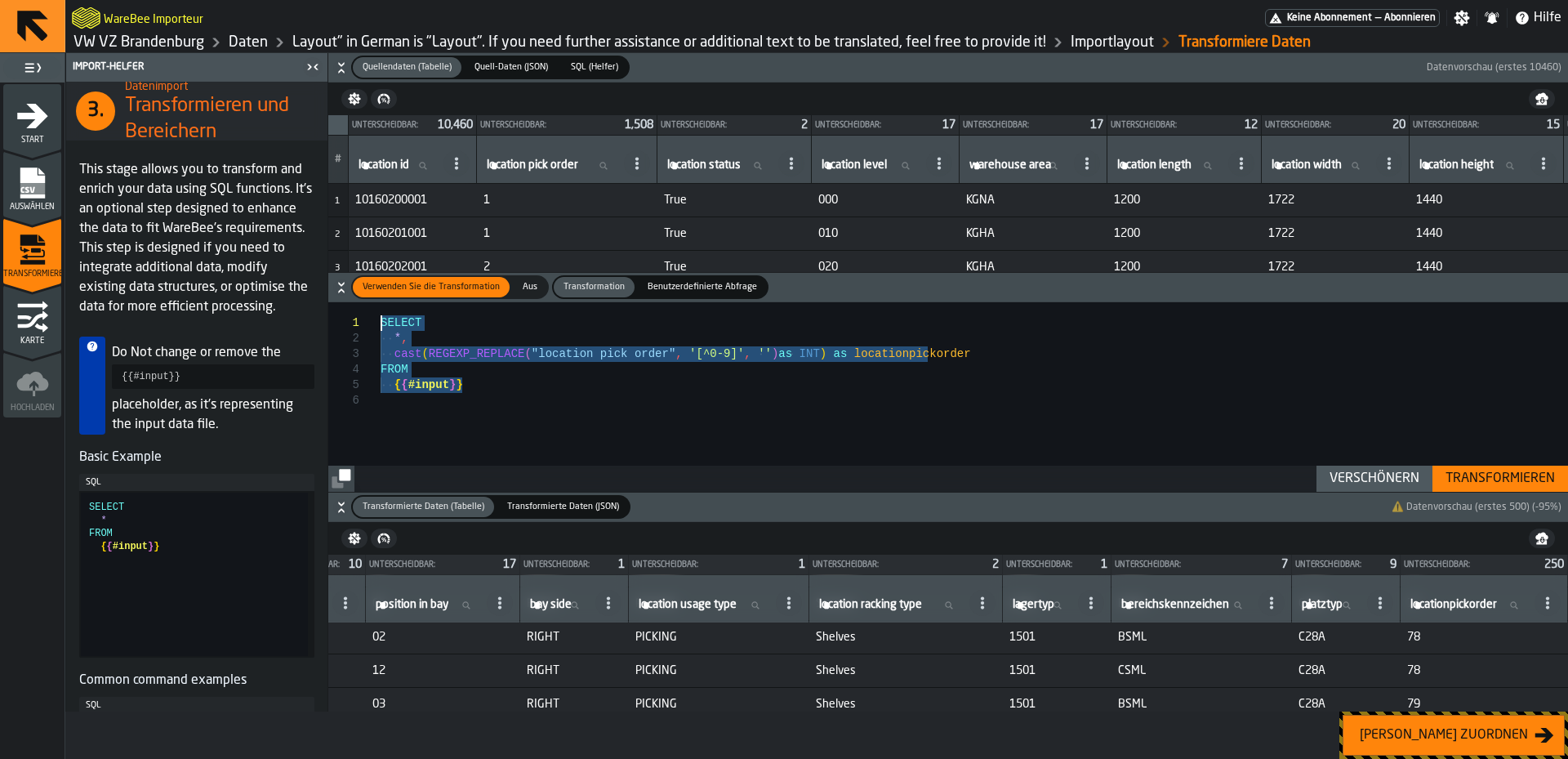
drag, startPoint x: 515, startPoint y: 393, endPoint x: 365, endPoint y: 325, distance: 164.7
click at [381, 325] on div "SELECT * , cast ( REGEXP_REPLACE ( "location pick order" , '[^0-9]' , '' ) as I…" at bounding box center [974, 397] width 1187 height 190
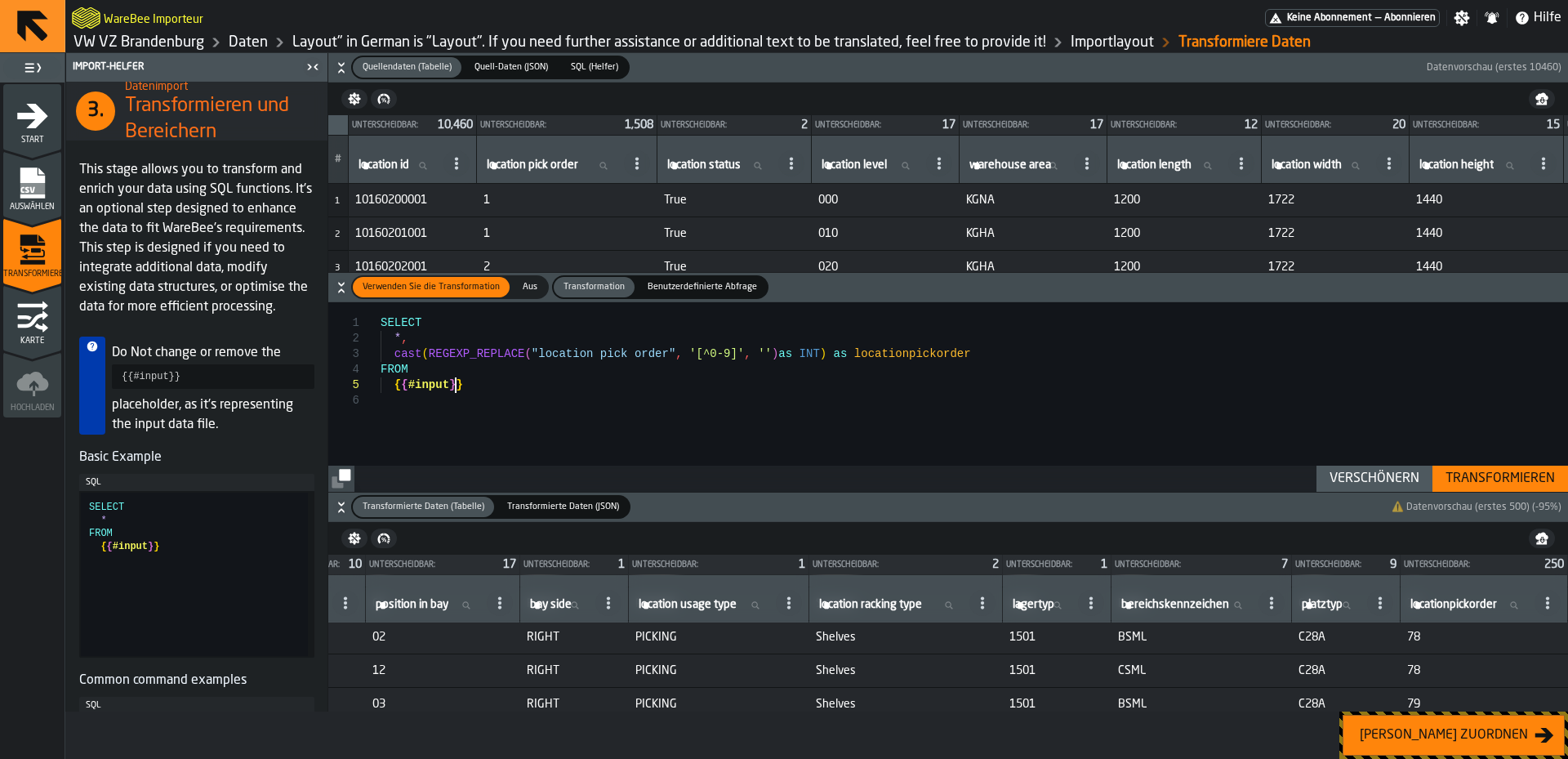
click at [555, 392] on div "SELECT * , cast ( REGEXP_REPLACE ( "location pick order" , '[^0-9]' , '' ) as I…" at bounding box center [974, 397] width 1187 height 190
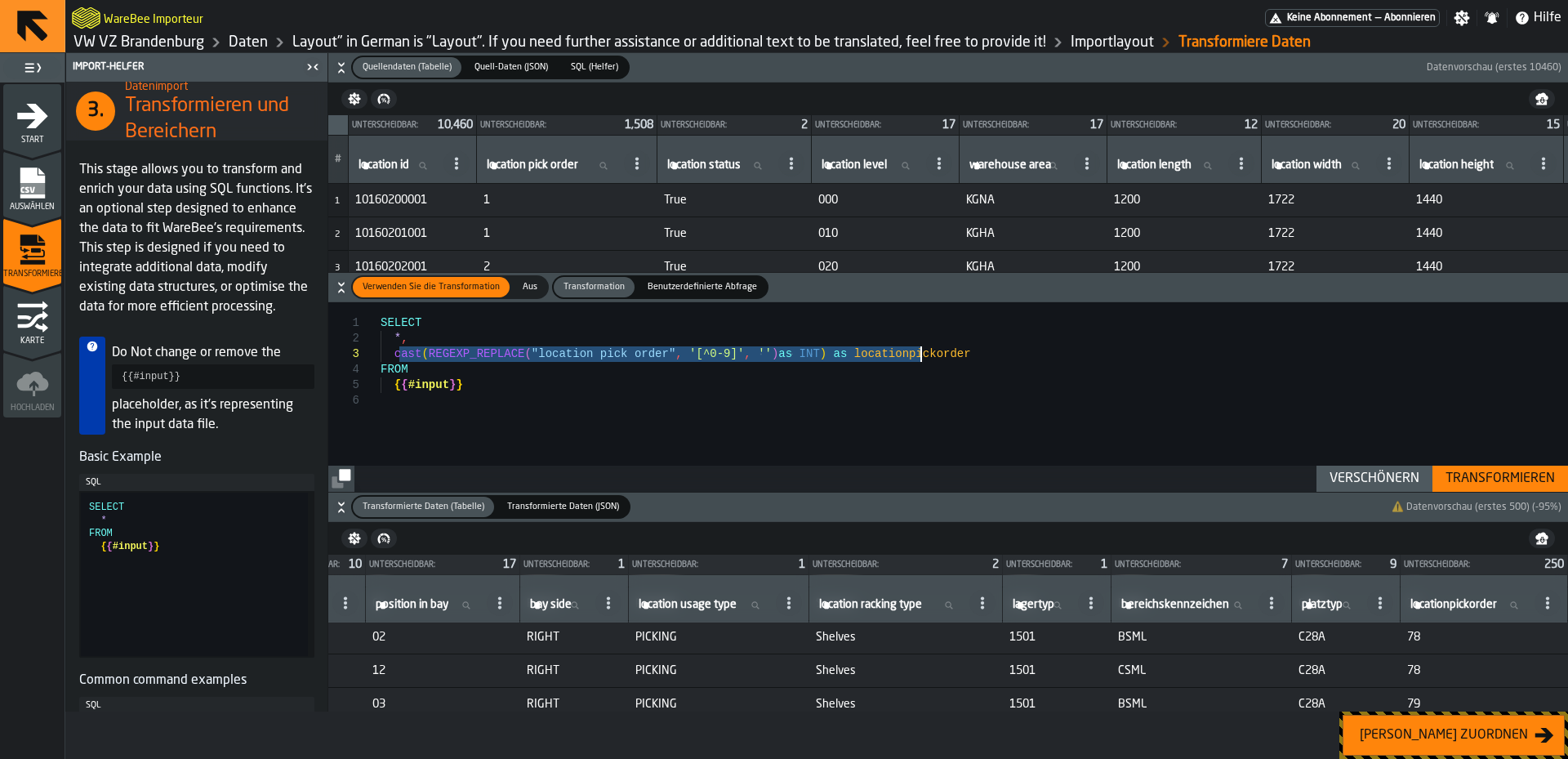
drag, startPoint x: 397, startPoint y: 348, endPoint x: 945, endPoint y: 350, distance: 548.0
click at [945, 350] on div "SELECT * , cast ( REGEXP_REPLACE ( "location pick order" , '[^0-9]' , '' ) as I…" at bounding box center [974, 397] width 1187 height 190
click at [691, 381] on div "SELECT * , cast ( REGEXP_REPLACE ( "location pick order" , '[^0-9]' , '' ) as I…" at bounding box center [974, 397] width 1187 height 190
drag, startPoint x: 400, startPoint y: 359, endPoint x: 625, endPoint y: 358, distance: 225.0
click at [625, 358] on div "SELECT * , cast ( REGEXP_REPLACE ( "location pick order" , '[^0-9]' , '' ) as I…" at bounding box center [974, 397] width 1187 height 190
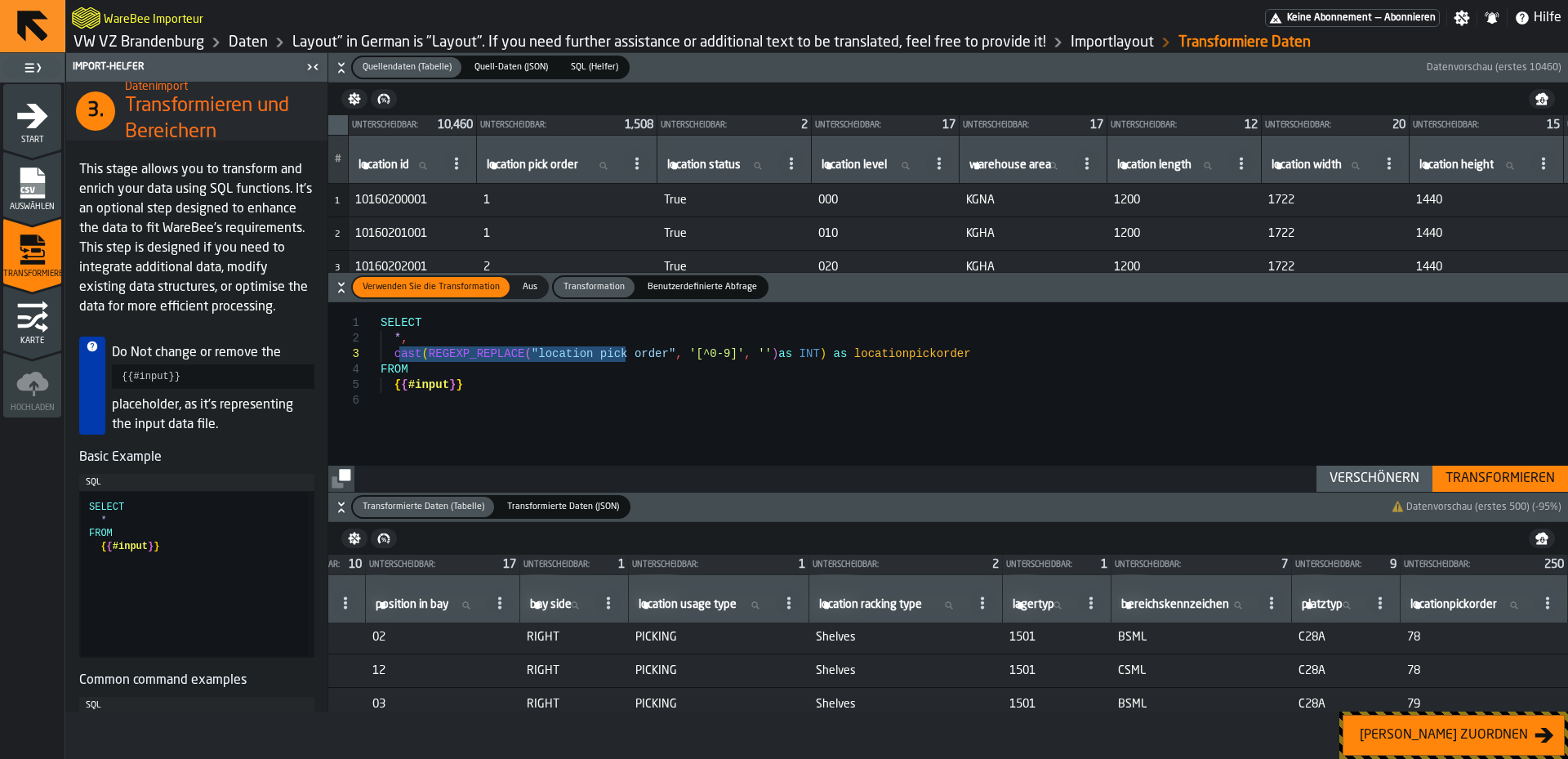
click at [577, 381] on div "SELECT * , cast ( REGEXP_REPLACE ( "location pick order" , '[^0-9]' , '' ) as I…" at bounding box center [974, 397] width 1187 height 190
drag, startPoint x: 930, startPoint y: 349, endPoint x: 409, endPoint y: 345, distance: 521.0
click at [409, 345] on div "SELECT * , cast ( REGEXP_REPLACE ( "location pick order" , '[^0-9]' , '' ) as I…" at bounding box center [974, 397] width 1187 height 190
click at [746, 439] on div "SELECT * , cast ( REGEXP_REPLACE ( "location pick order" , '[^0-9]' , '' ) as I…" at bounding box center [974, 397] width 1187 height 190
click at [652, 349] on div "SELECT * , cast ( REGEXP_REPLACE ( "location pick order" , '[^0-9]' , '' ) as I…" at bounding box center [974, 397] width 1187 height 190
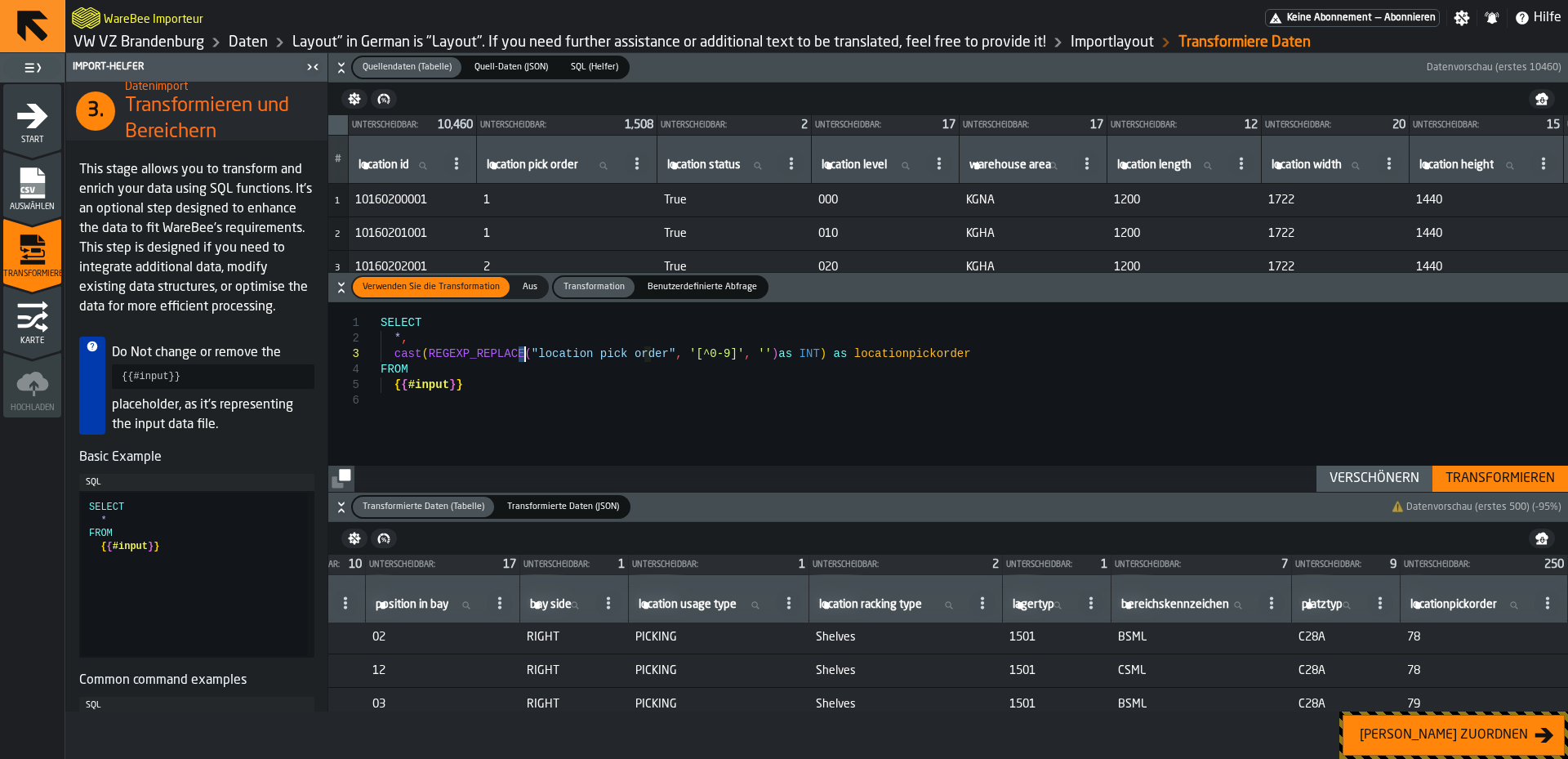
click at [524, 348] on div "SELECT * , cast ( REGEXP_REPLACE ( "location pick order" , '[^0-9]' , '' ) as I…" at bounding box center [974, 397] width 1187 height 190
click at [1443, 721] on button "[PERSON_NAME] zuordnen" at bounding box center [1453, 735] width 222 height 41
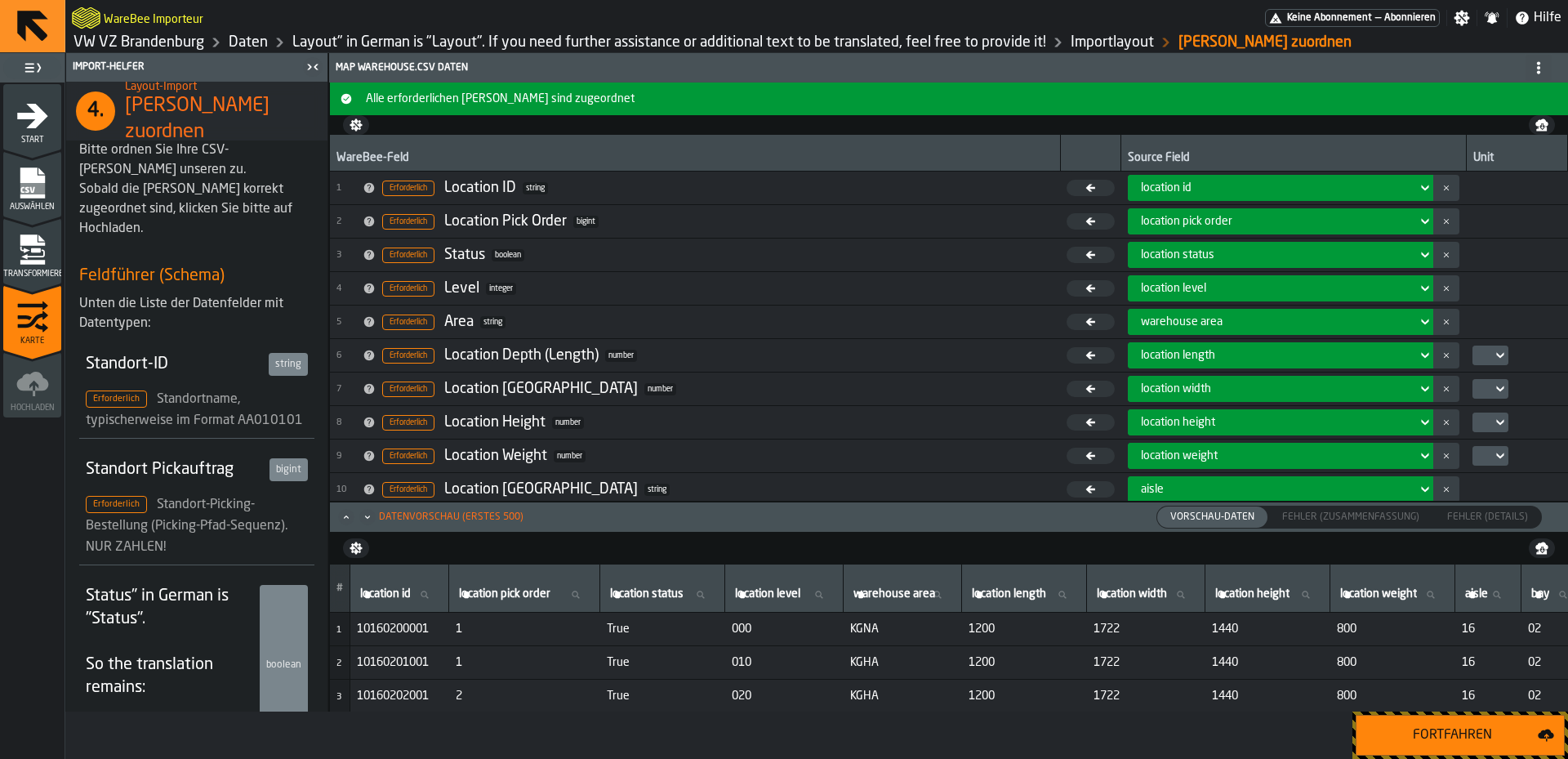
click at [1290, 214] on div "location pick order" at bounding box center [1275, 221] width 282 height 19
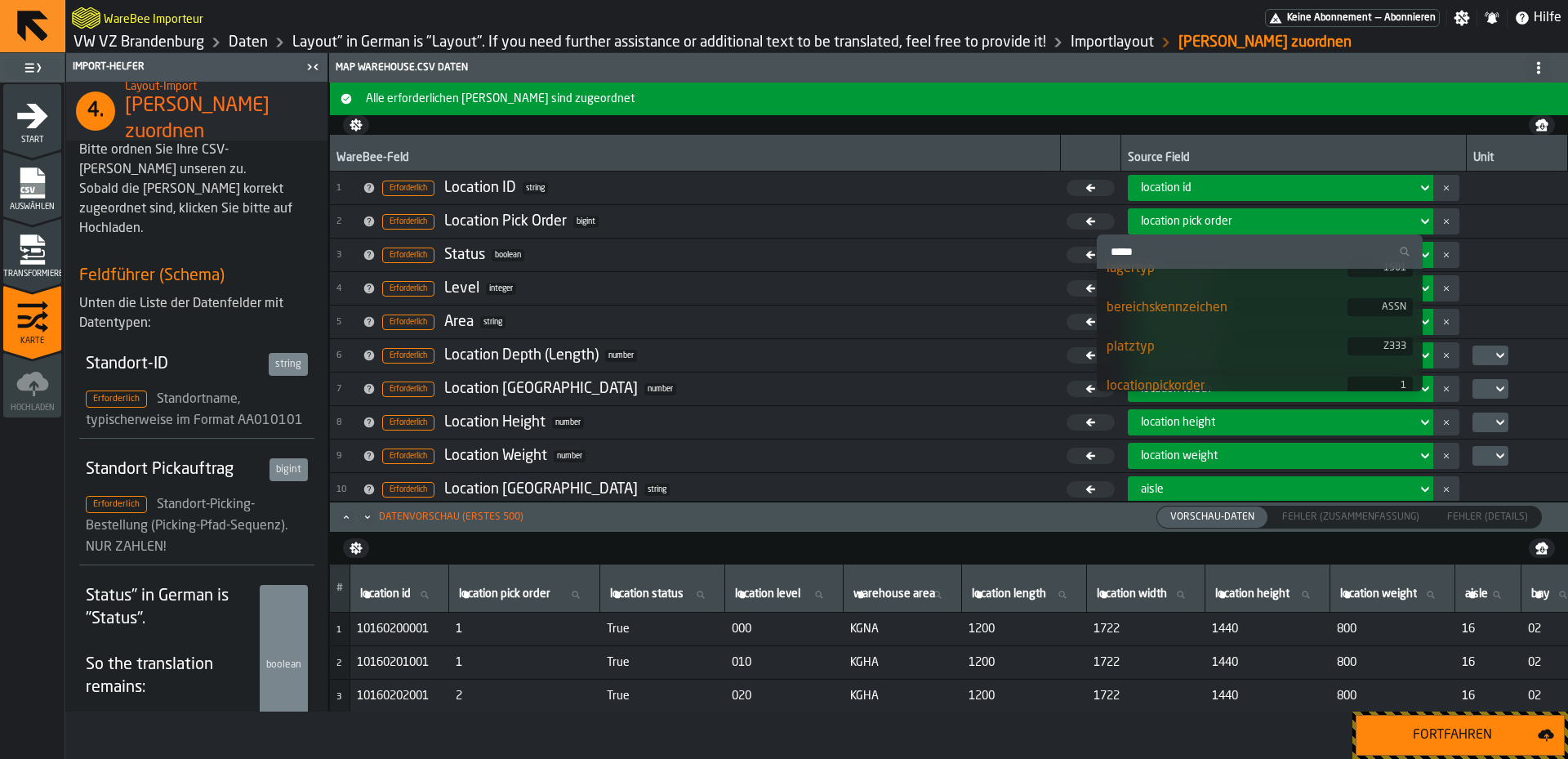
scroll to position [858, 0]
click at [1224, 373] on div "locationpickorder" at bounding box center [1227, 371] width 241 height 19
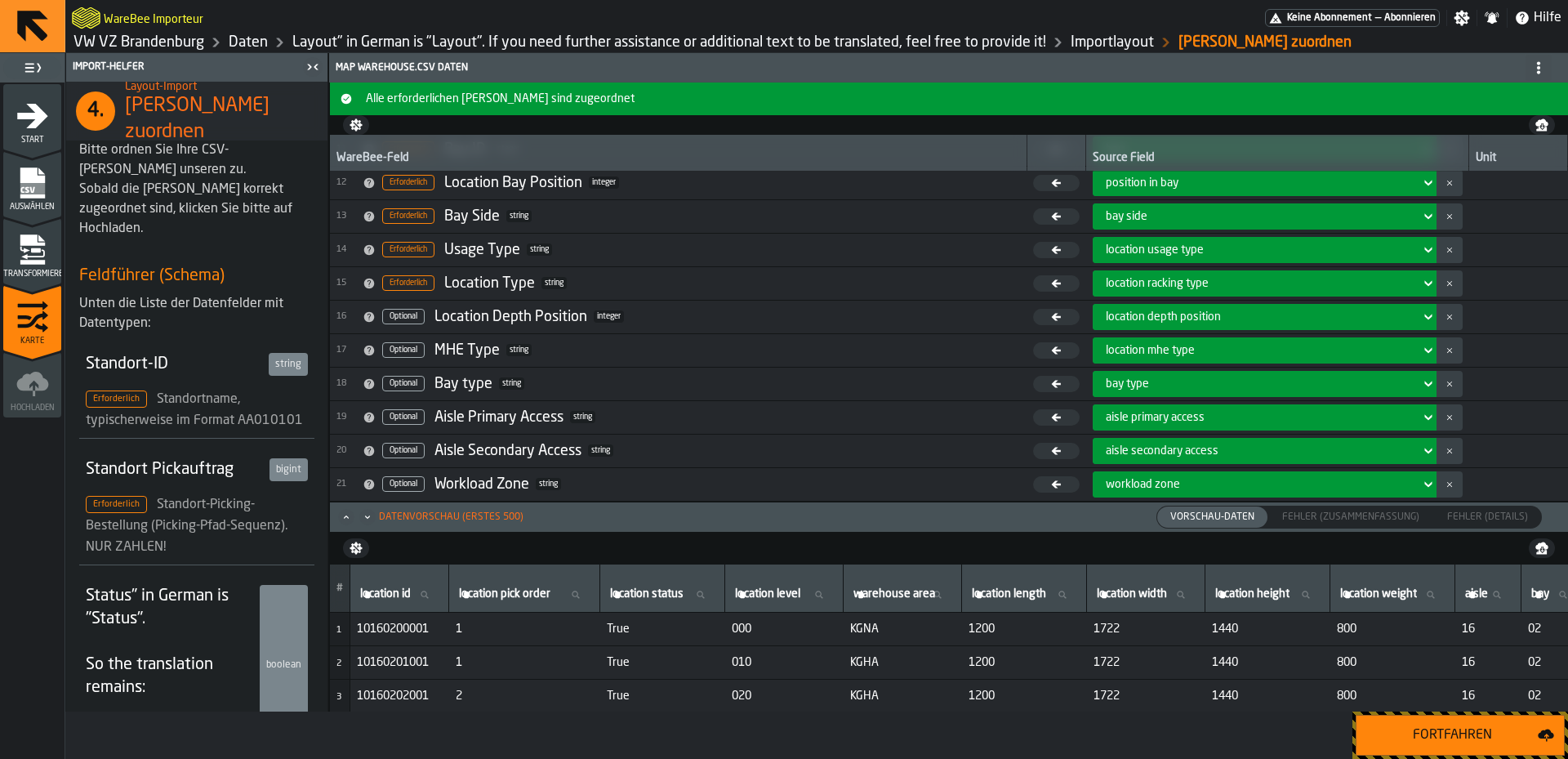
scroll to position [374, 0]
click at [1527, 391] on td at bounding box center [1518, 382] width 99 height 33
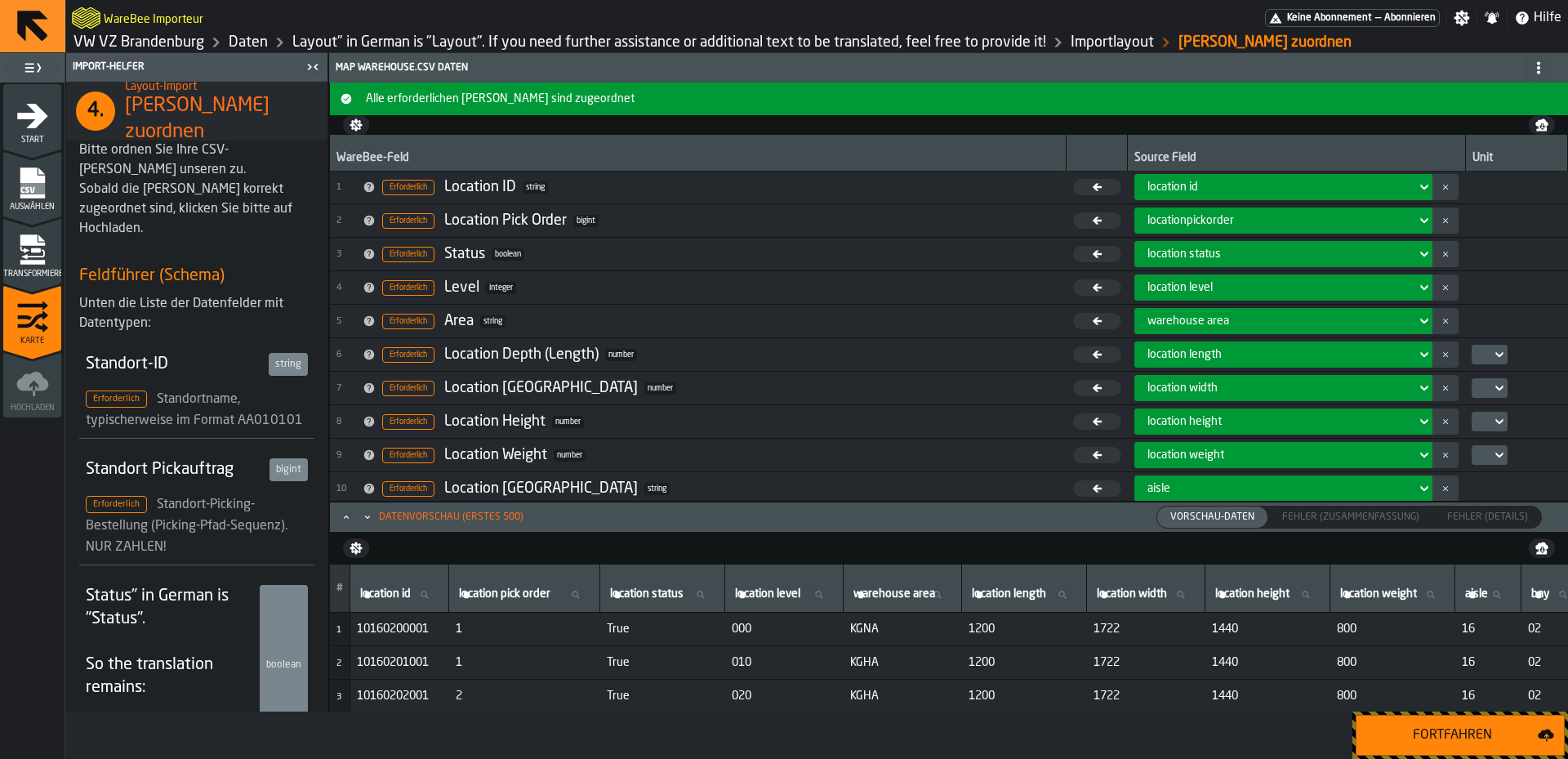
scroll to position [0, 0]
click at [1208, 226] on div "locationpickorder" at bounding box center [1278, 222] width 262 height 13
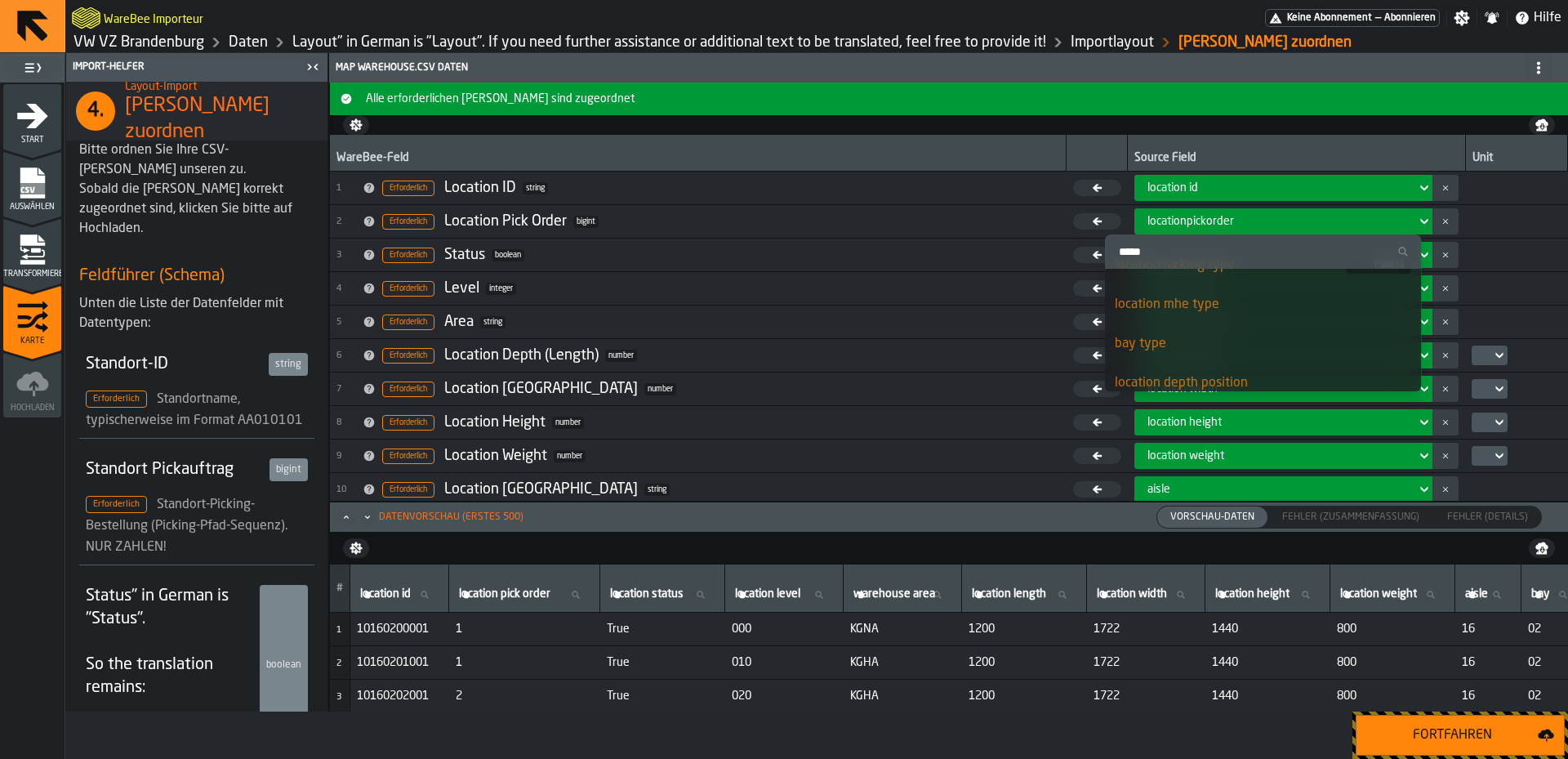
scroll to position [858, 0]
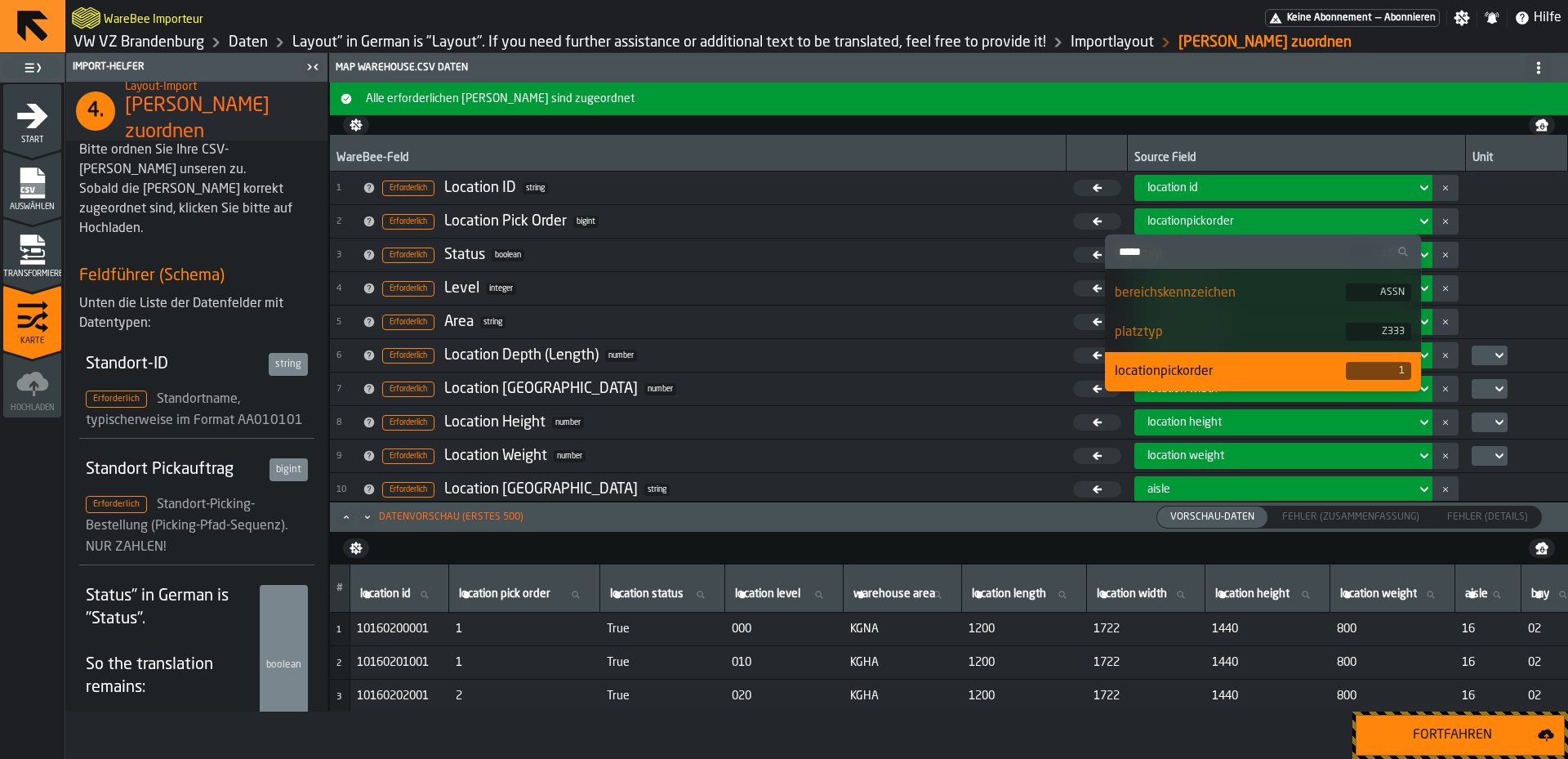
click at [1204, 364] on div "locationpickorder" at bounding box center [1230, 371] width 232 height 19
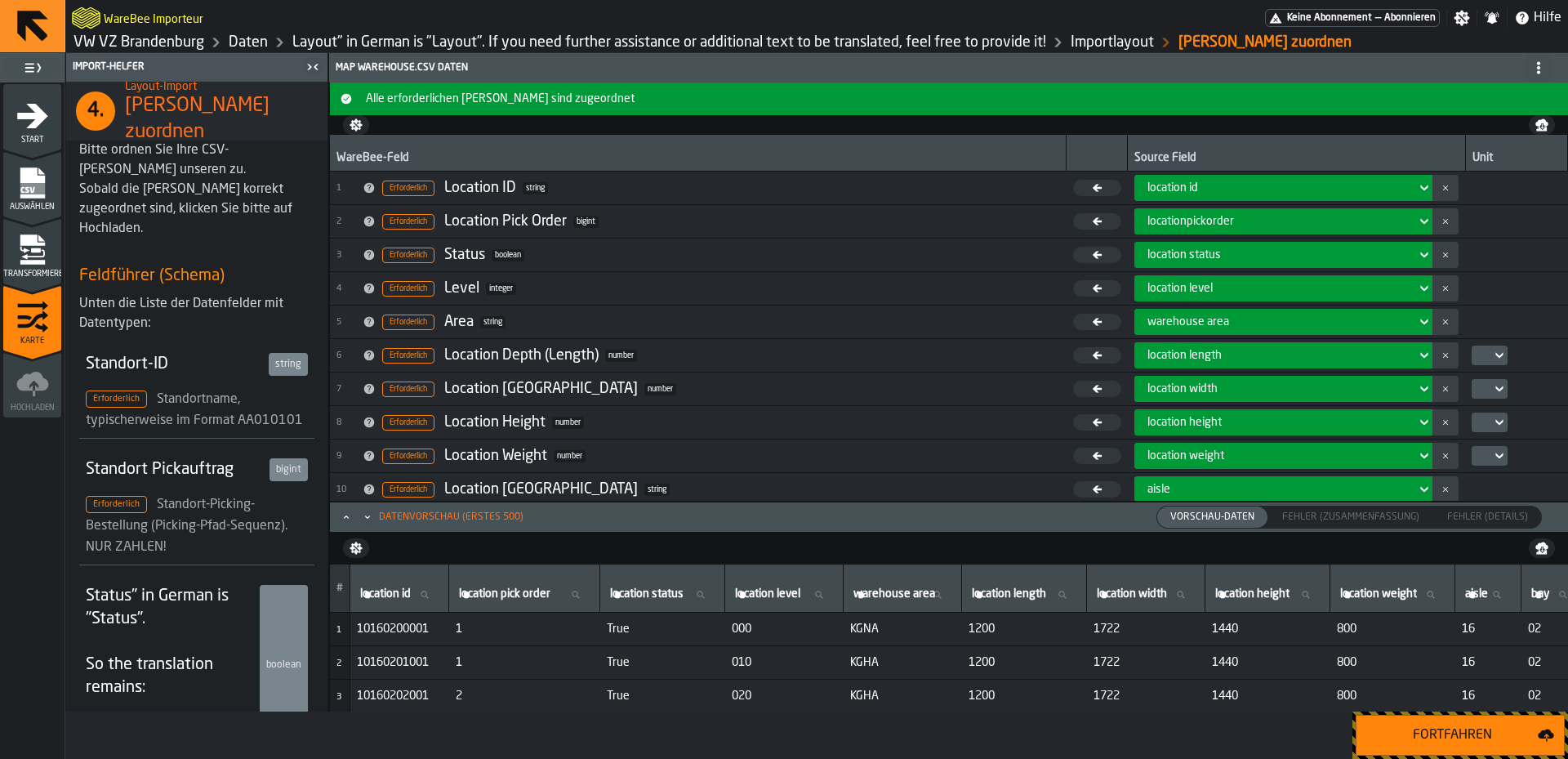
click at [1430, 722] on button "Fortfahren" at bounding box center [1460, 735] width 210 height 41
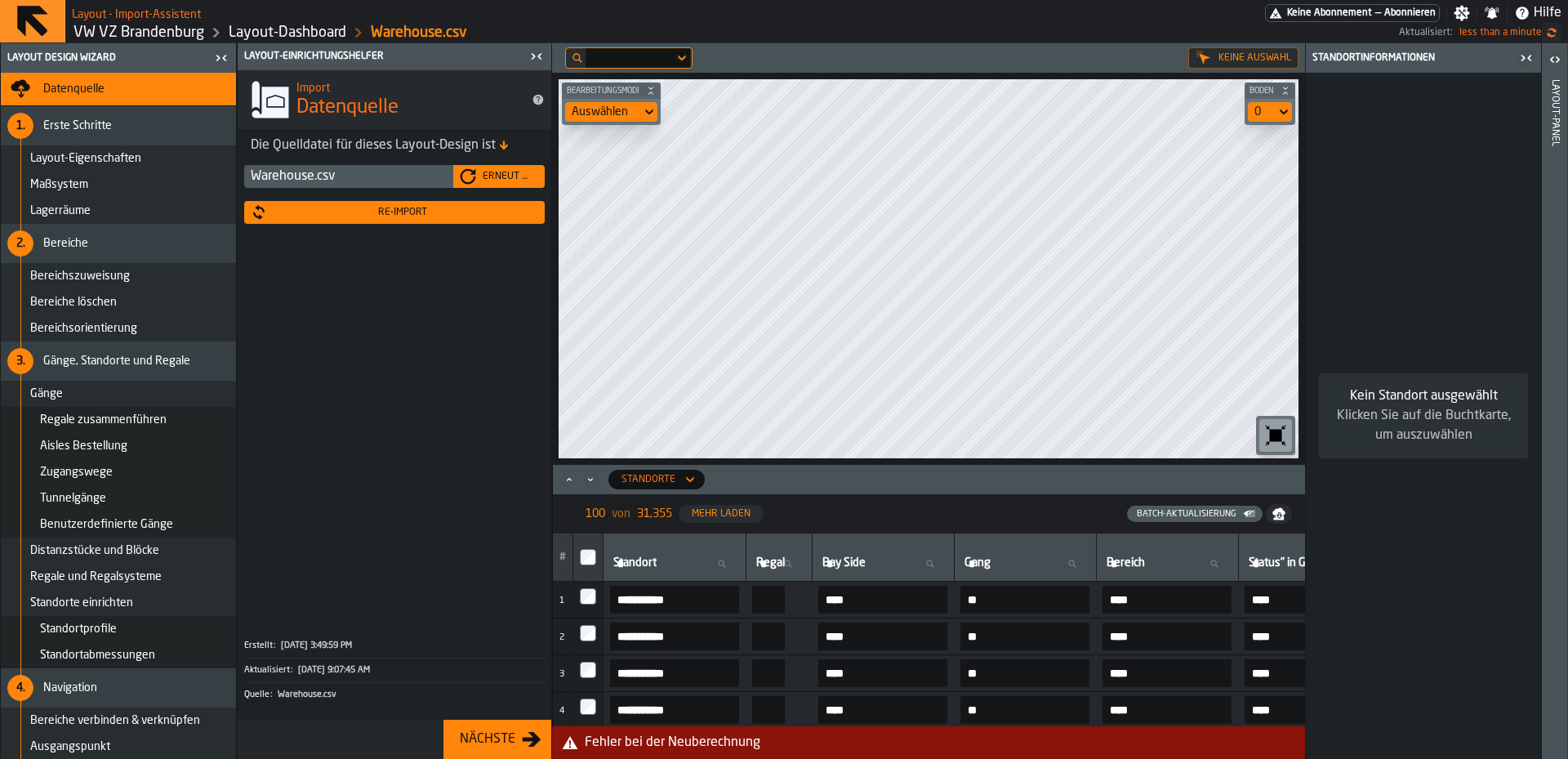
click at [309, 35] on link "Layout-Dashboard" at bounding box center [287, 33] width 118 height 18
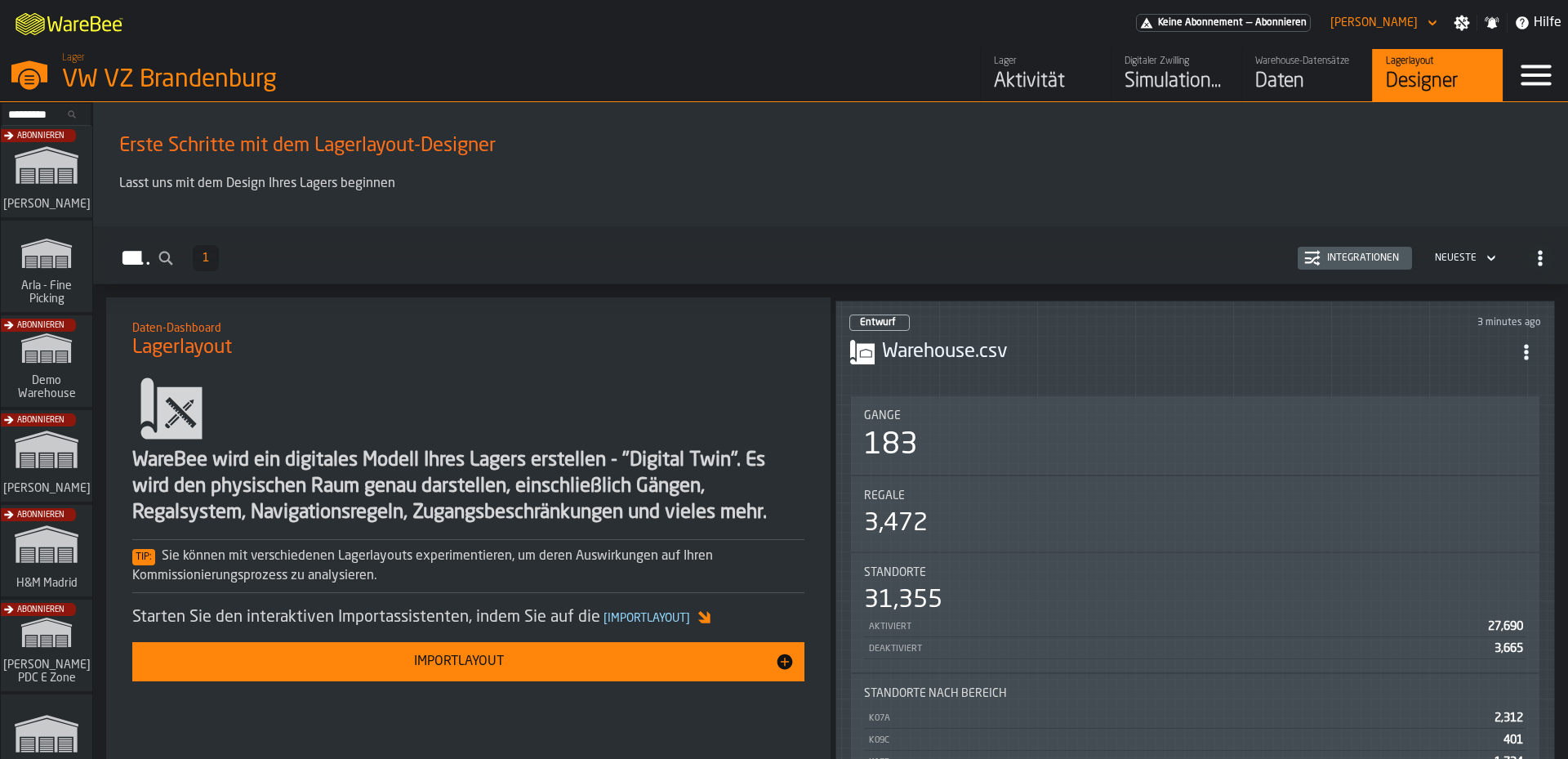
click at [1346, 350] on h3 "Warehouse.csv" at bounding box center [1197, 351] width 629 height 26
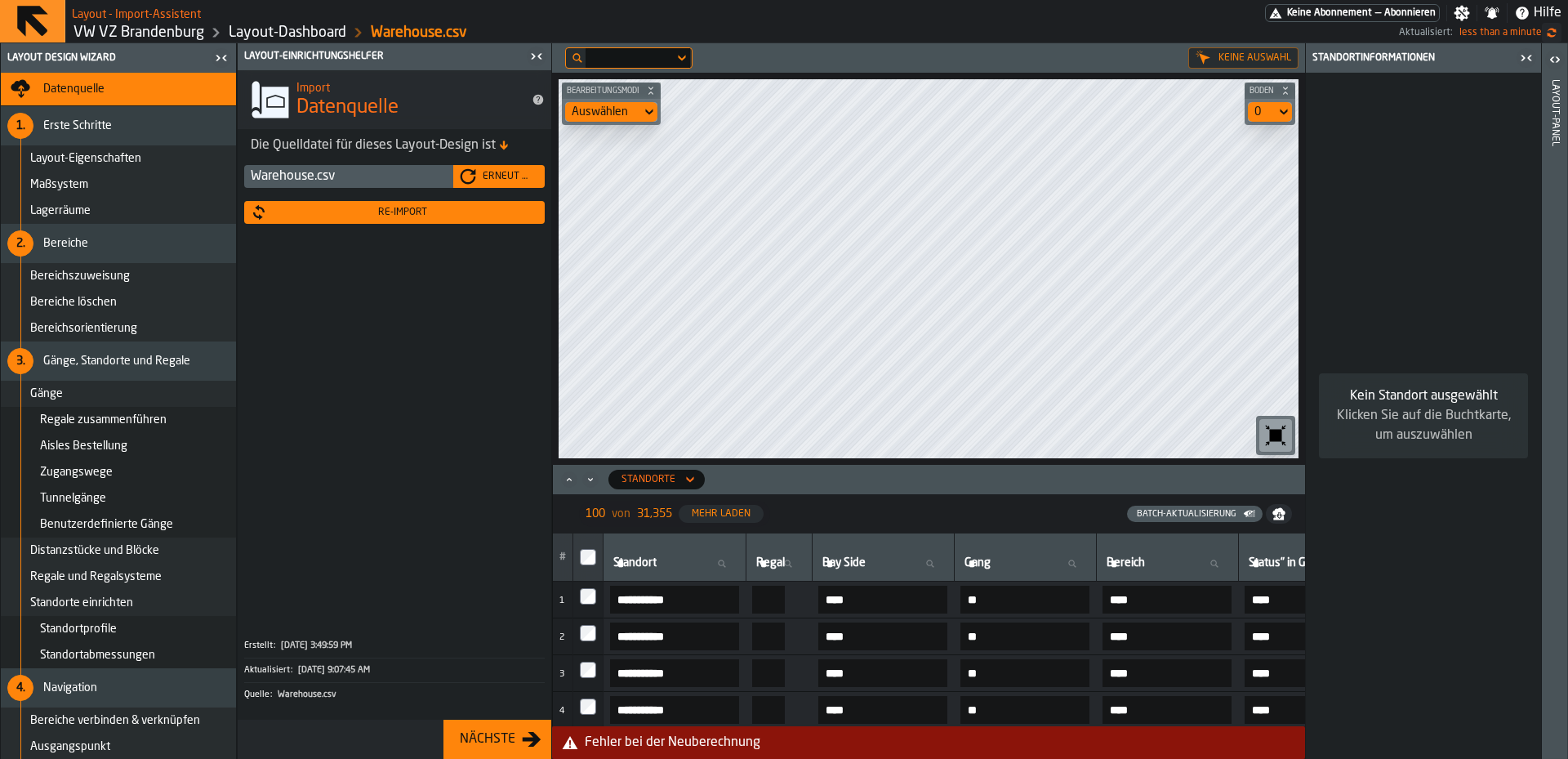
click at [454, 214] on div "Re-Import" at bounding box center [402, 212] width 271 height 11
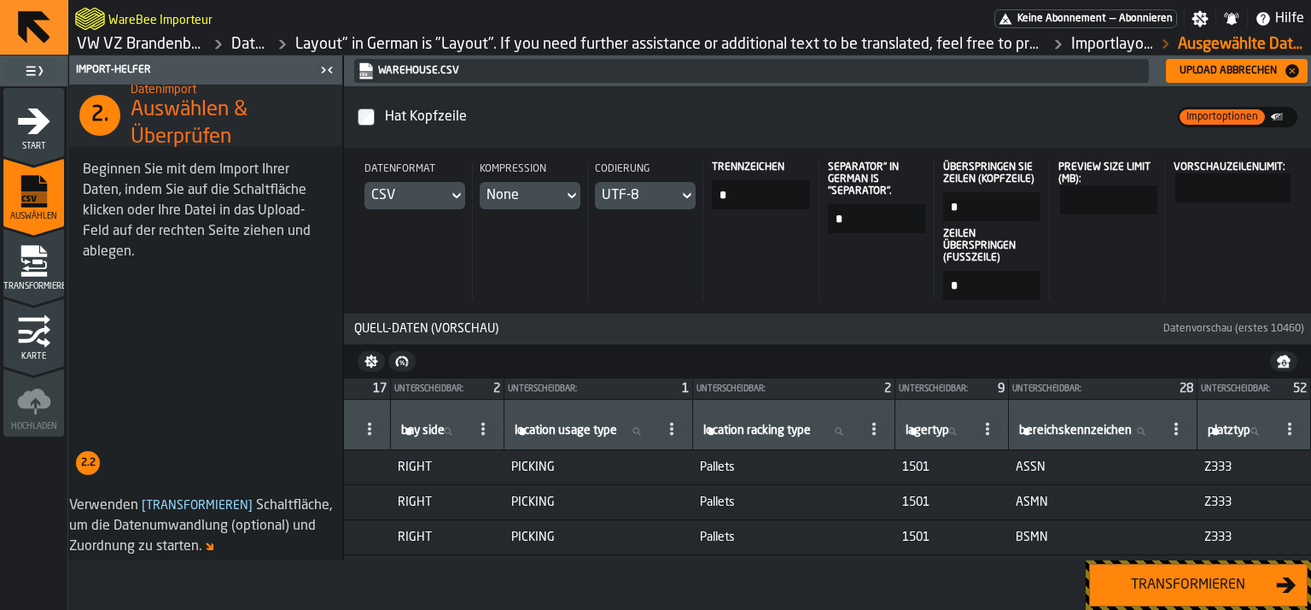
scroll to position [0, 1879]
click at [34, 143] on span "Start" at bounding box center [33, 146] width 61 height 9
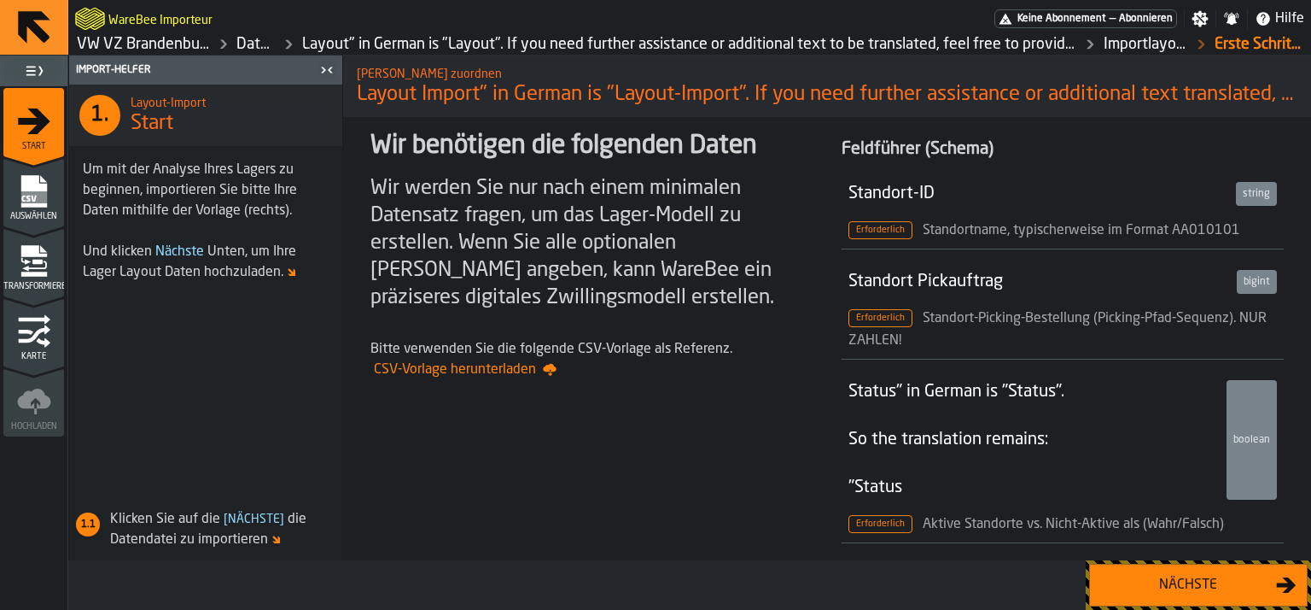
click at [36, 269] on icon "menu Transformieren" at bounding box center [34, 261] width 34 height 34
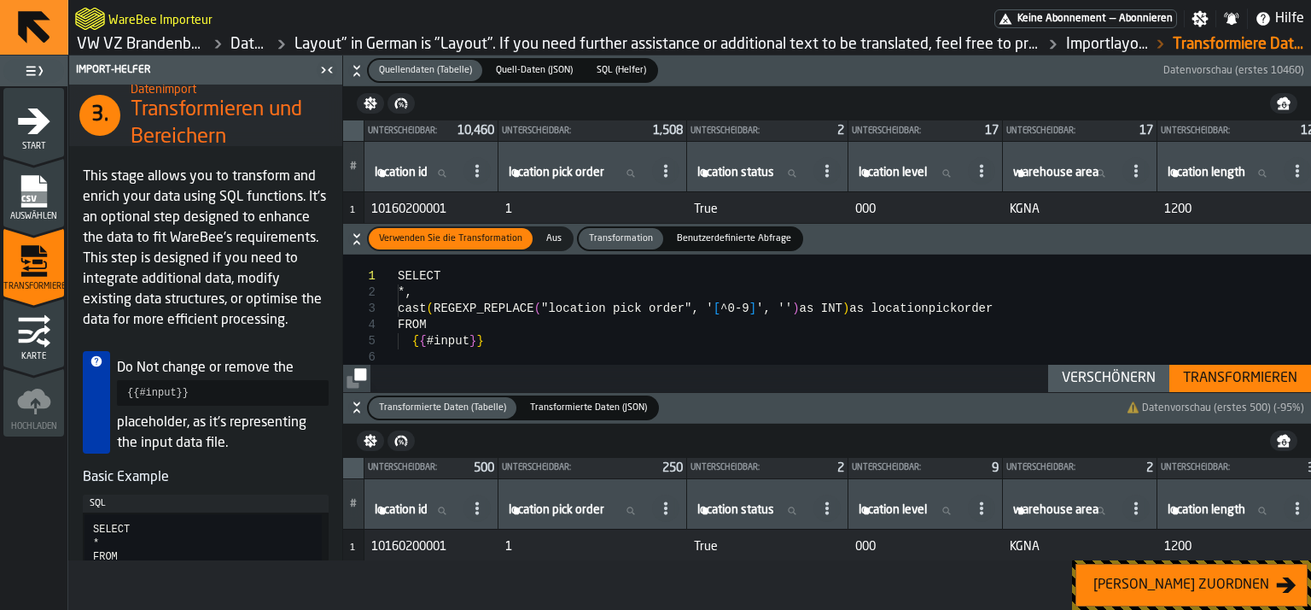
click at [28, 341] on icon "menu Karte" at bounding box center [34, 331] width 34 height 34
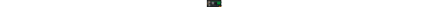
scroll to position [505, 0]
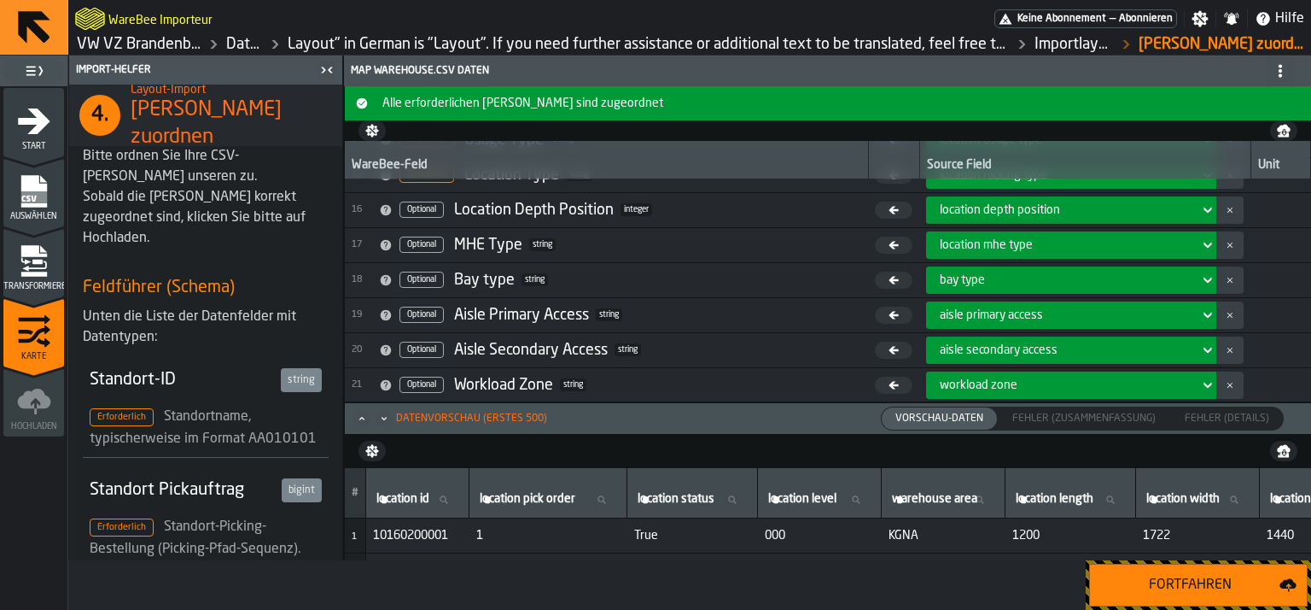
click at [1148, 580] on div "Fortfahren" at bounding box center [1189, 585] width 179 height 20
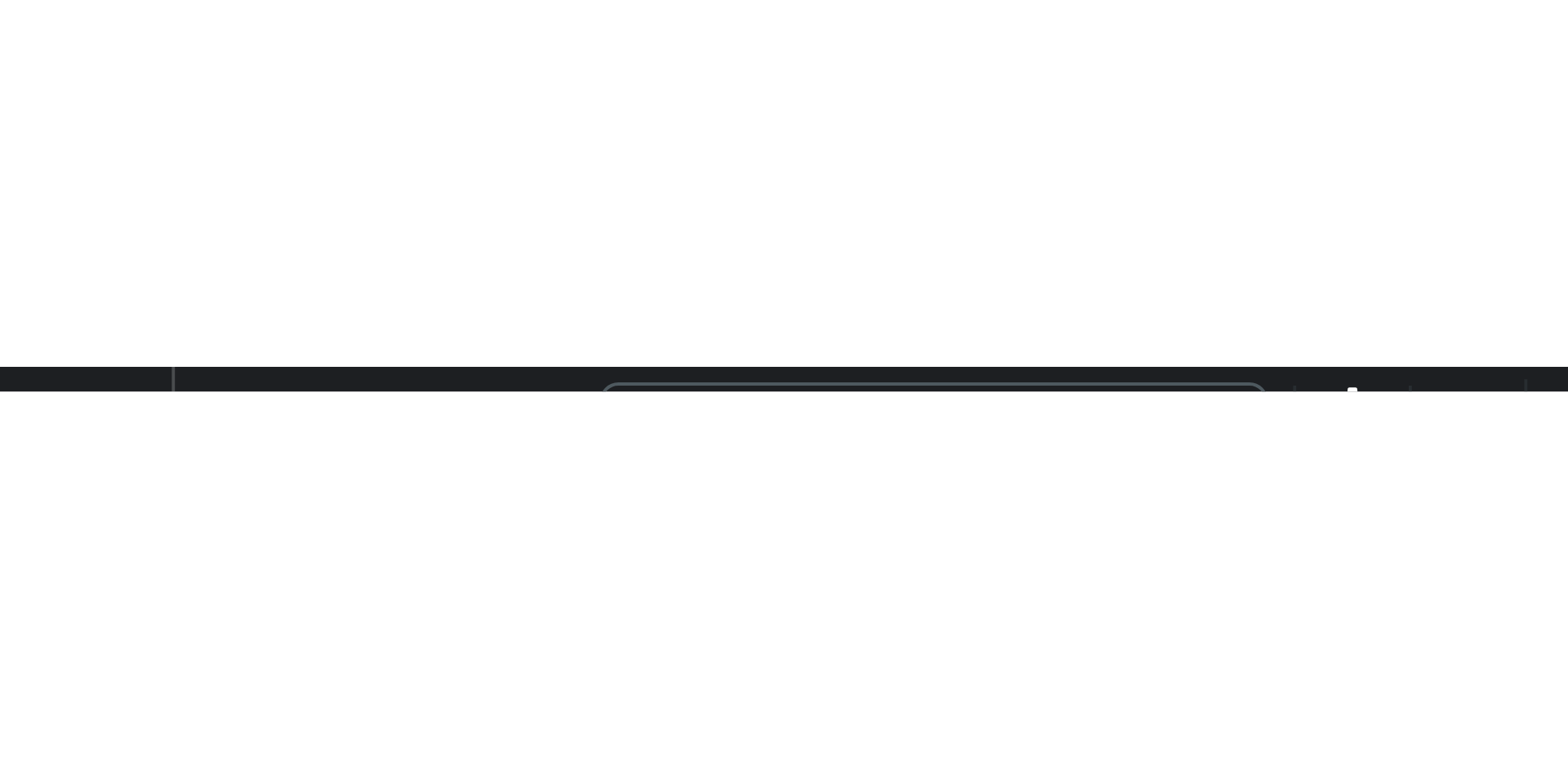
scroll to position [375, 0]
